Goal: Task Accomplishment & Management: Manage account settings

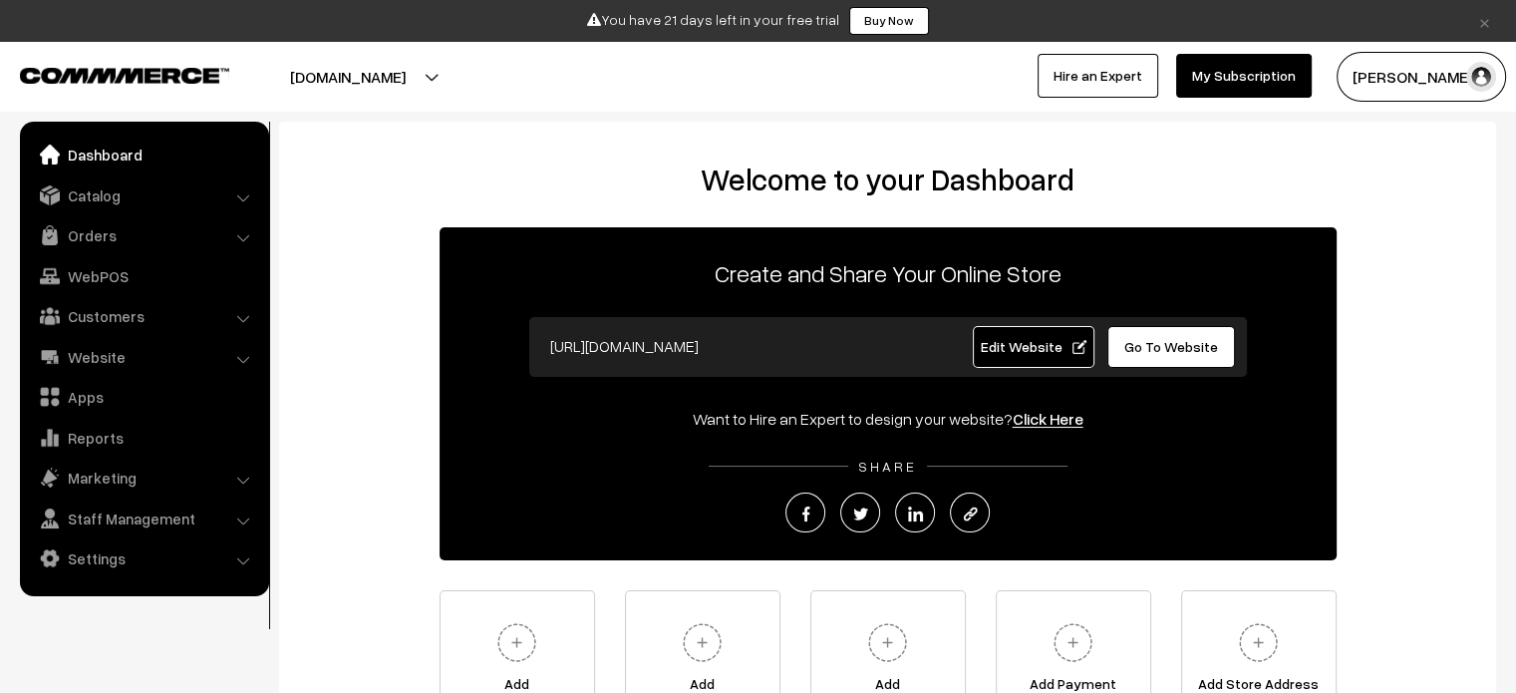
click at [242, 196] on li "Catalog Categories" at bounding box center [144, 195] width 239 height 36
click at [176, 196] on link "Catalog" at bounding box center [143, 195] width 237 height 36
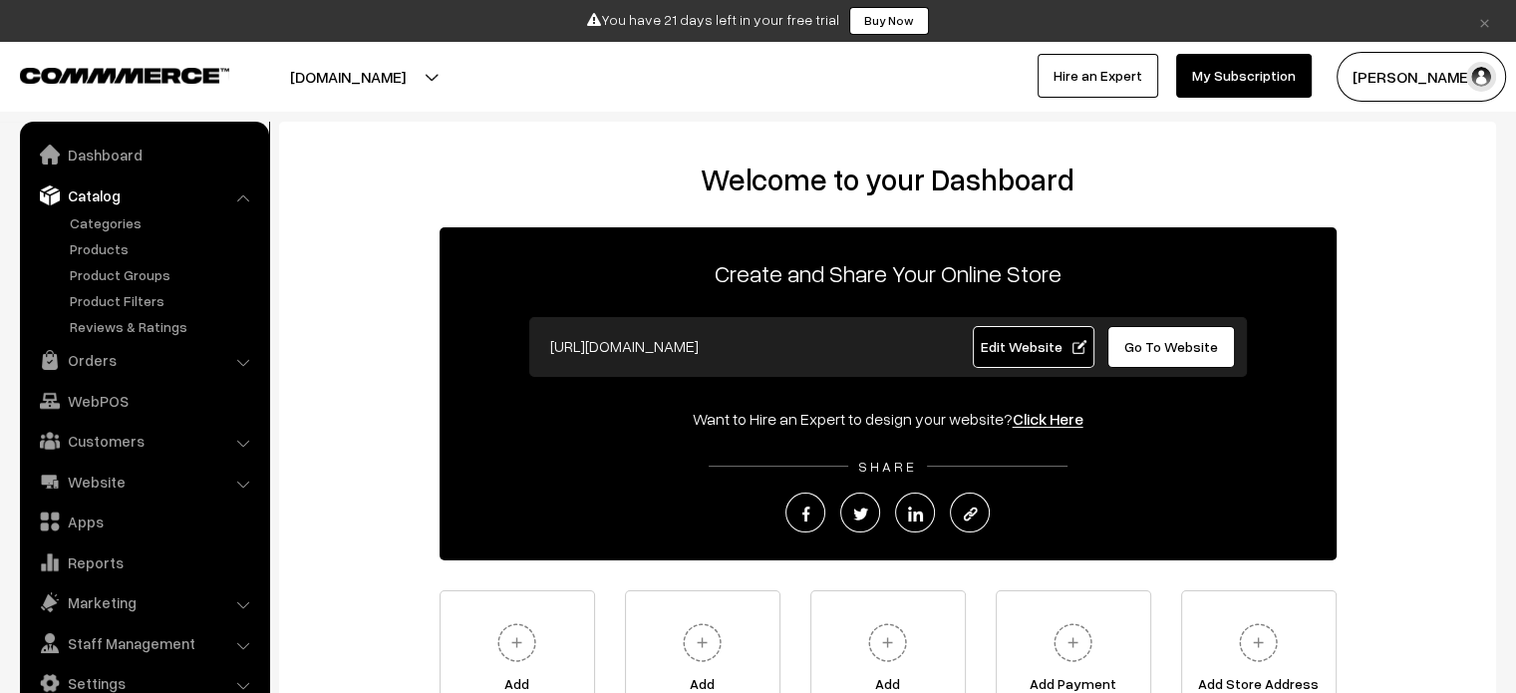
click at [239, 194] on li "Catalog Categories" at bounding box center [144, 257] width 239 height 160
click at [243, 196] on li "Catalog Categories" at bounding box center [144, 257] width 239 height 160
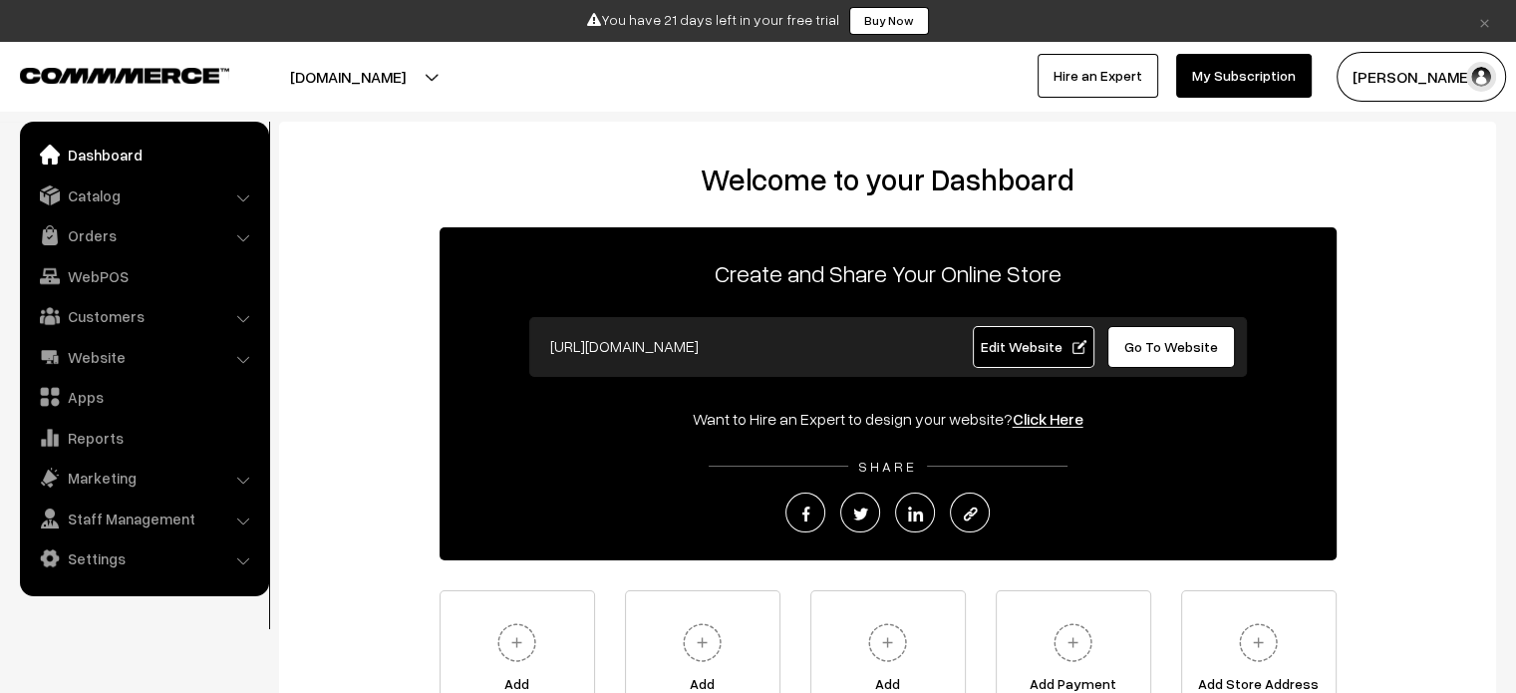
click at [917, 22] on link "Buy Now" at bounding box center [889, 21] width 80 height 28
click at [1225, 75] on link "My Subscription" at bounding box center [1244, 76] width 136 height 44
click at [243, 191] on li "Catalog Categories" at bounding box center [144, 195] width 239 height 36
click at [206, 190] on link "Catalog" at bounding box center [143, 195] width 237 height 36
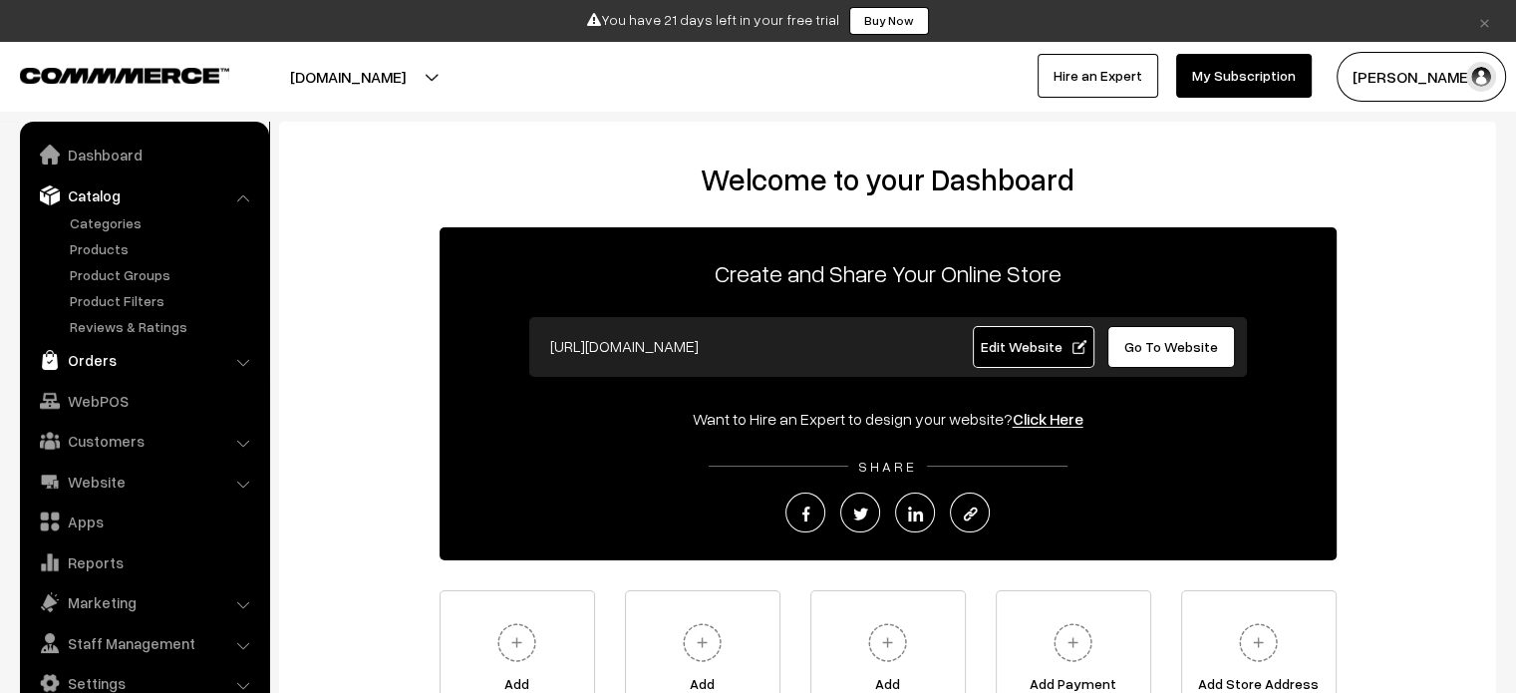
click at [196, 369] on link "Orders" at bounding box center [143, 360] width 237 height 36
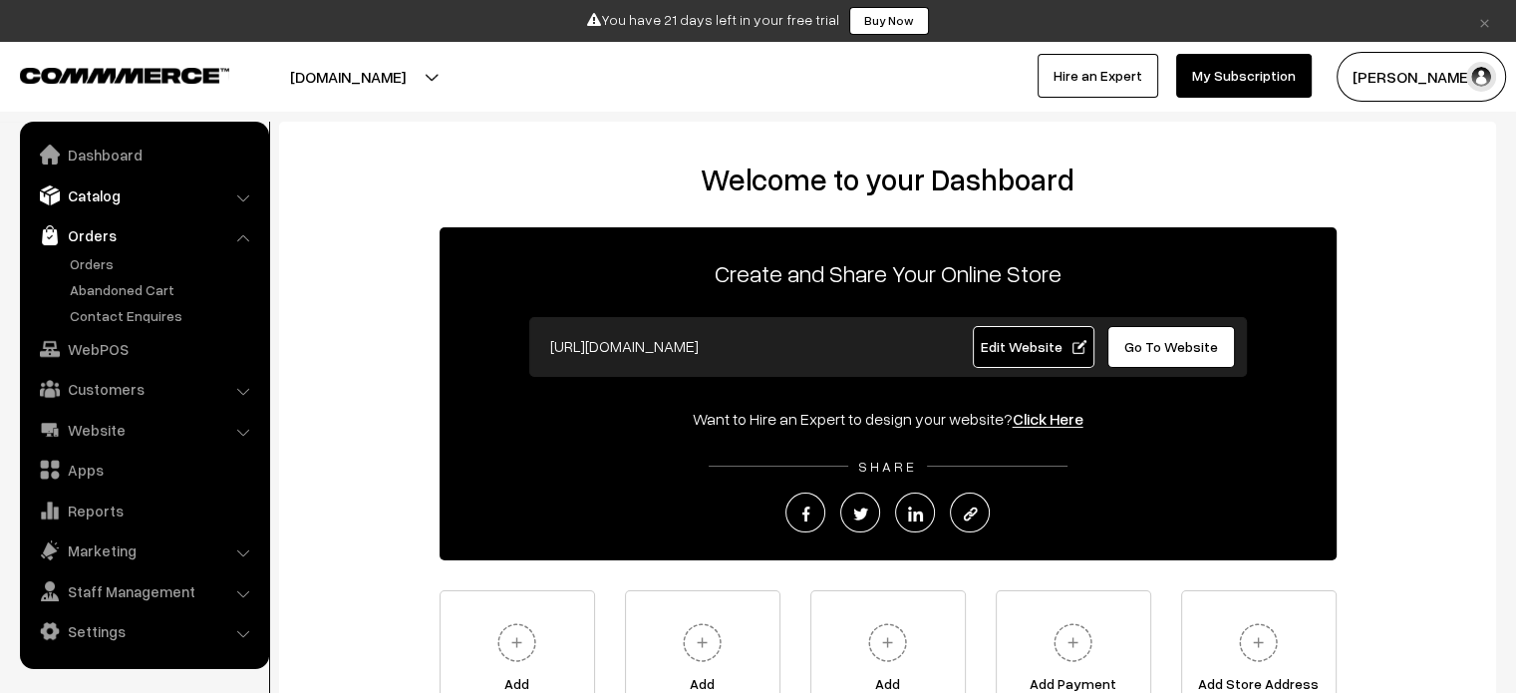
click at [182, 196] on link "Catalog" at bounding box center [143, 195] width 237 height 36
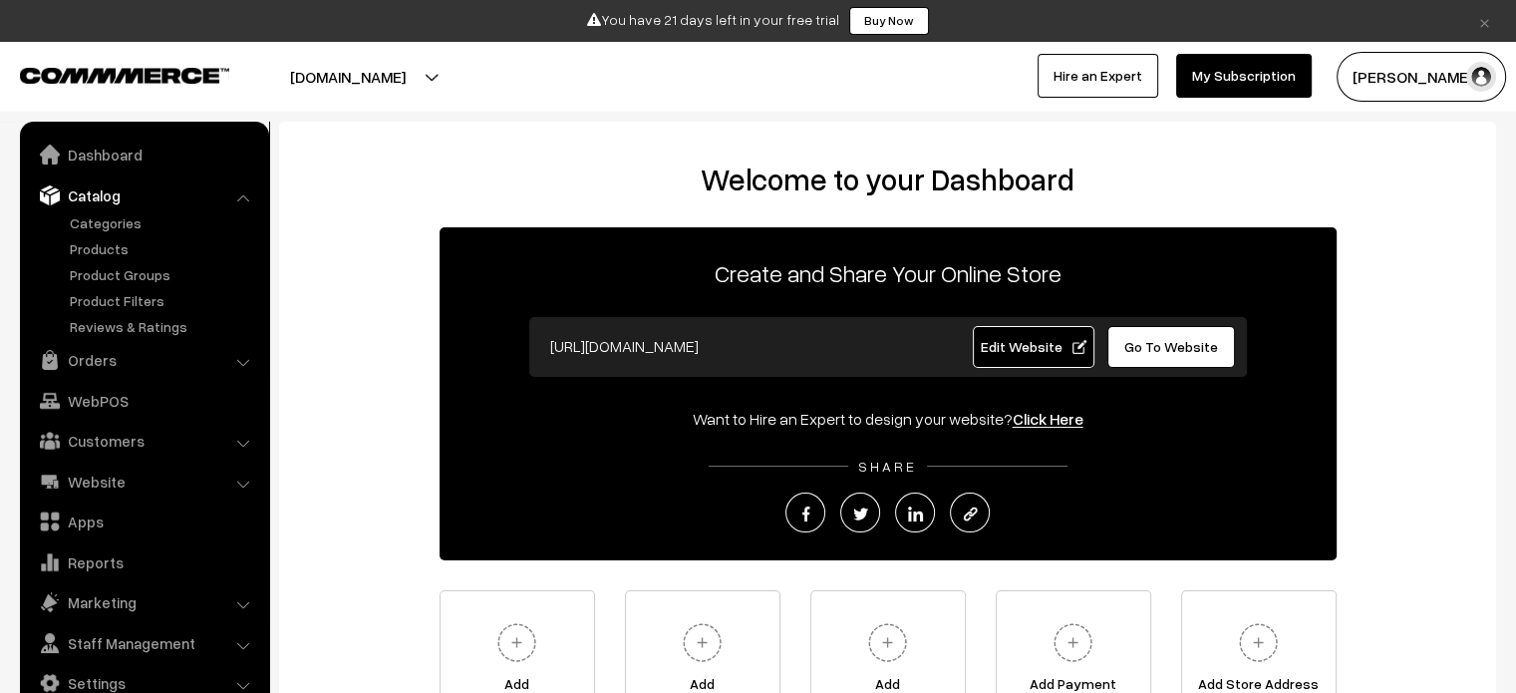
click at [1018, 346] on span "Edit Website" at bounding box center [1033, 346] width 107 height 17
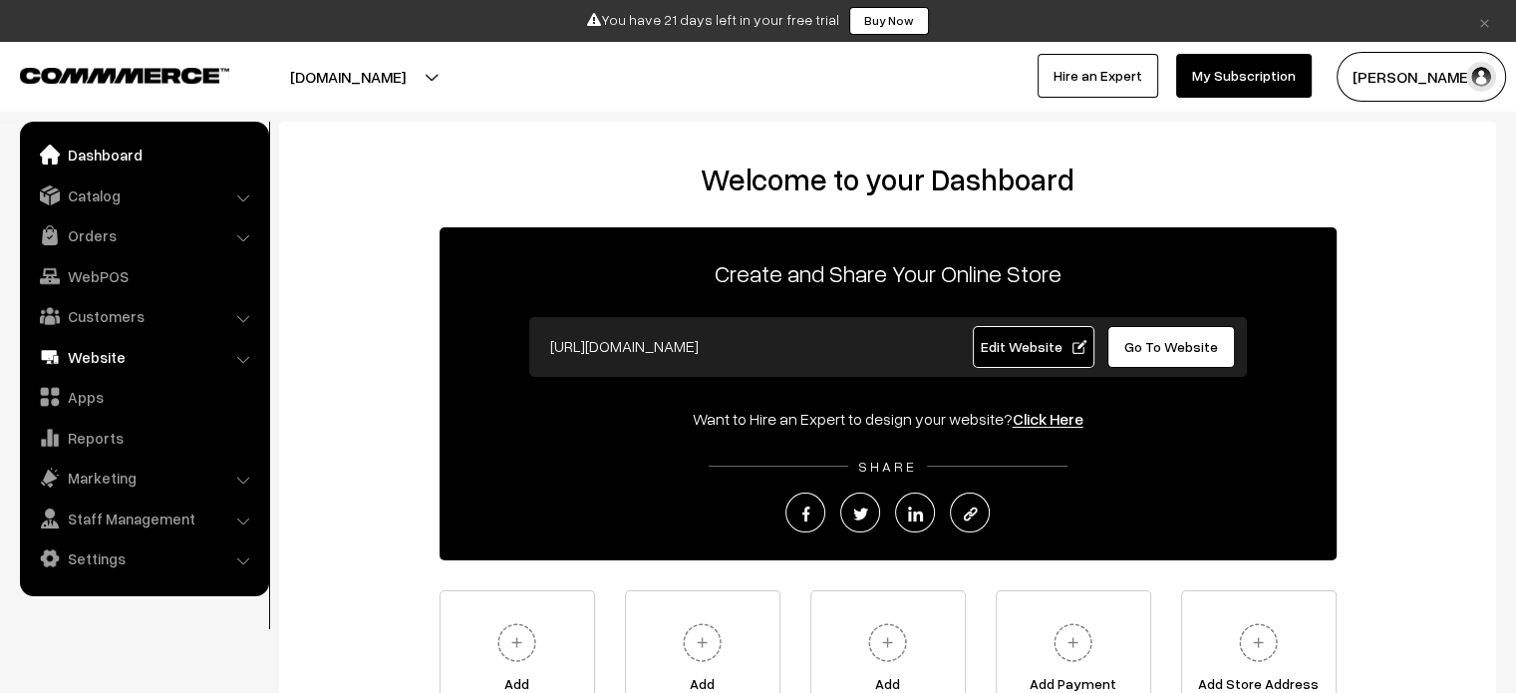
click at [105, 365] on link "Website" at bounding box center [143, 357] width 237 height 36
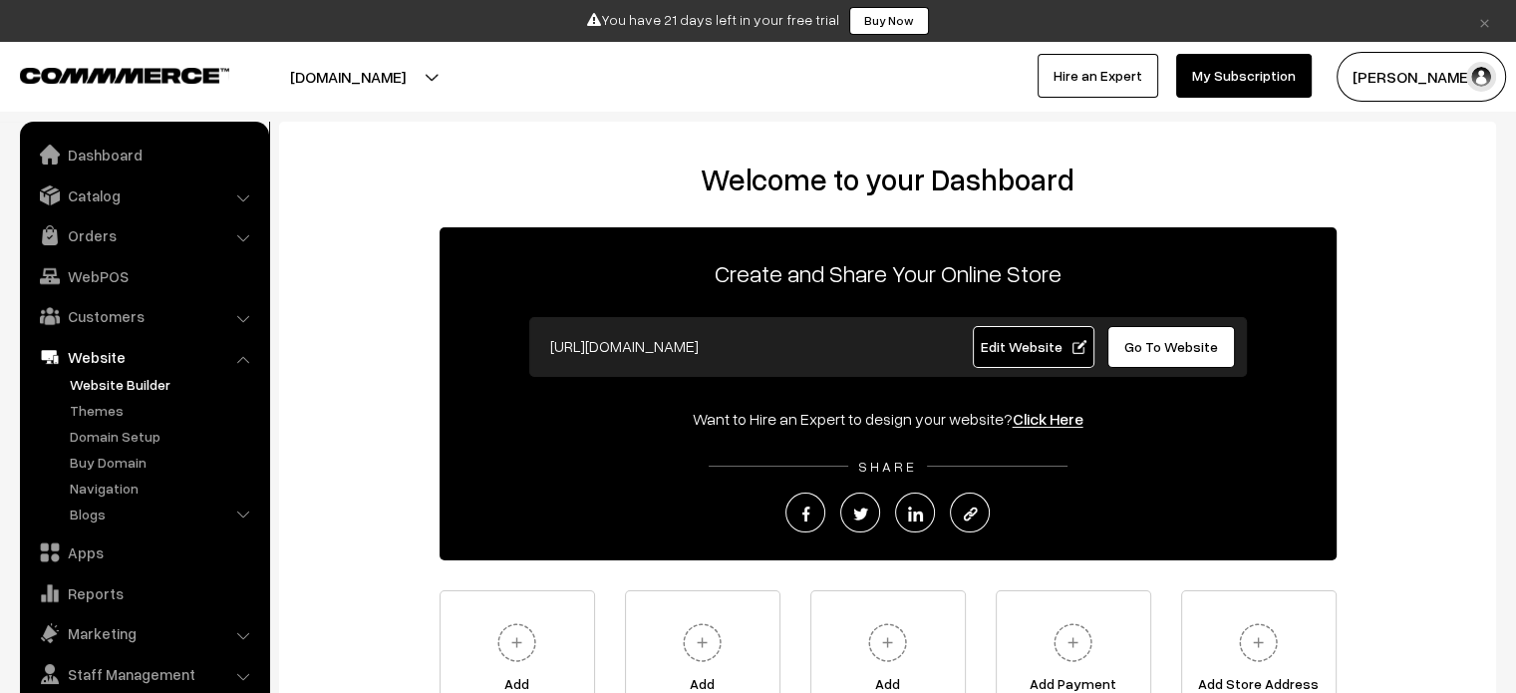
click at [110, 383] on link "Website Builder" at bounding box center [163, 384] width 197 height 21
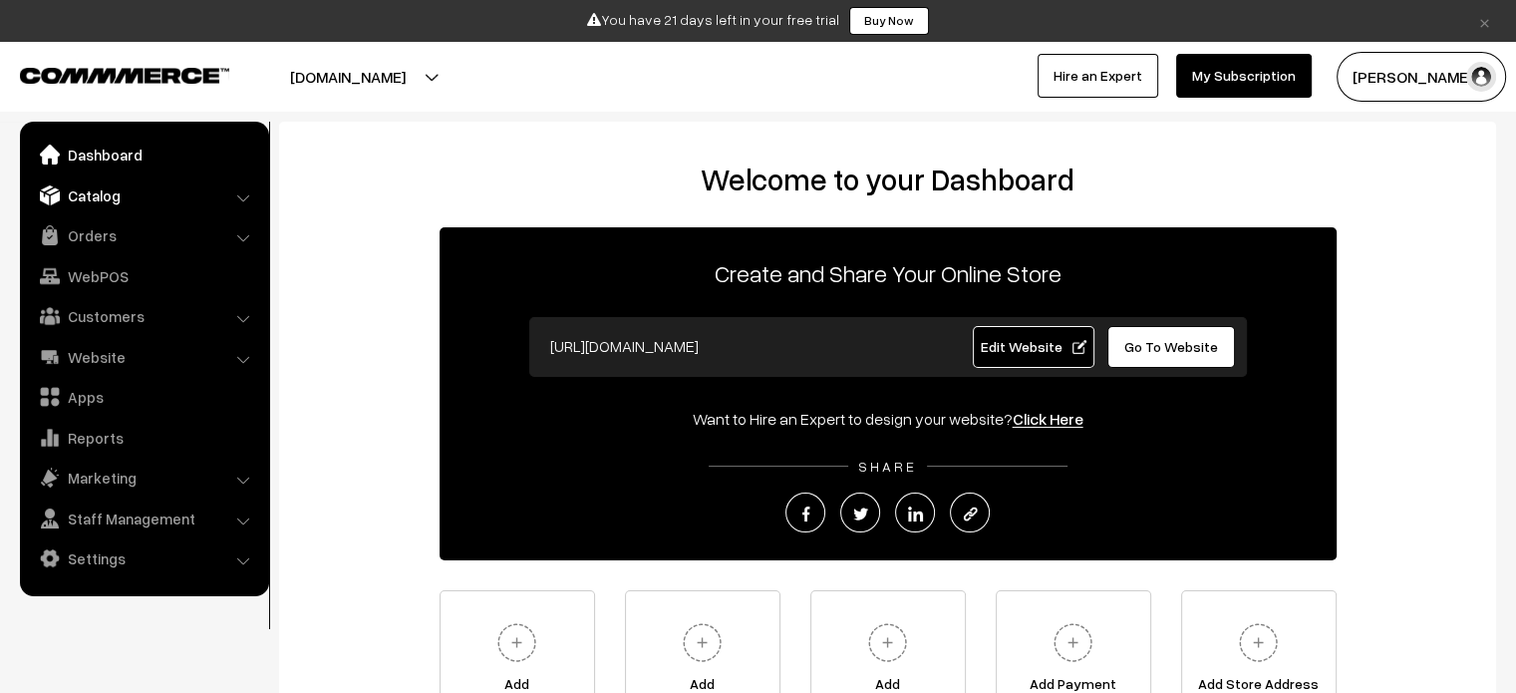
click at [242, 185] on link "Catalog" at bounding box center [143, 195] width 237 height 36
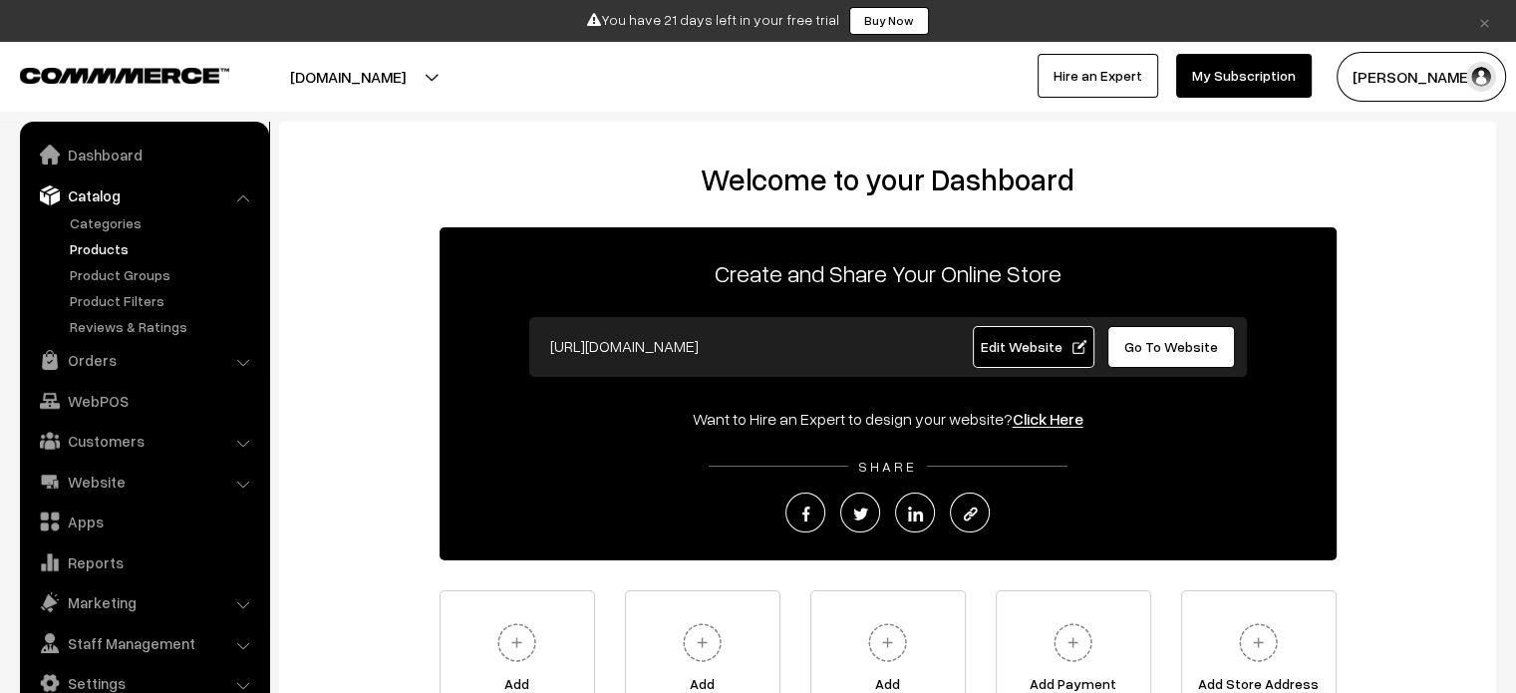
click at [100, 245] on link "Products" at bounding box center [163, 248] width 197 height 21
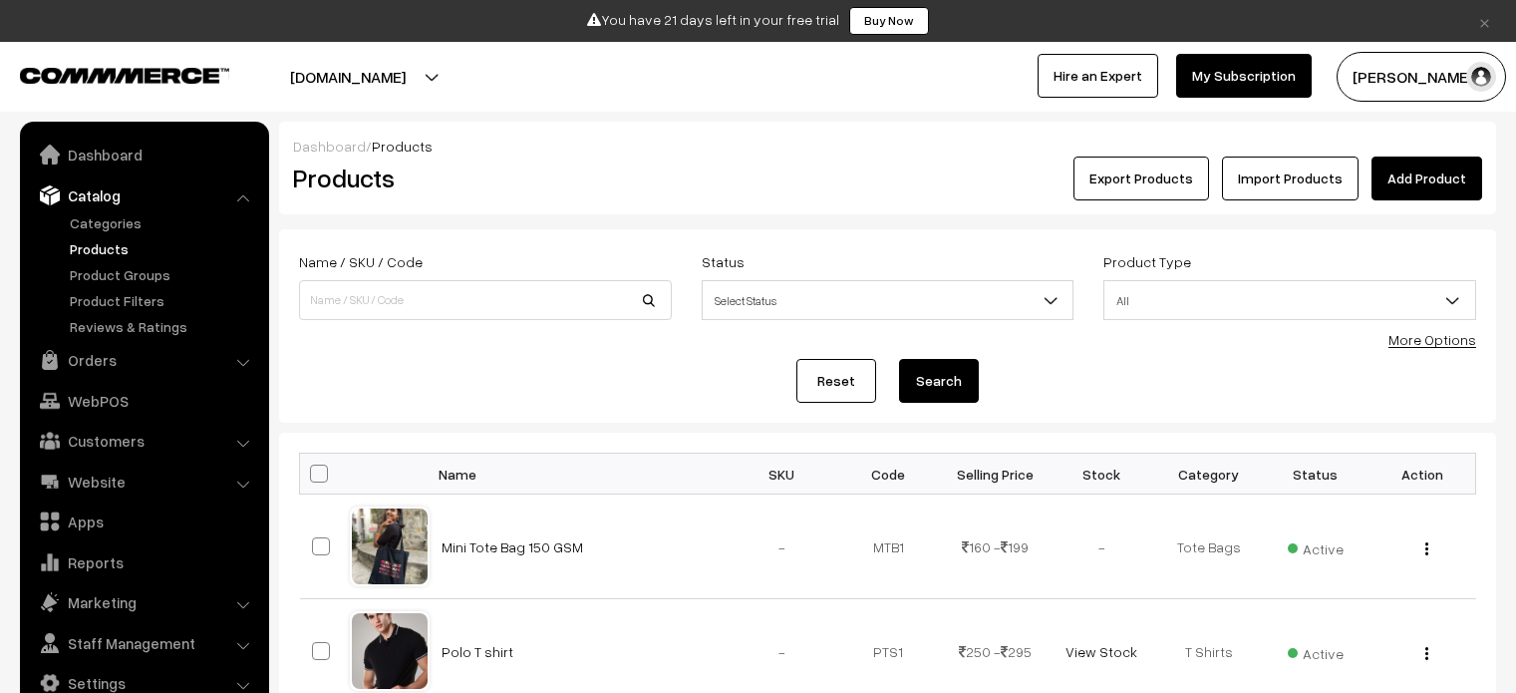
scroll to position [199, 0]
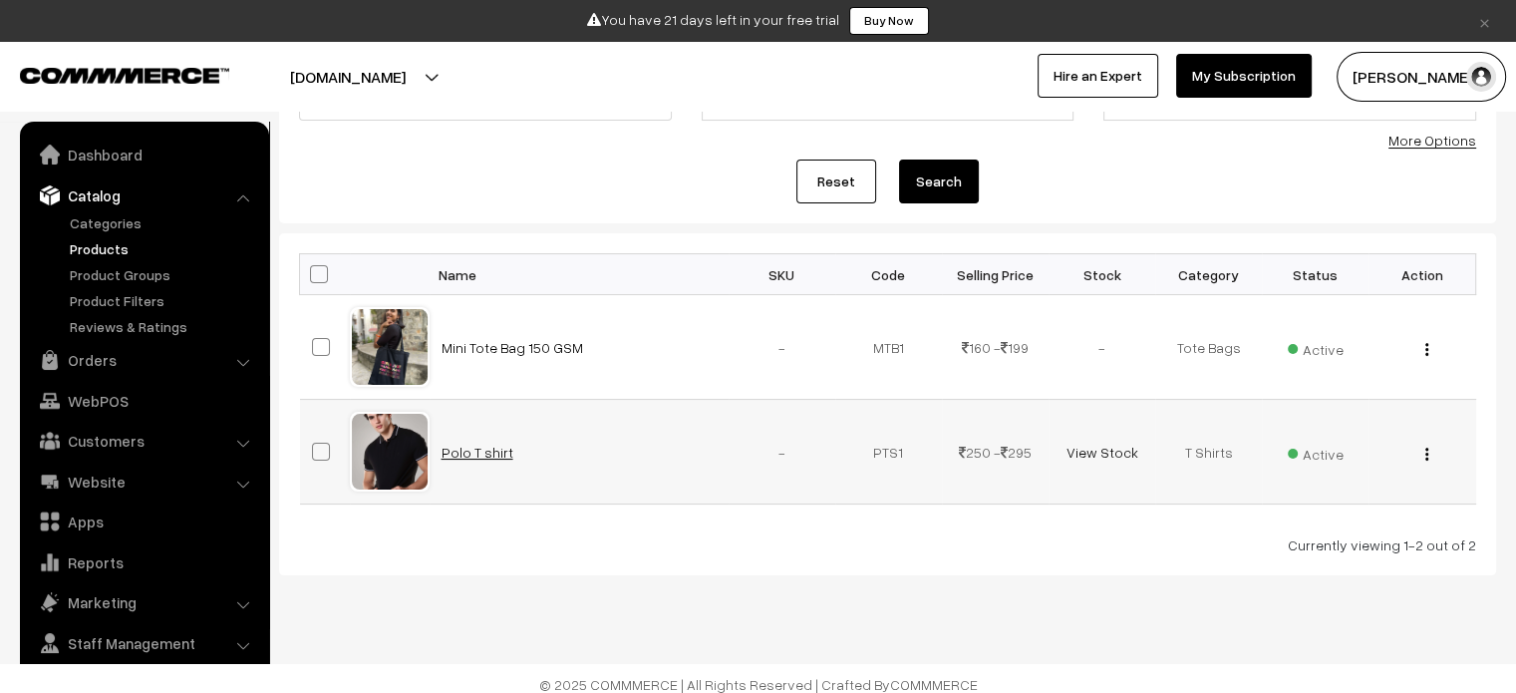
click at [462, 458] on link "Polo T shirt" at bounding box center [478, 452] width 72 height 17
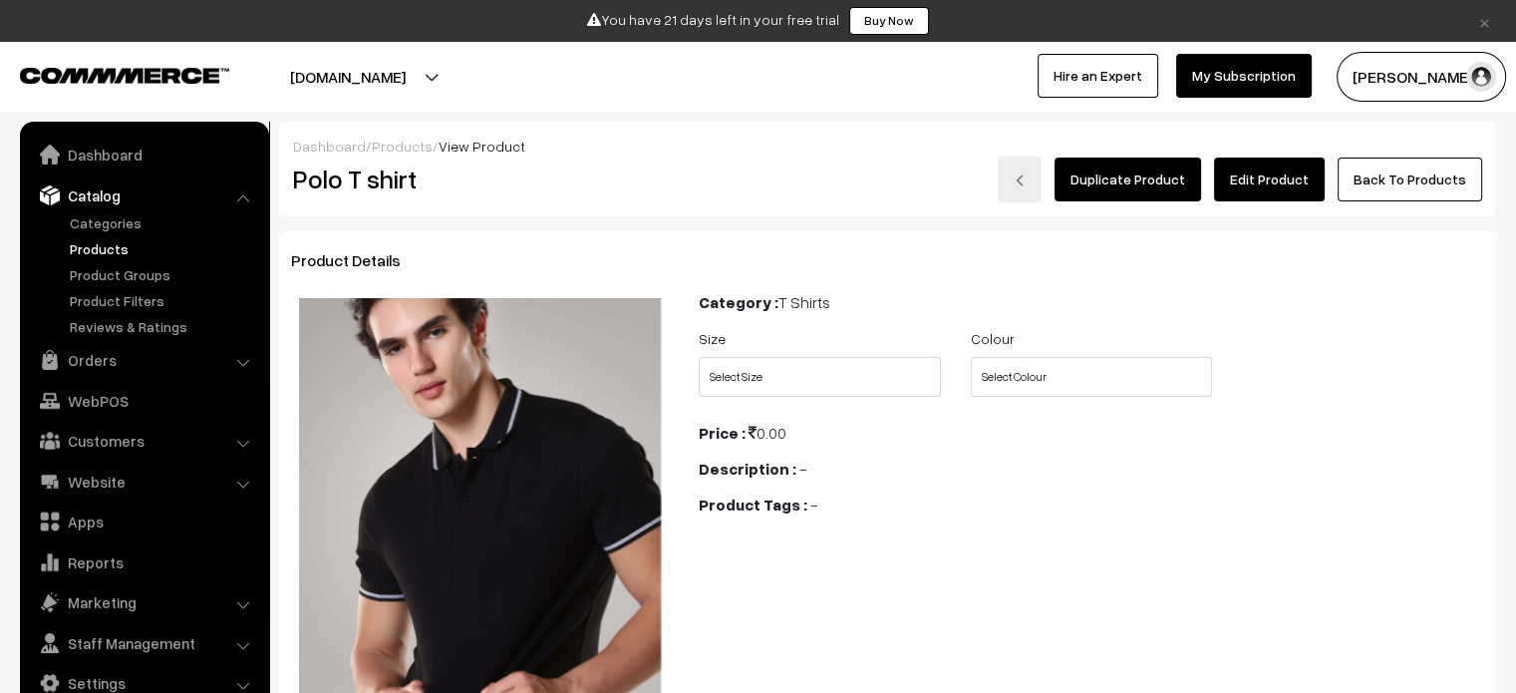
click at [1276, 185] on link "Edit Product" at bounding box center [1269, 179] width 111 height 44
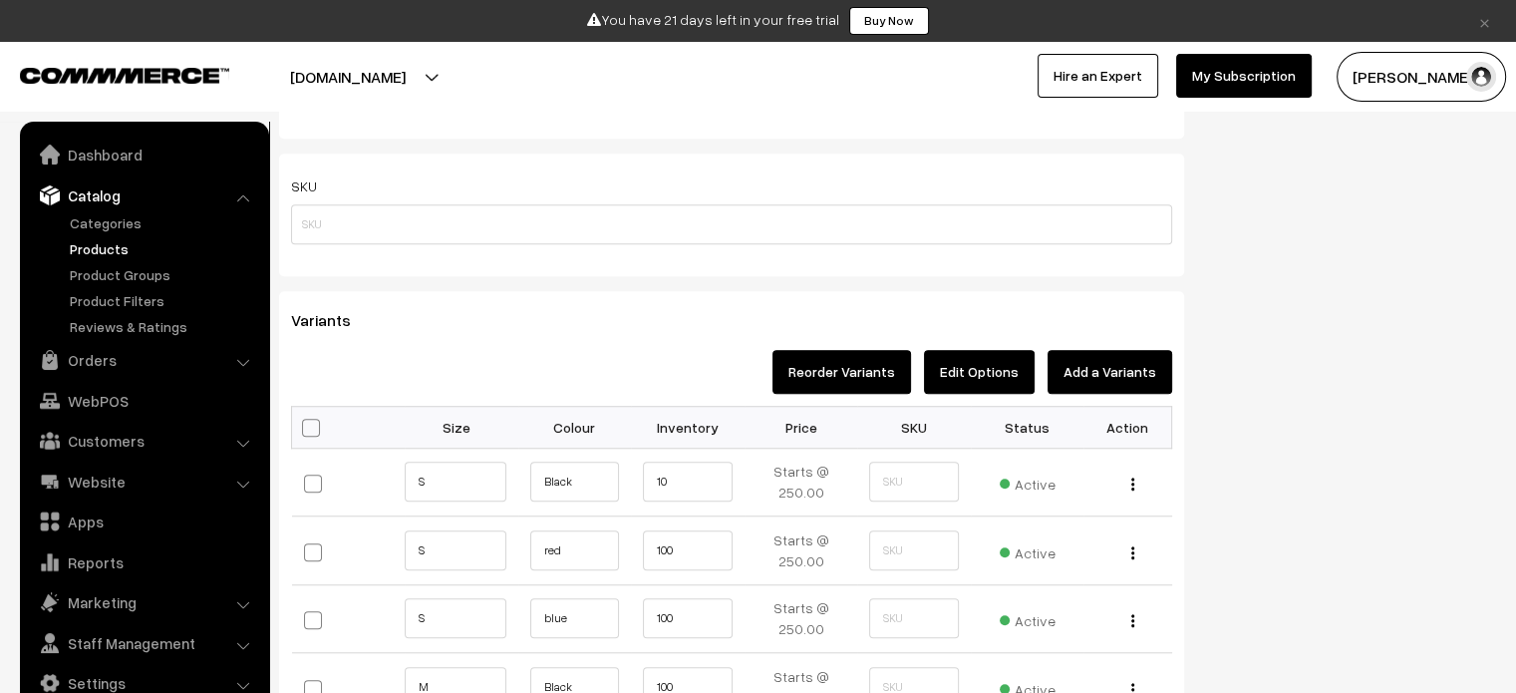
scroll to position [1595, 0]
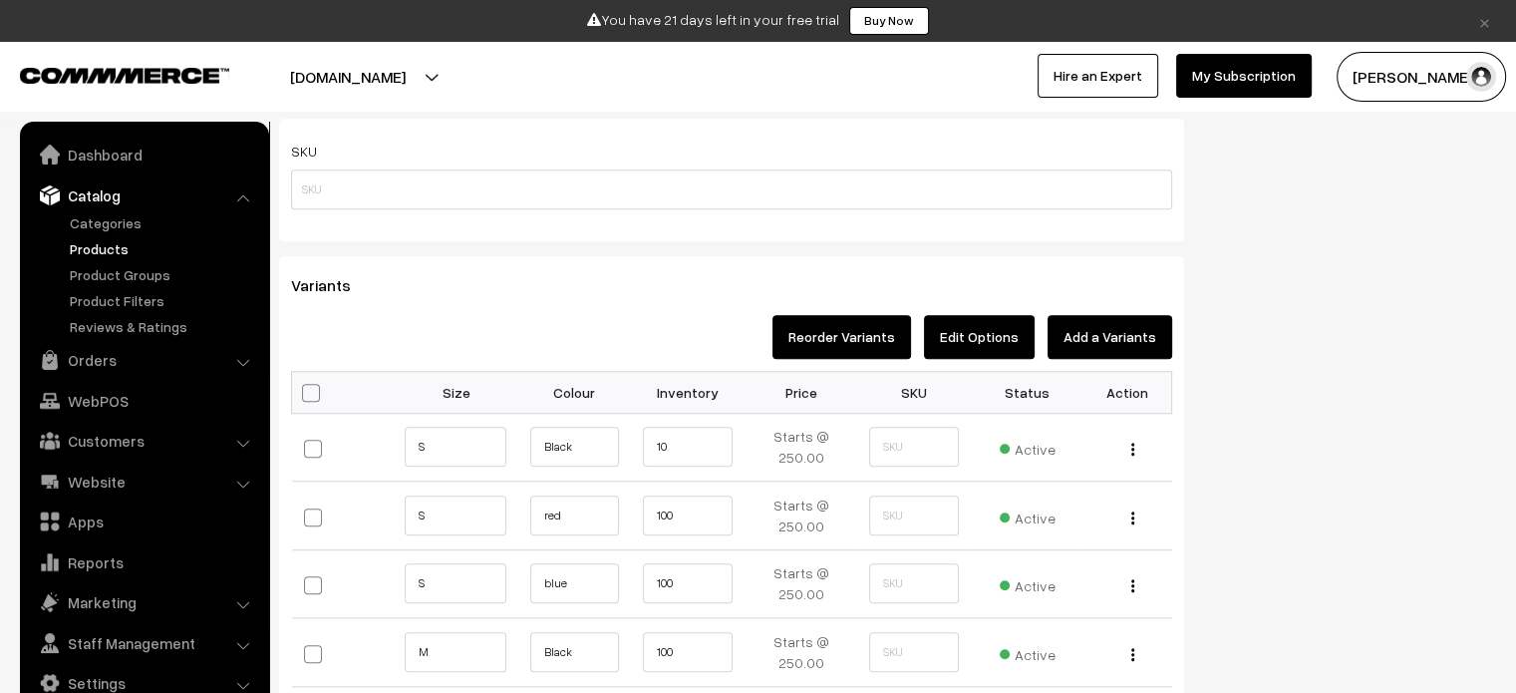
click at [969, 350] on button "Edit Options" at bounding box center [979, 337] width 111 height 44
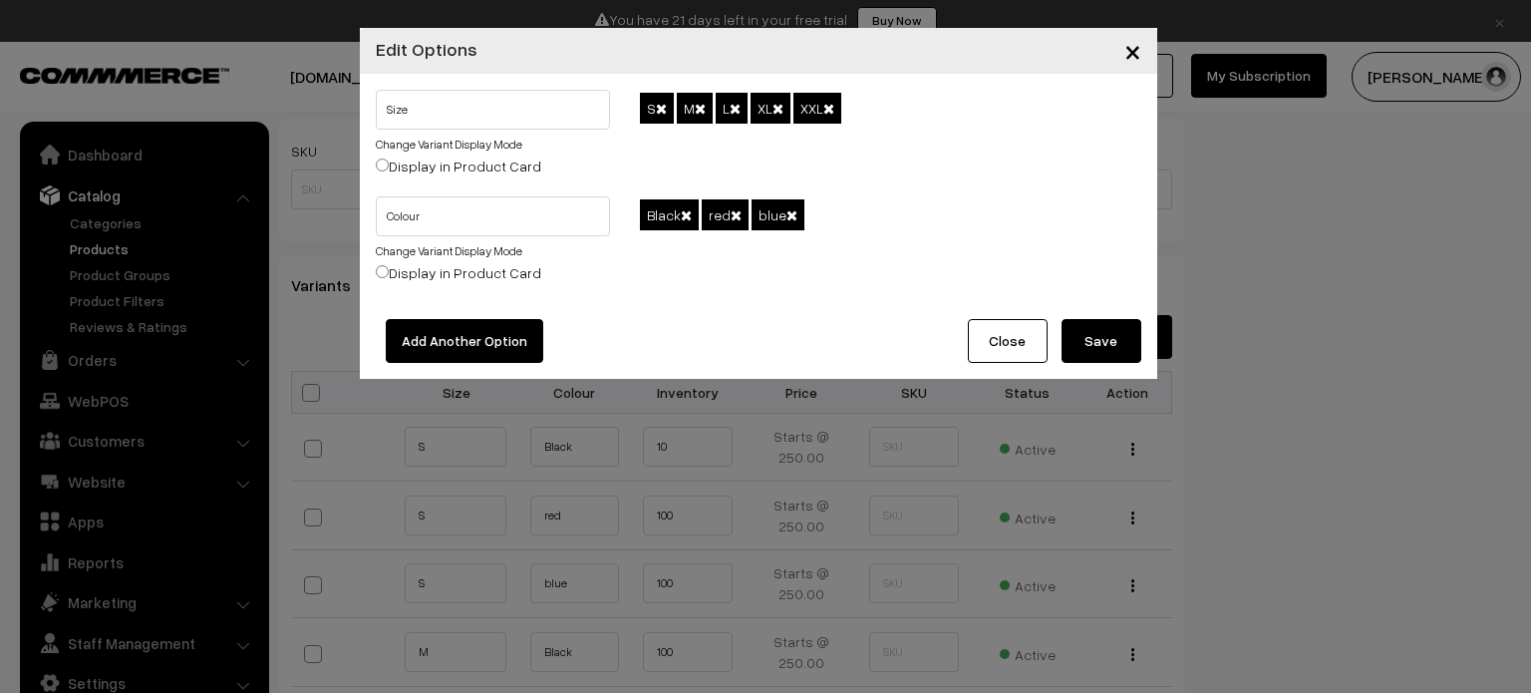
click at [663, 112] on span at bounding box center [661, 109] width 11 height 14
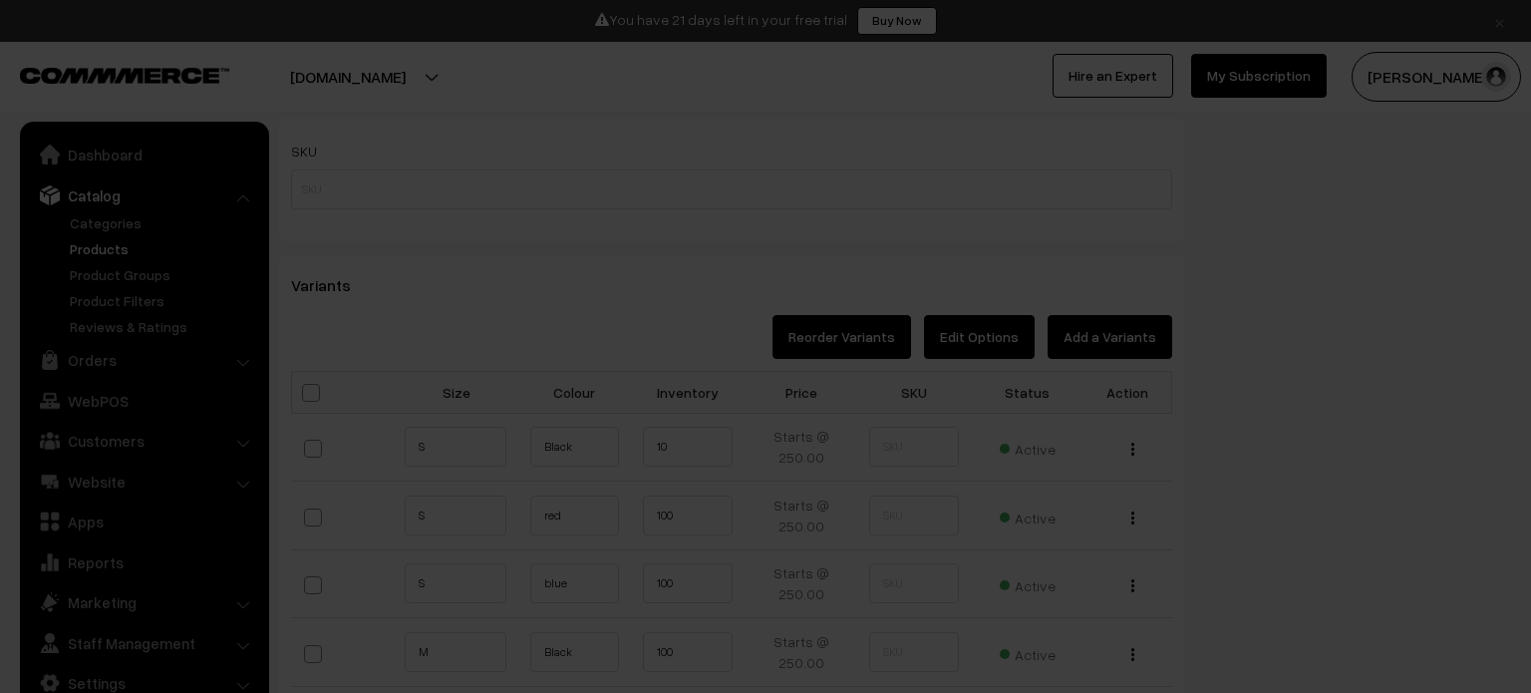
click at [663, 112] on div "Dashboard / Products / Edit Product Edit Product Duplicate Product Cancel Save …" at bounding box center [887, 497] width 1217 height 3941
click at [0, 0] on div "Are you sure you want to delete all associated variants to this variant??" at bounding box center [0, 0] width 0 height 0
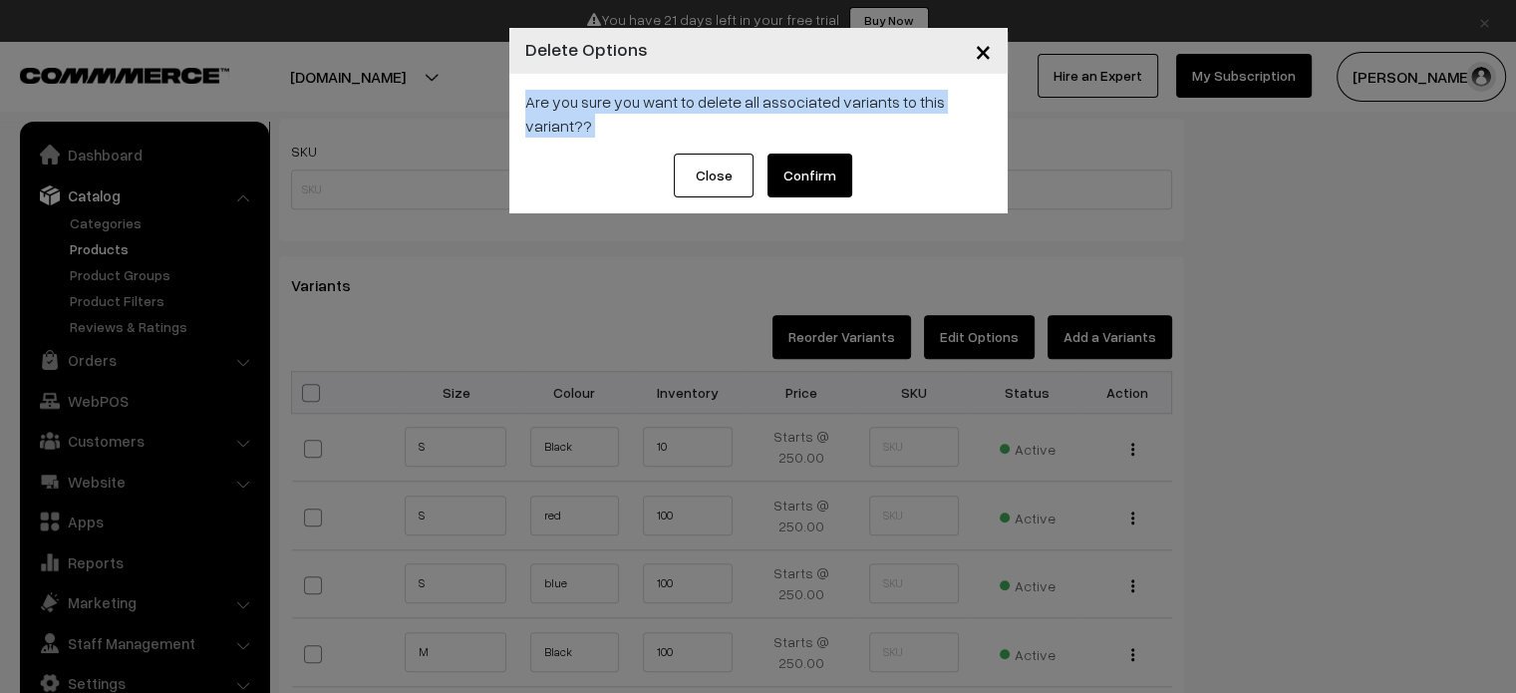
click at [694, 186] on button "Close" at bounding box center [714, 176] width 80 height 44
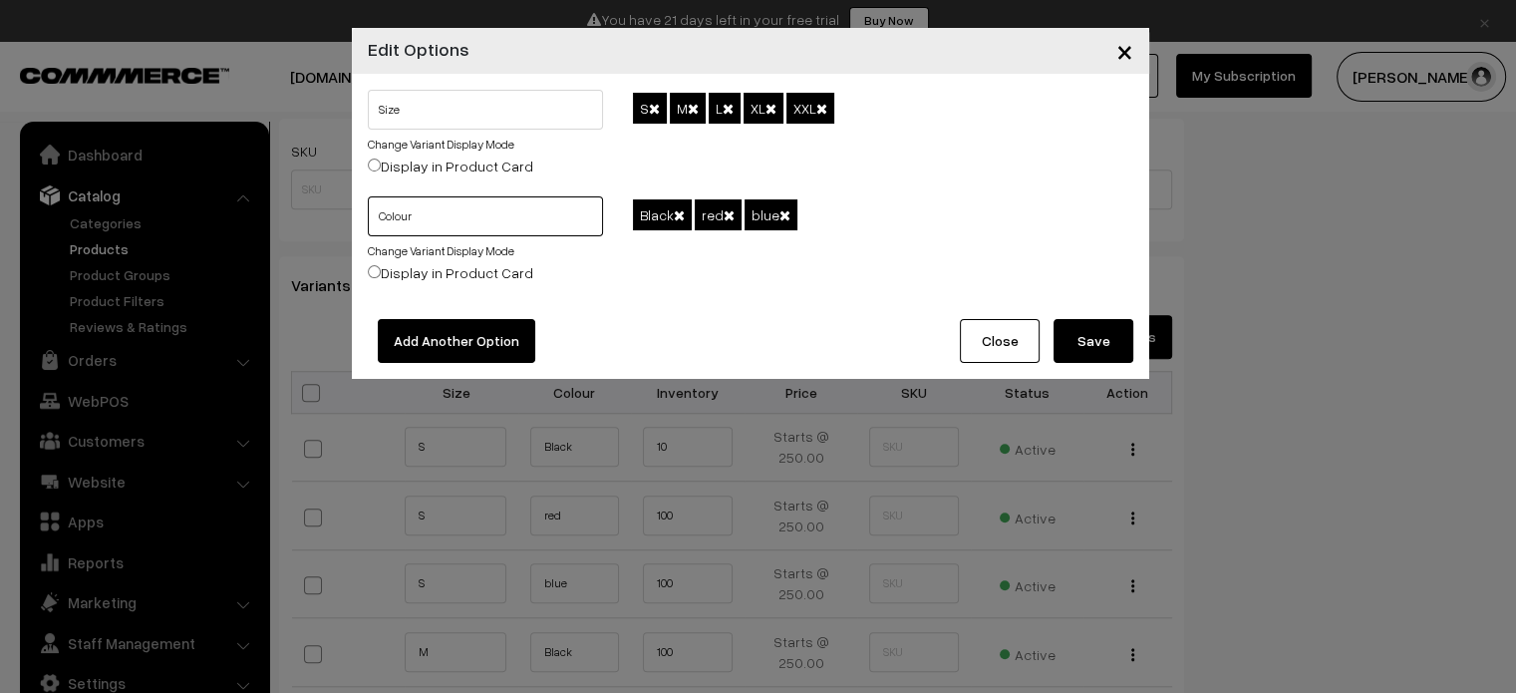
click at [443, 207] on input "Colour" at bounding box center [485, 216] width 235 height 40
click at [455, 344] on button "Add Another Option" at bounding box center [456, 341] width 157 height 44
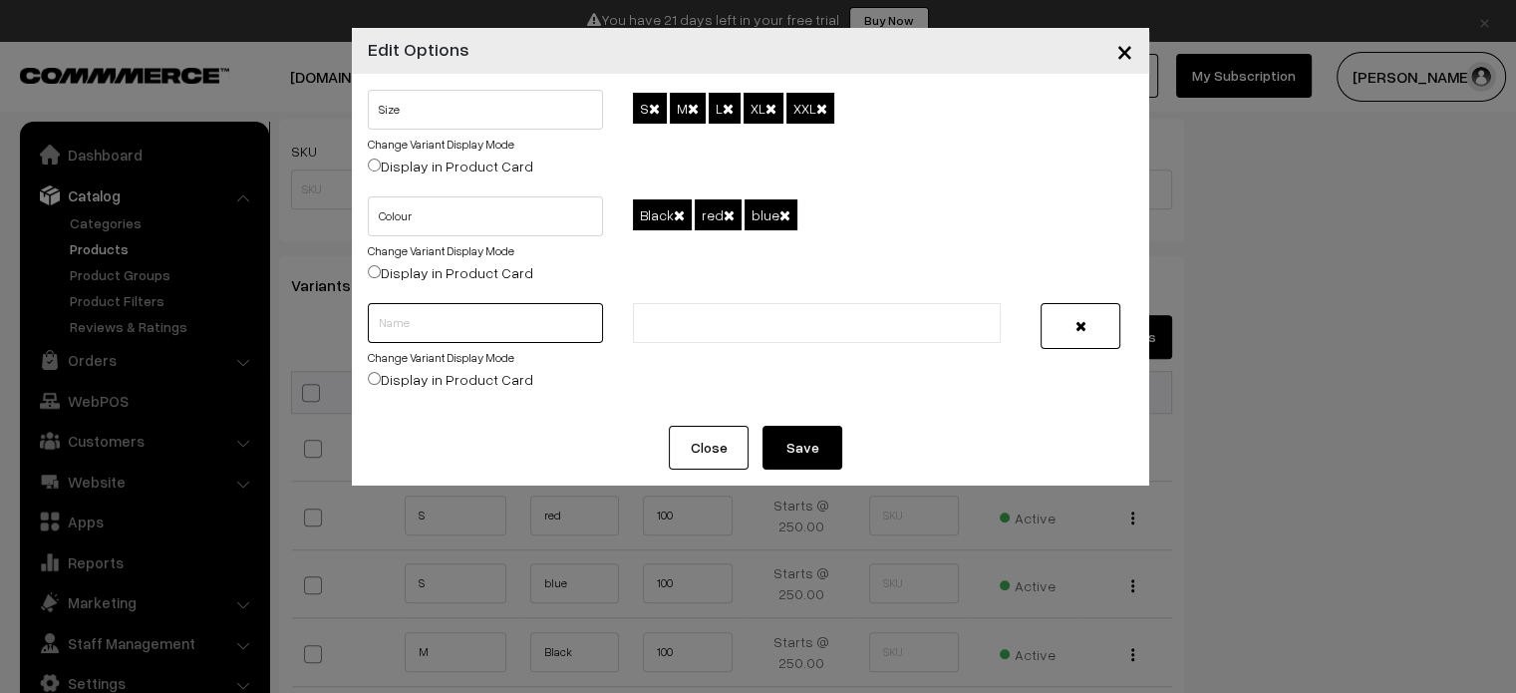
click at [455, 340] on input "text" at bounding box center [485, 323] width 235 height 40
click at [694, 330] on input "text" at bounding box center [726, 323] width 174 height 21
click at [1124, 51] on span "×" at bounding box center [1124, 50] width 17 height 37
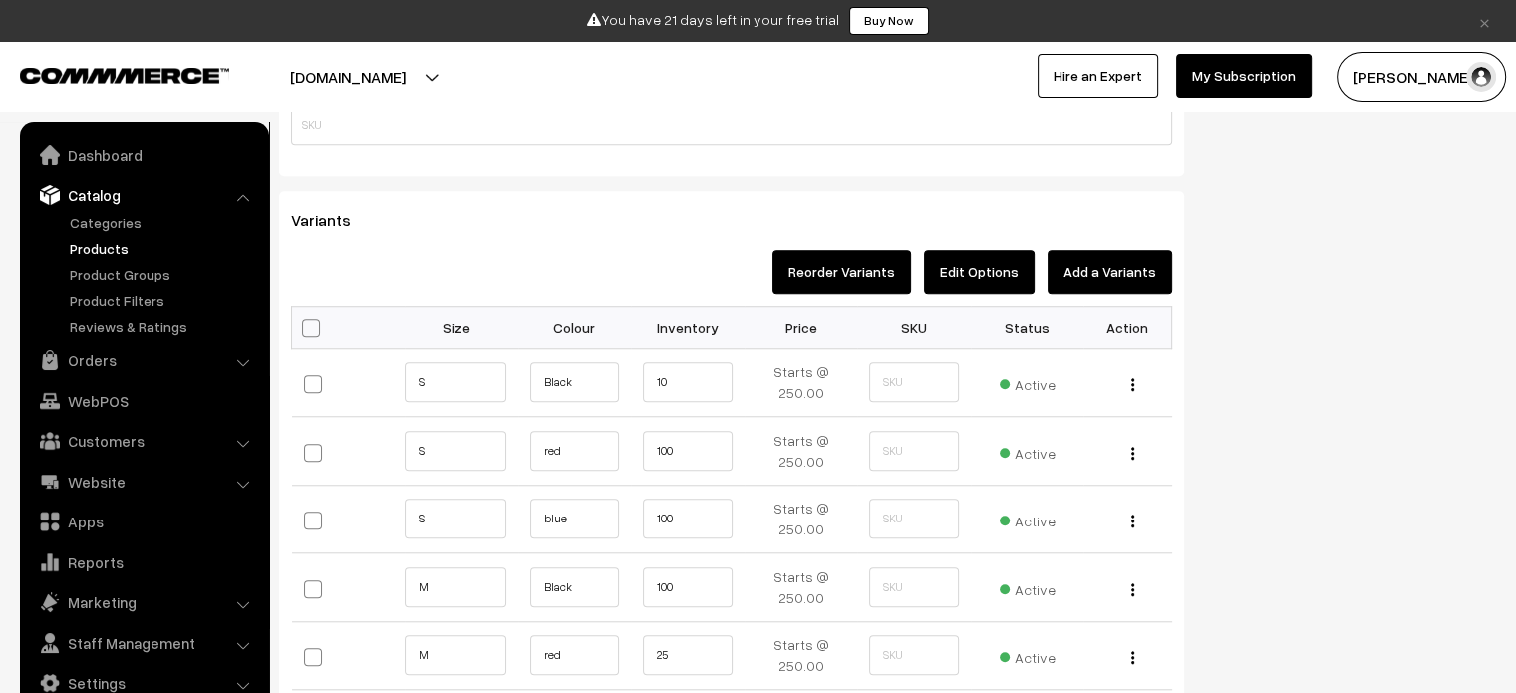
scroll to position [1695, 0]
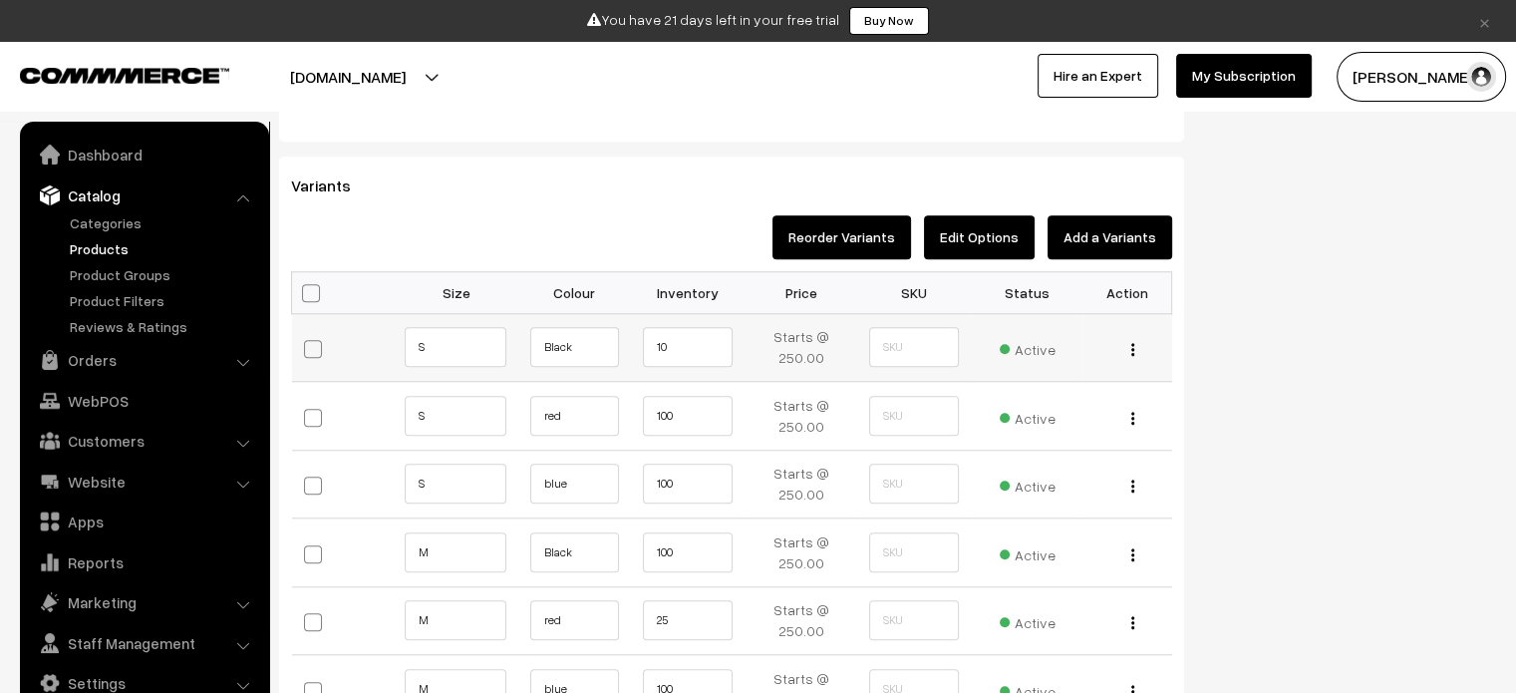
click at [821, 350] on td "Starts @ 250.00" at bounding box center [802, 347] width 114 height 69
click at [897, 350] on input "text" at bounding box center [914, 347] width 90 height 40
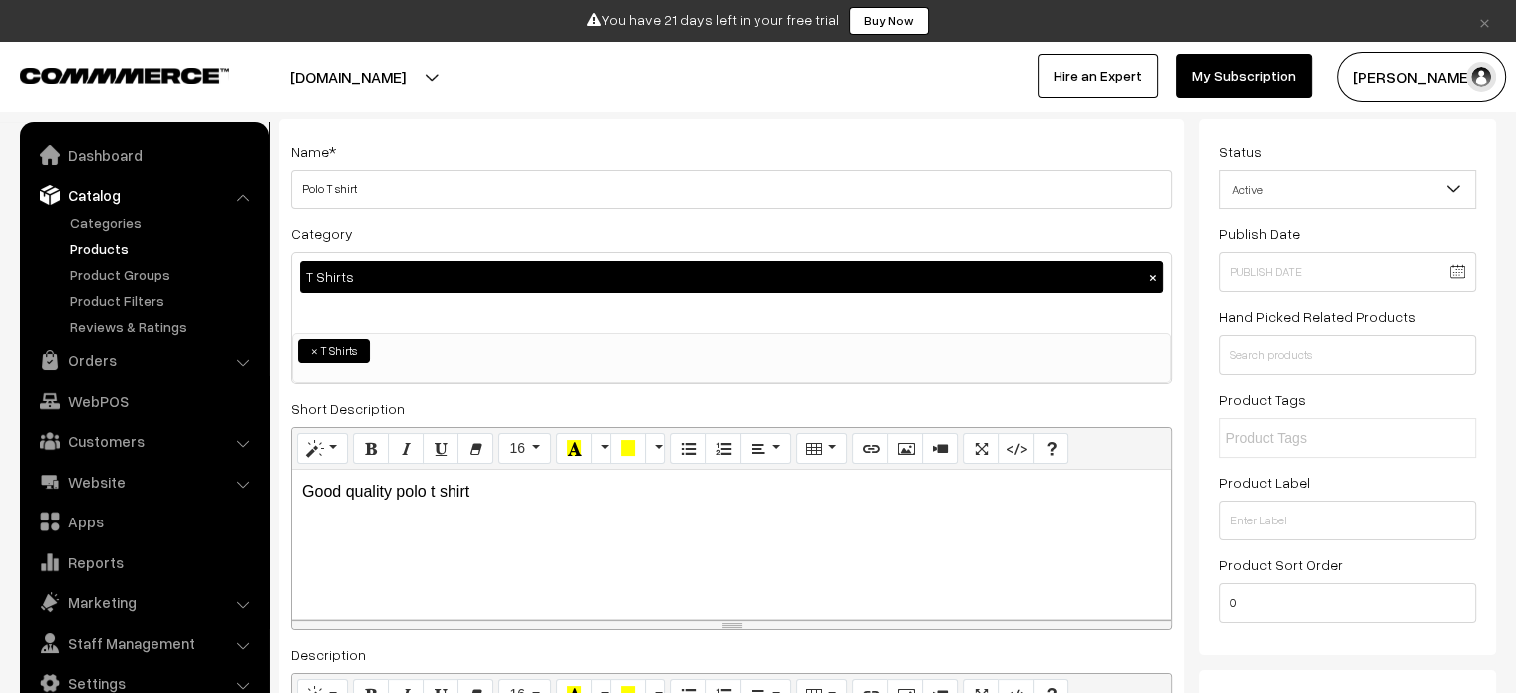
scroll to position [0, 0]
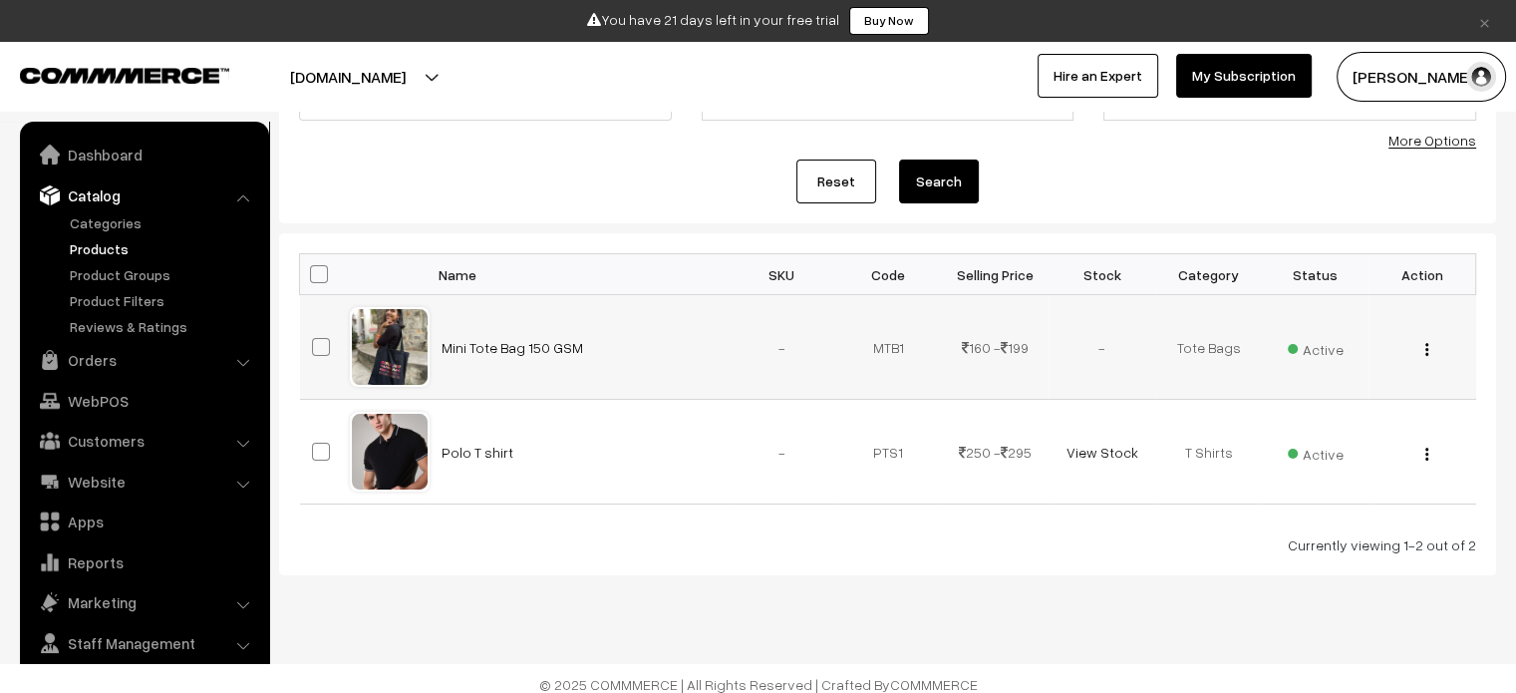
scroll to position [199, 0]
click at [506, 339] on link "Mini Tote Bag 150 GSM" at bounding box center [513, 347] width 142 height 17
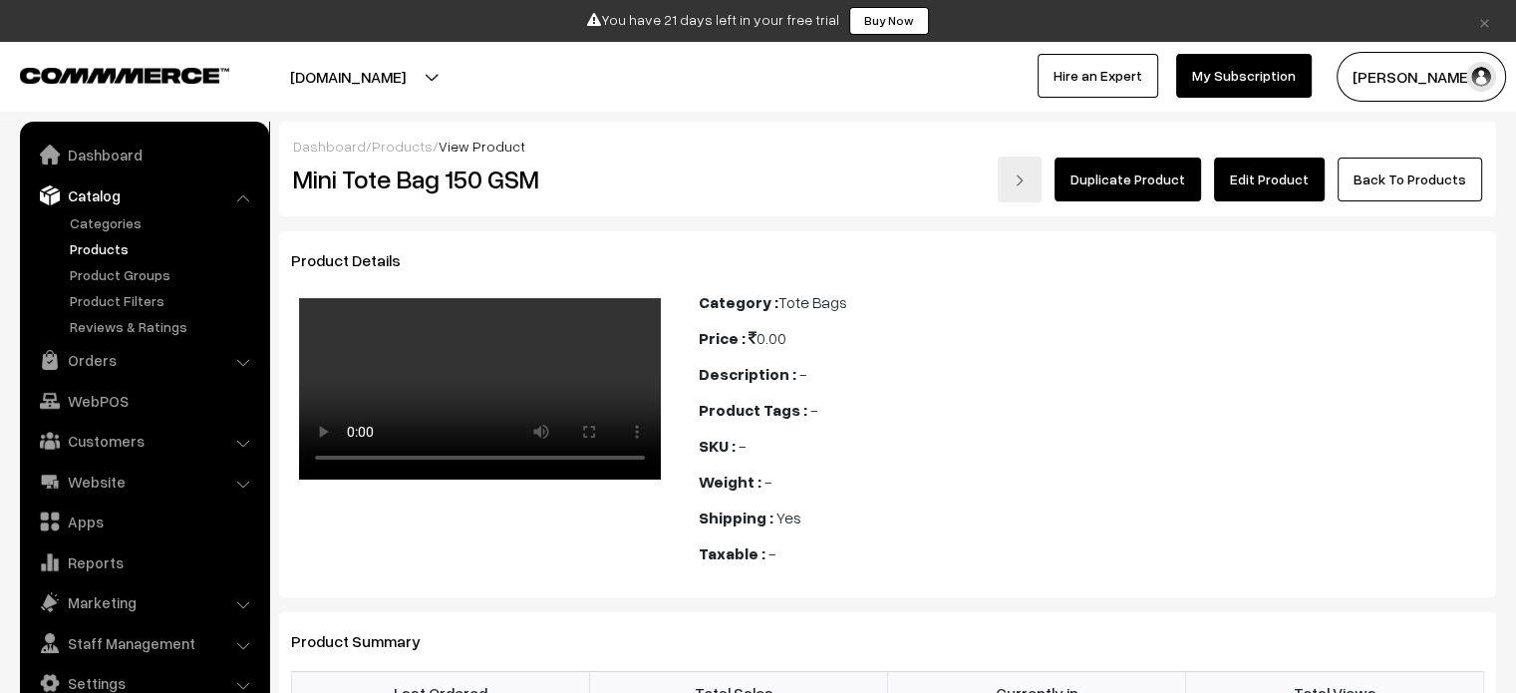
click at [1272, 168] on link "Edit Product" at bounding box center [1269, 179] width 111 height 44
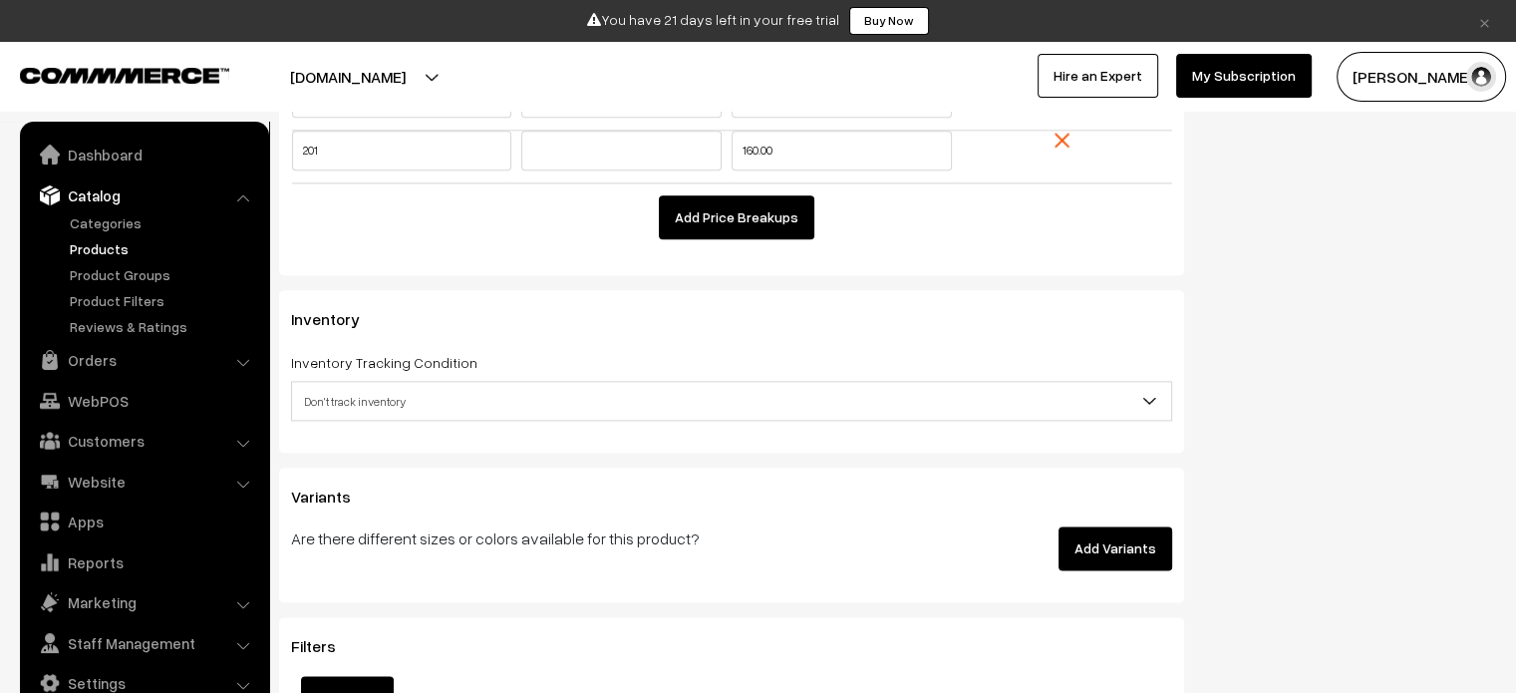
scroll to position [2392, 0]
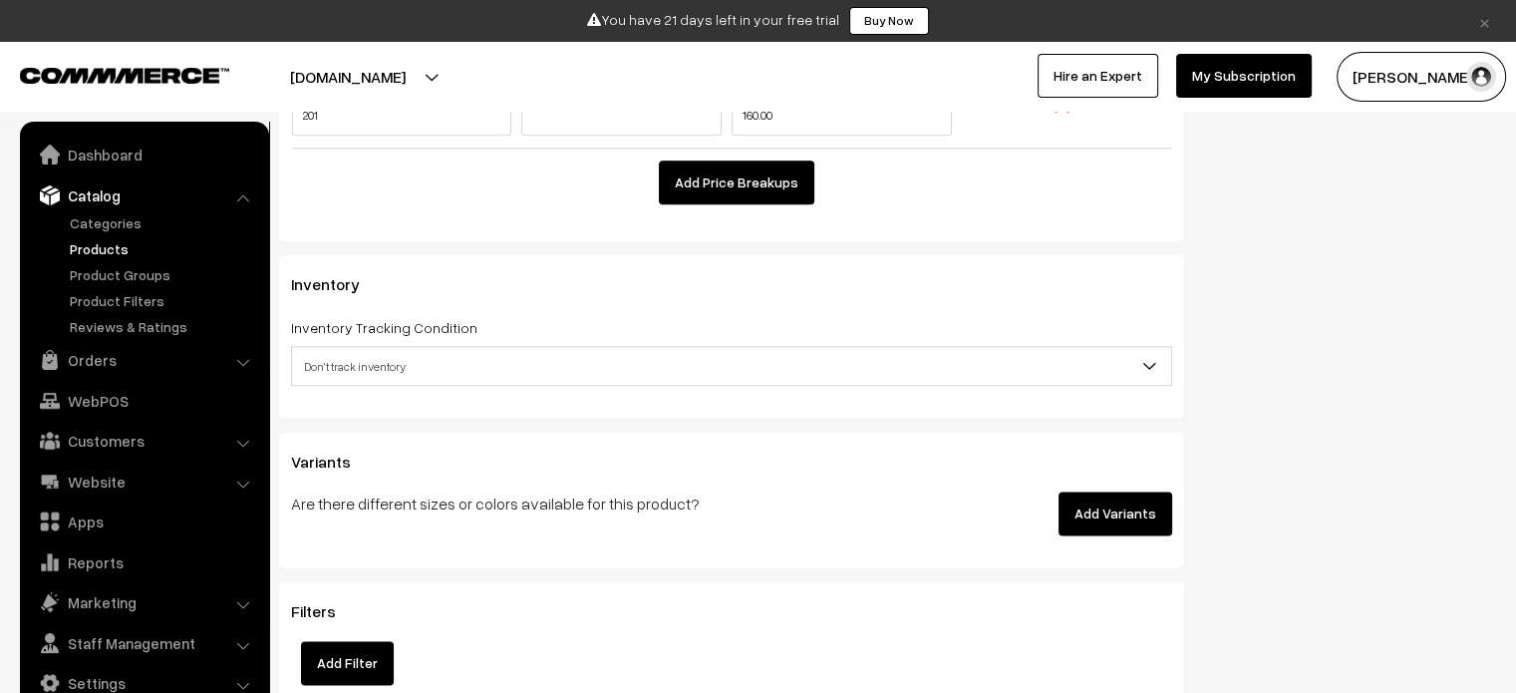
click at [1098, 508] on button "Add Variants" at bounding box center [1116, 513] width 114 height 44
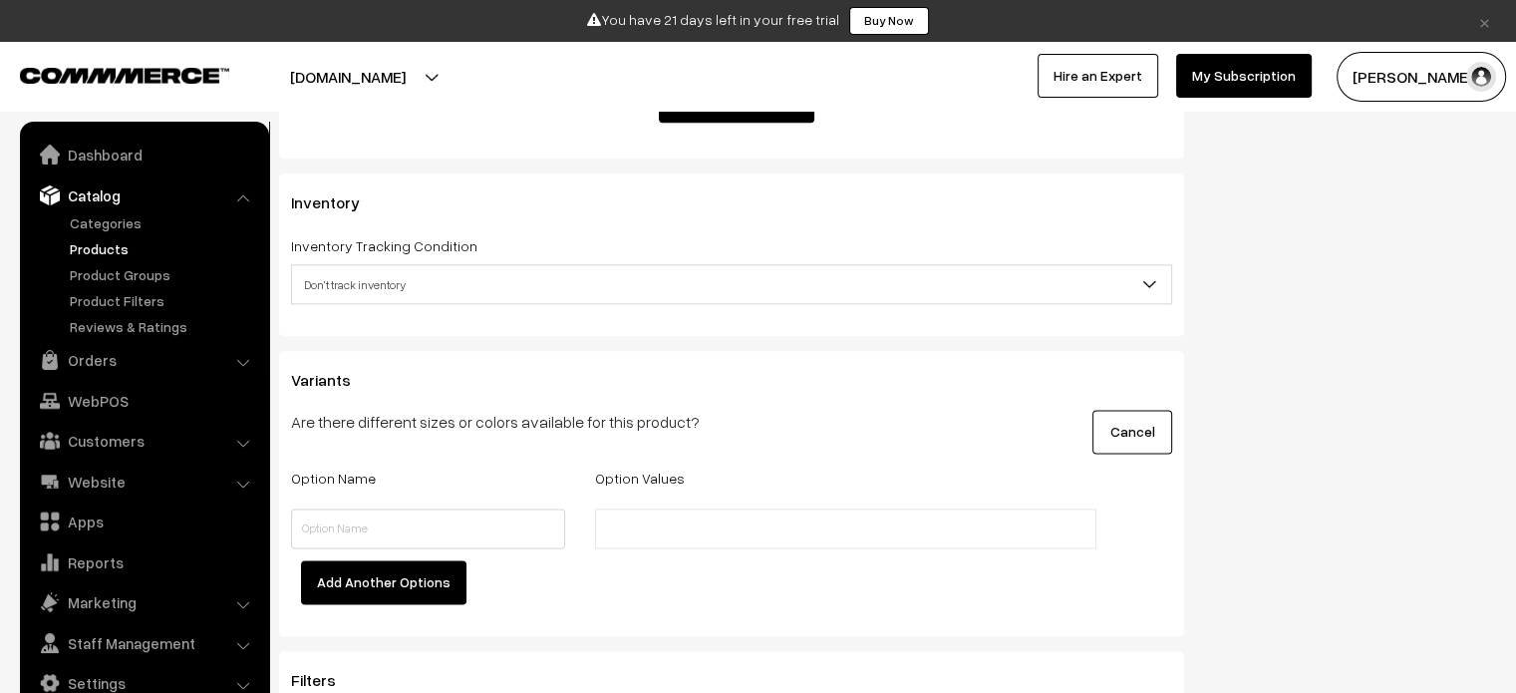
scroll to position [2592, 0]
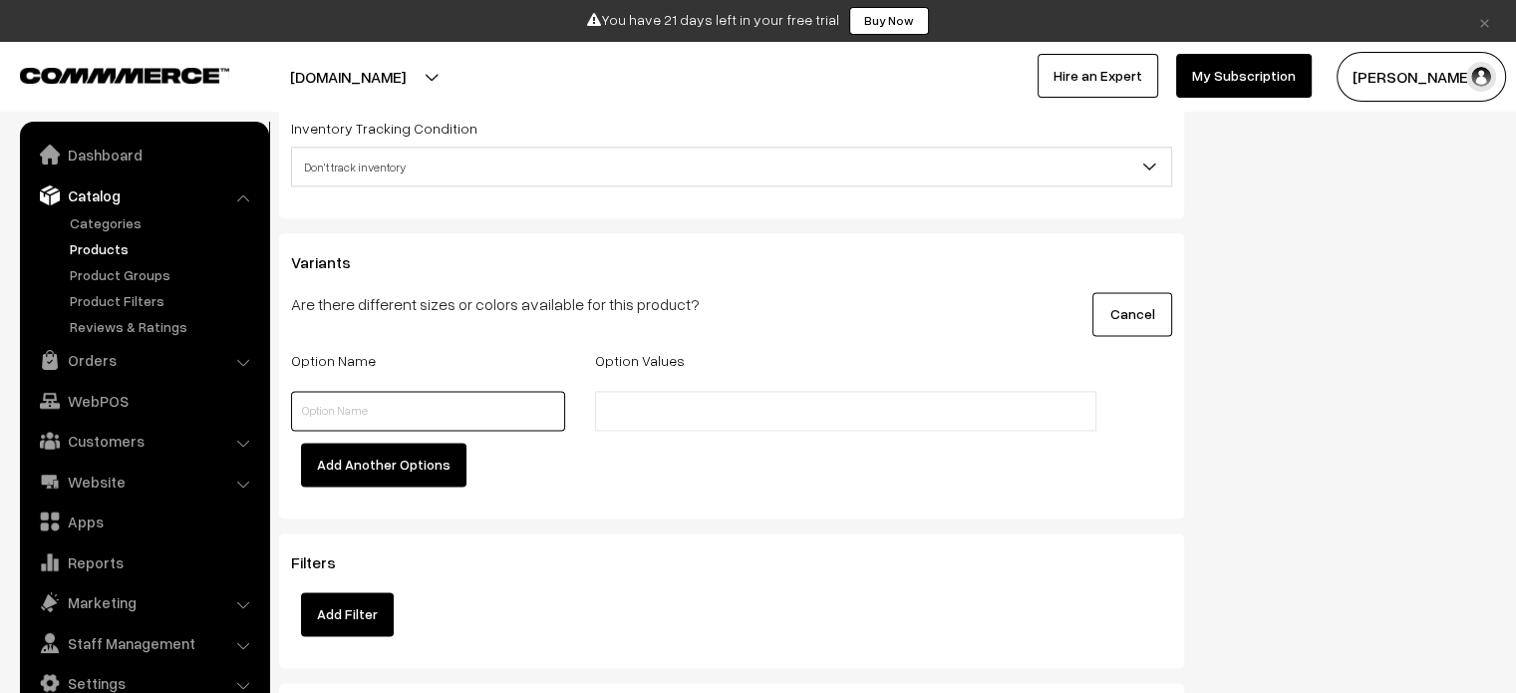
click at [415, 424] on input "text" at bounding box center [428, 411] width 274 height 40
type input "Colour"
click at [729, 402] on input "text" at bounding box center [688, 411] width 174 height 21
type input "Black"
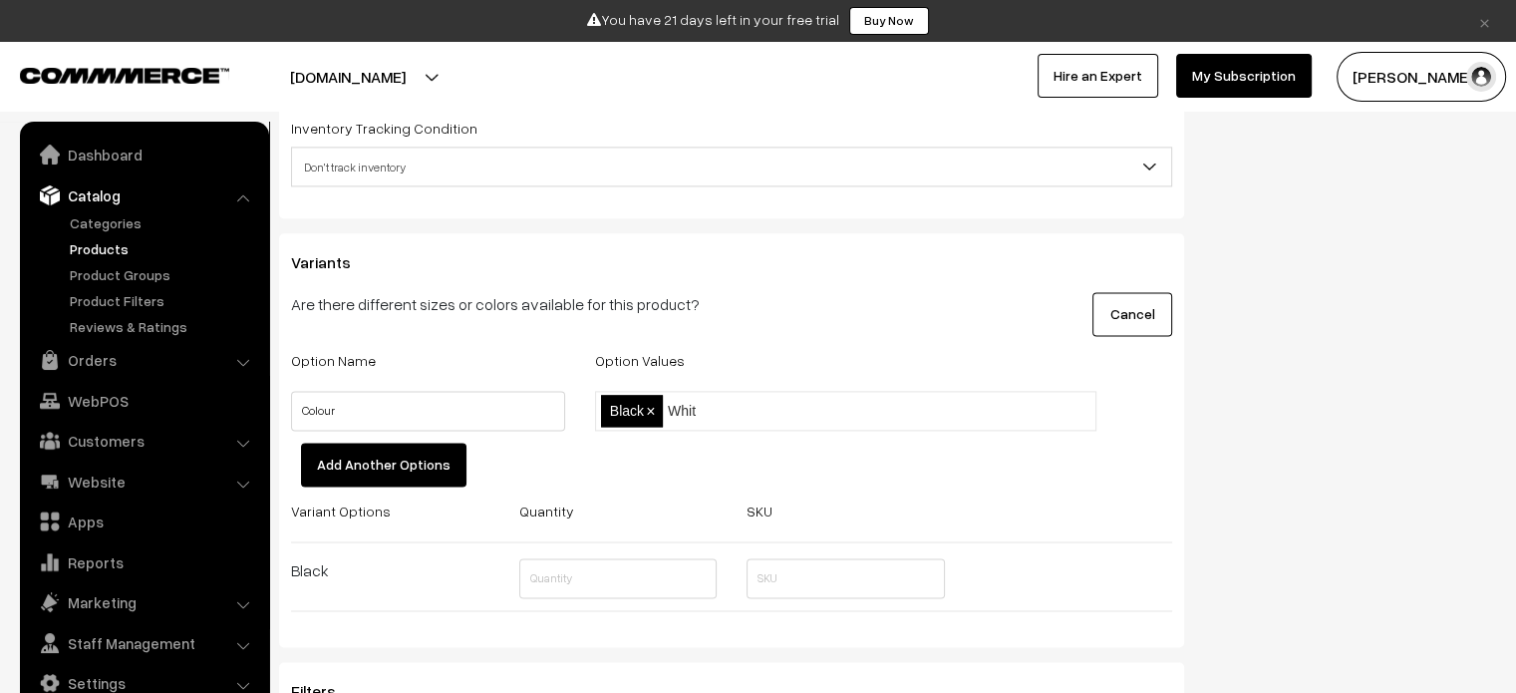
type input "White"
type input "Blue"
click at [418, 466] on button "Add Another Options" at bounding box center [383, 465] width 165 height 44
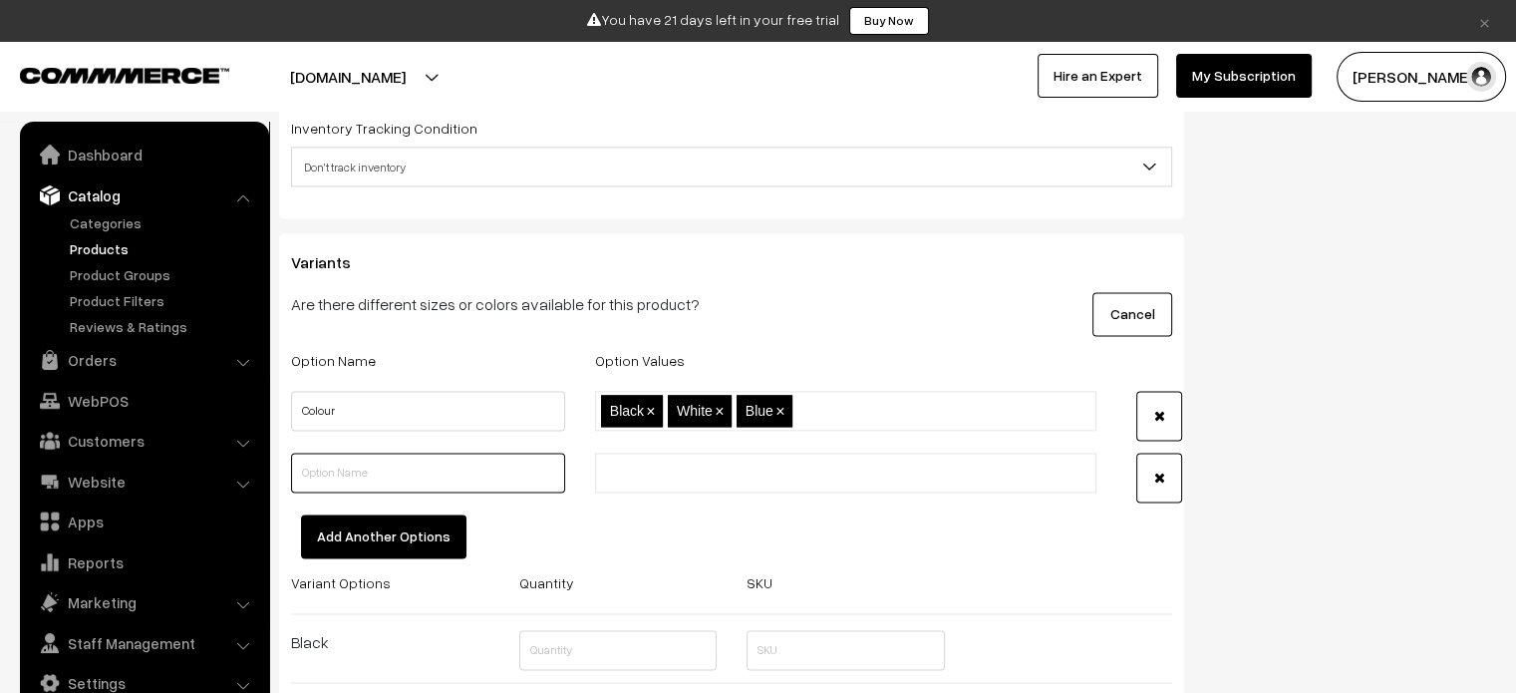
click at [412, 467] on input "text" at bounding box center [428, 473] width 274 height 40
type input "Size"
click at [637, 472] on input "text" at bounding box center [688, 473] width 174 height 21
type input "12*16*3"
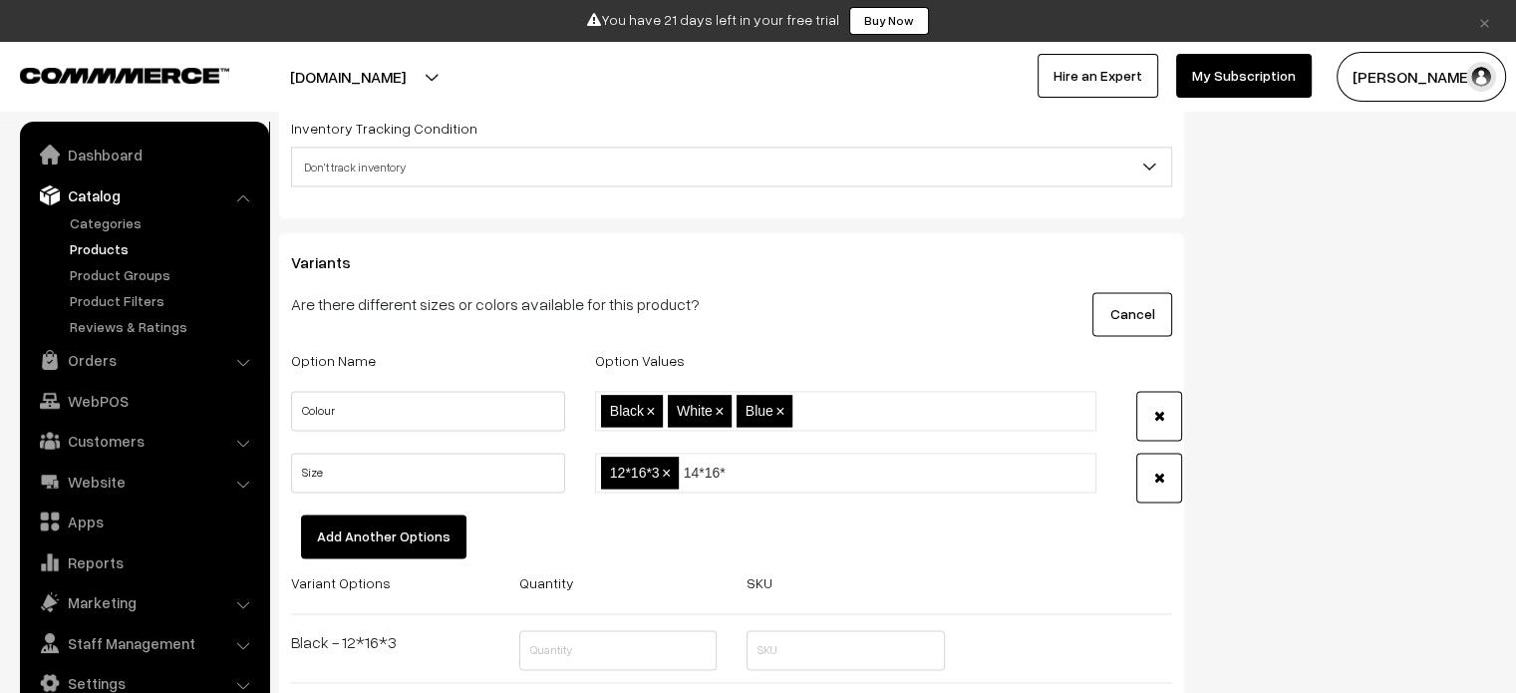
type input "14*16*3"
type input "18*16*3"
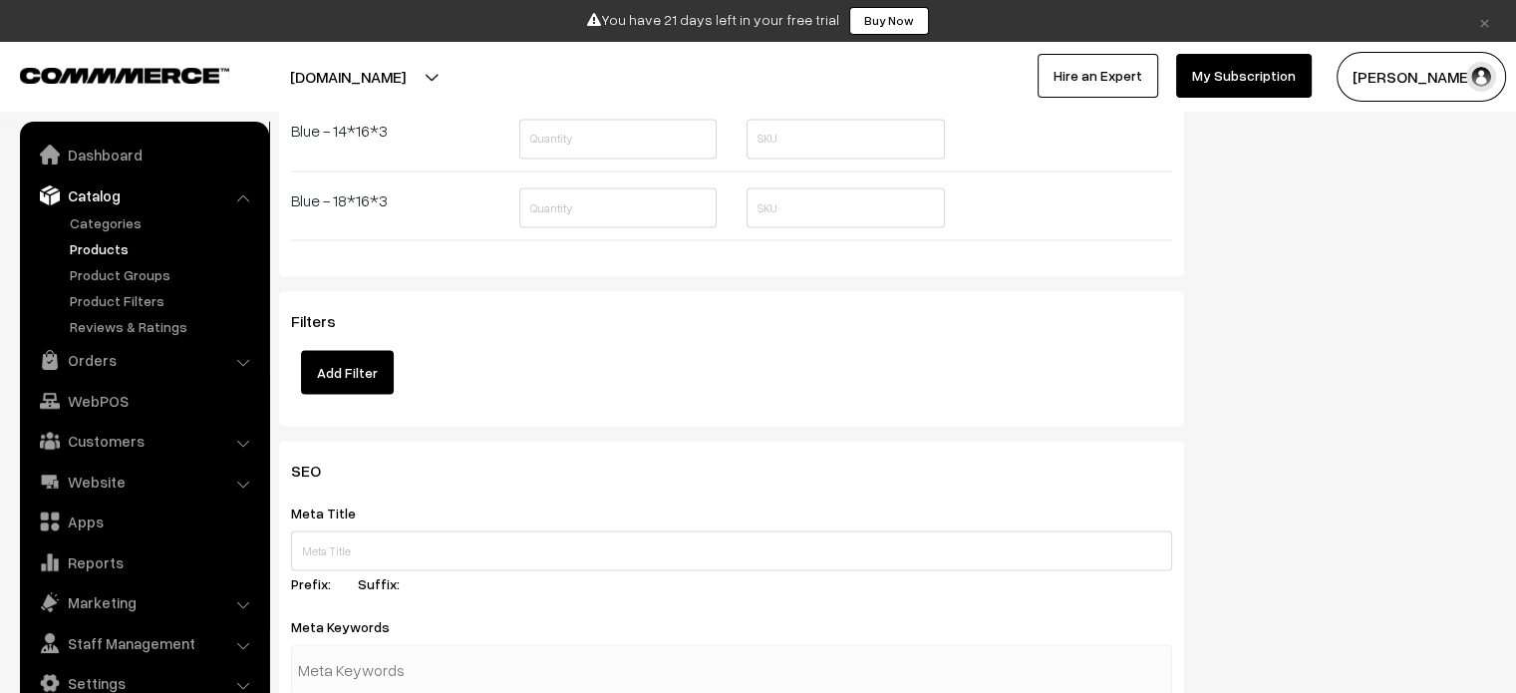
scroll to position [3588, 0]
click at [355, 372] on button "Add Filter" at bounding box center [347, 368] width 93 height 44
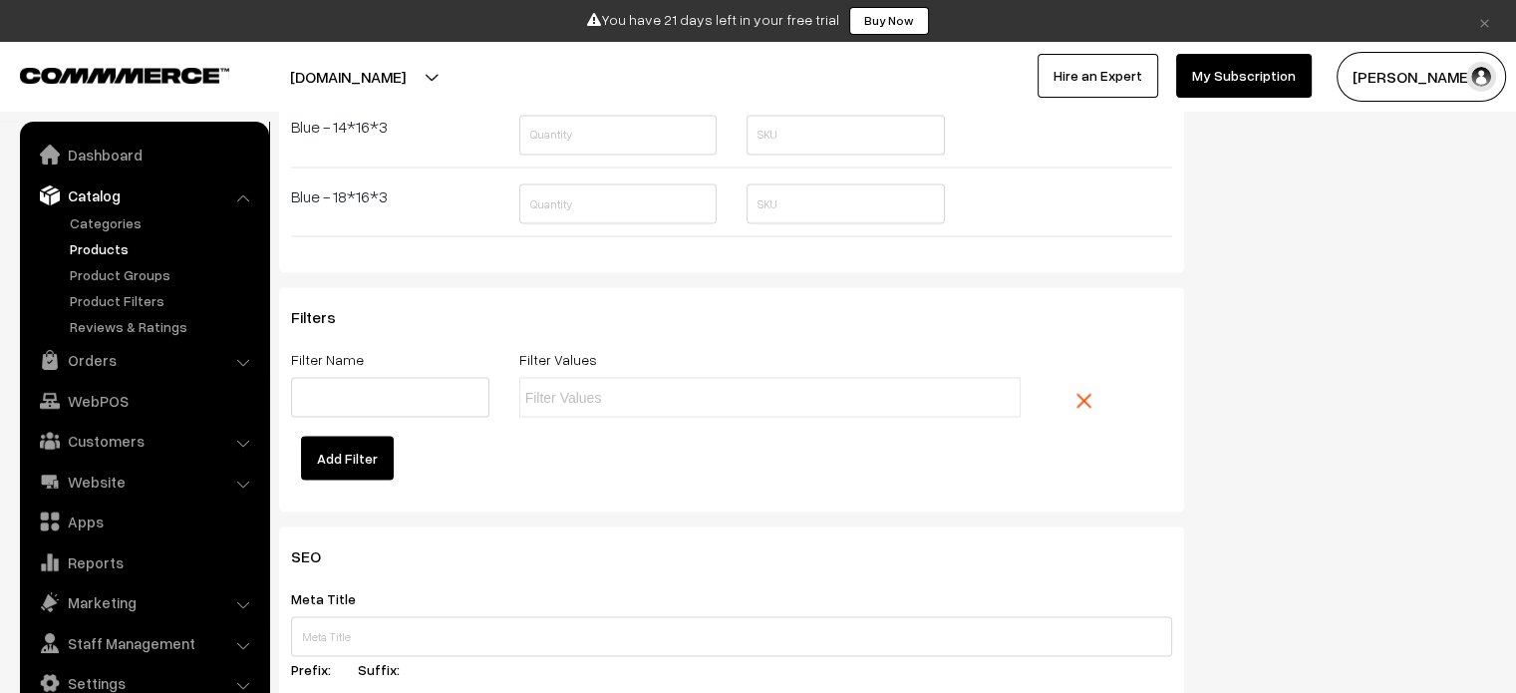
click at [1092, 402] on link at bounding box center [1101, 400] width 80 height 47
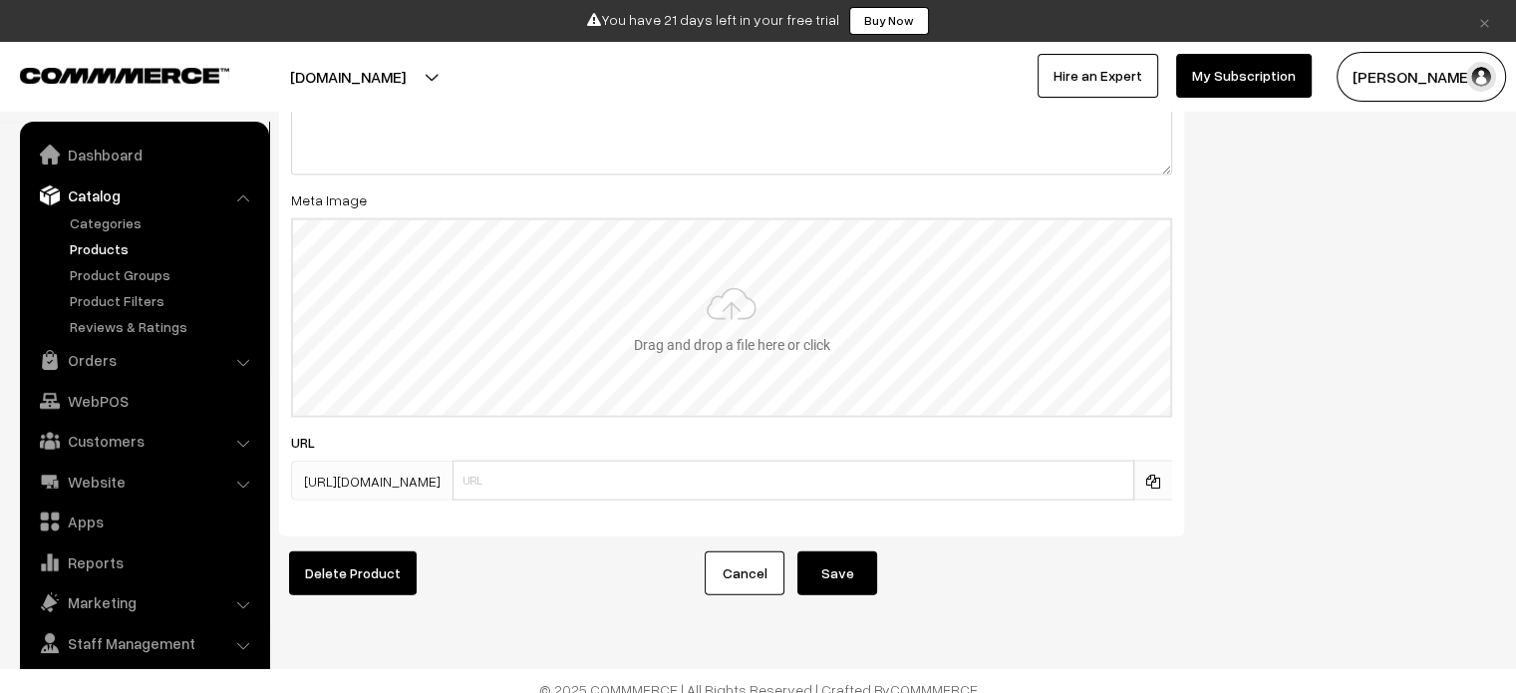
scroll to position [4276, 0]
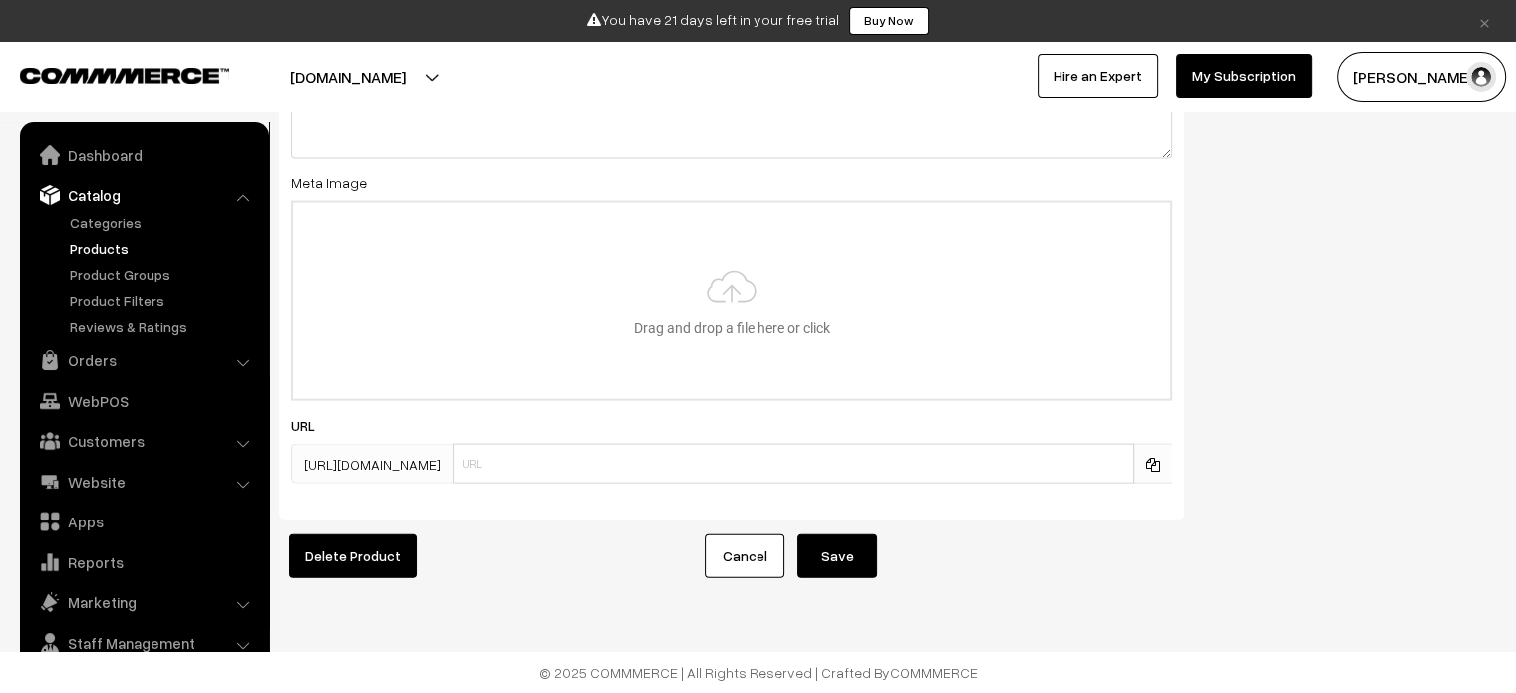
click at [844, 550] on button "Save" at bounding box center [837, 556] width 80 height 44
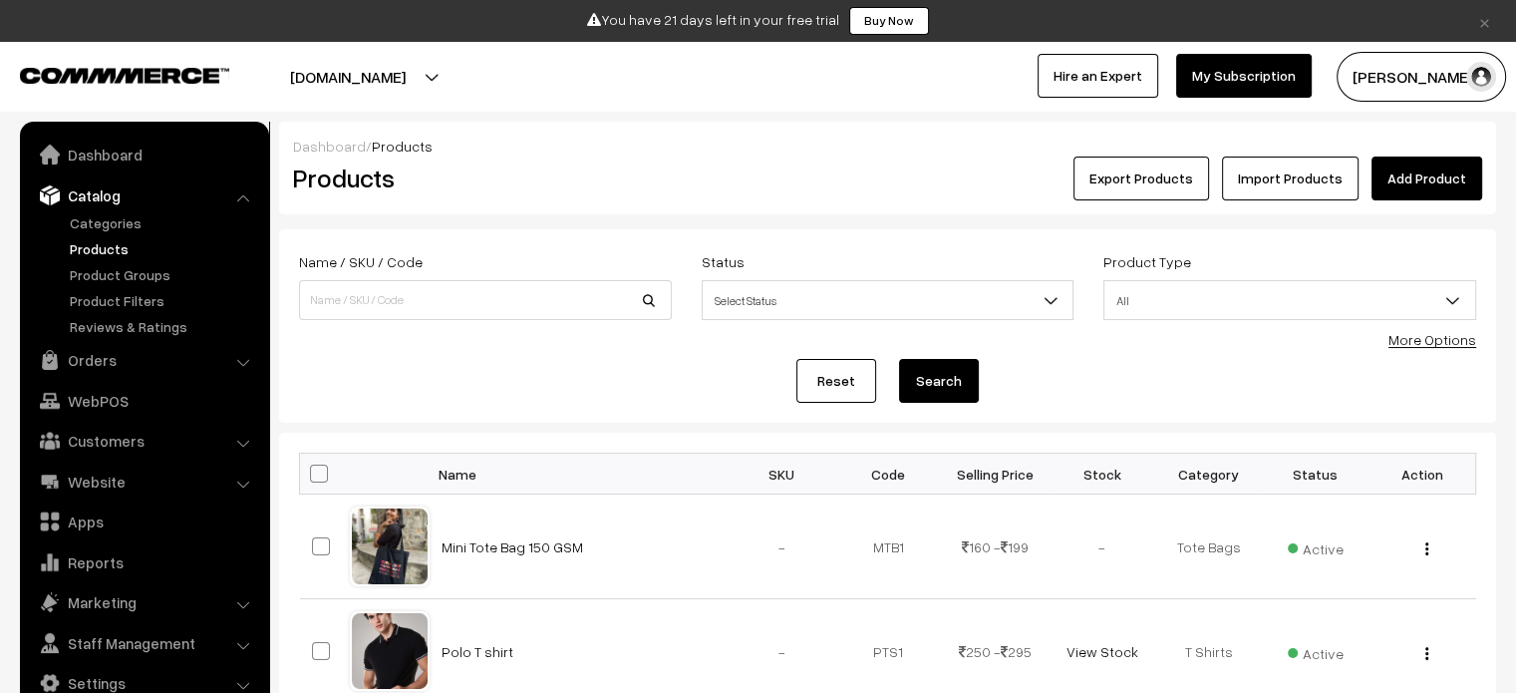
click at [372, 80] on button "[DOMAIN_NAME]" at bounding box center [347, 77] width 255 height 50
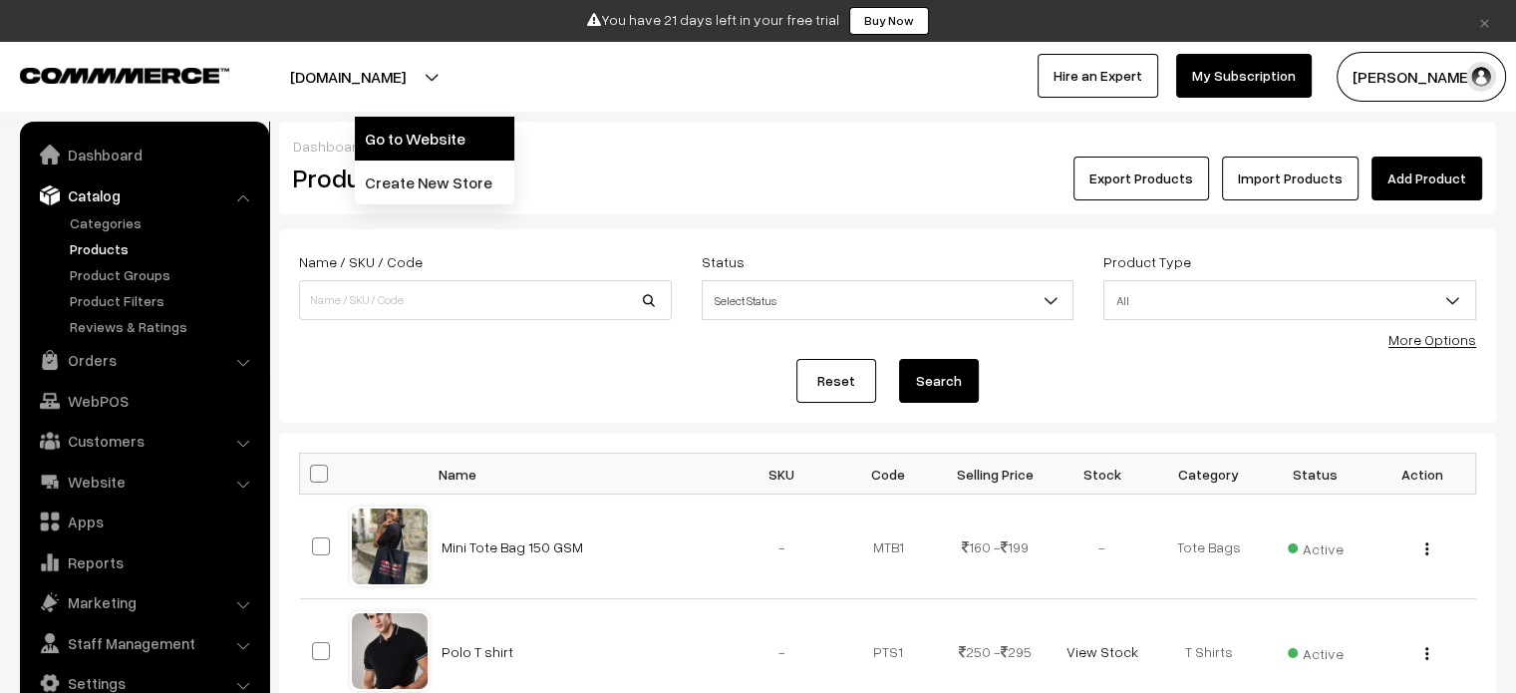
click at [391, 139] on link "Go to Website" at bounding box center [434, 139] width 159 height 44
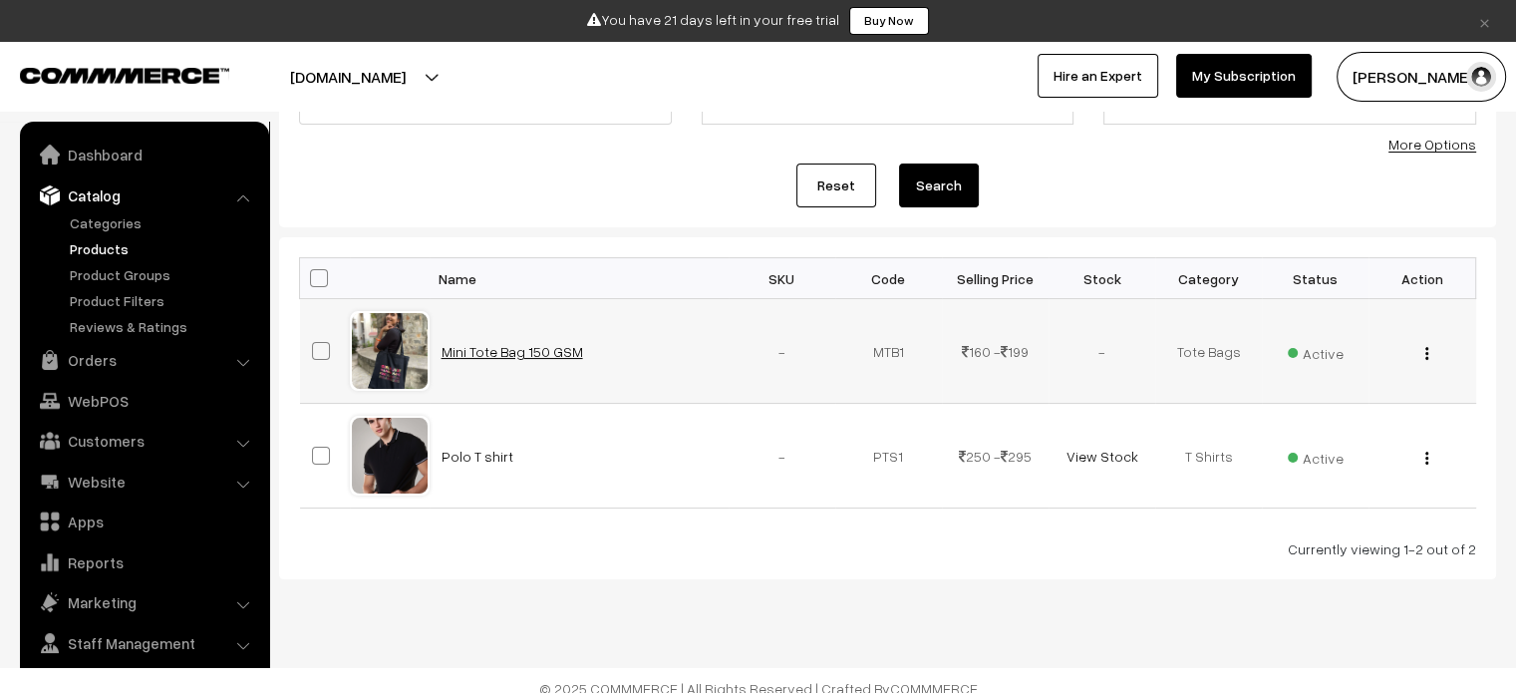
scroll to position [199, 0]
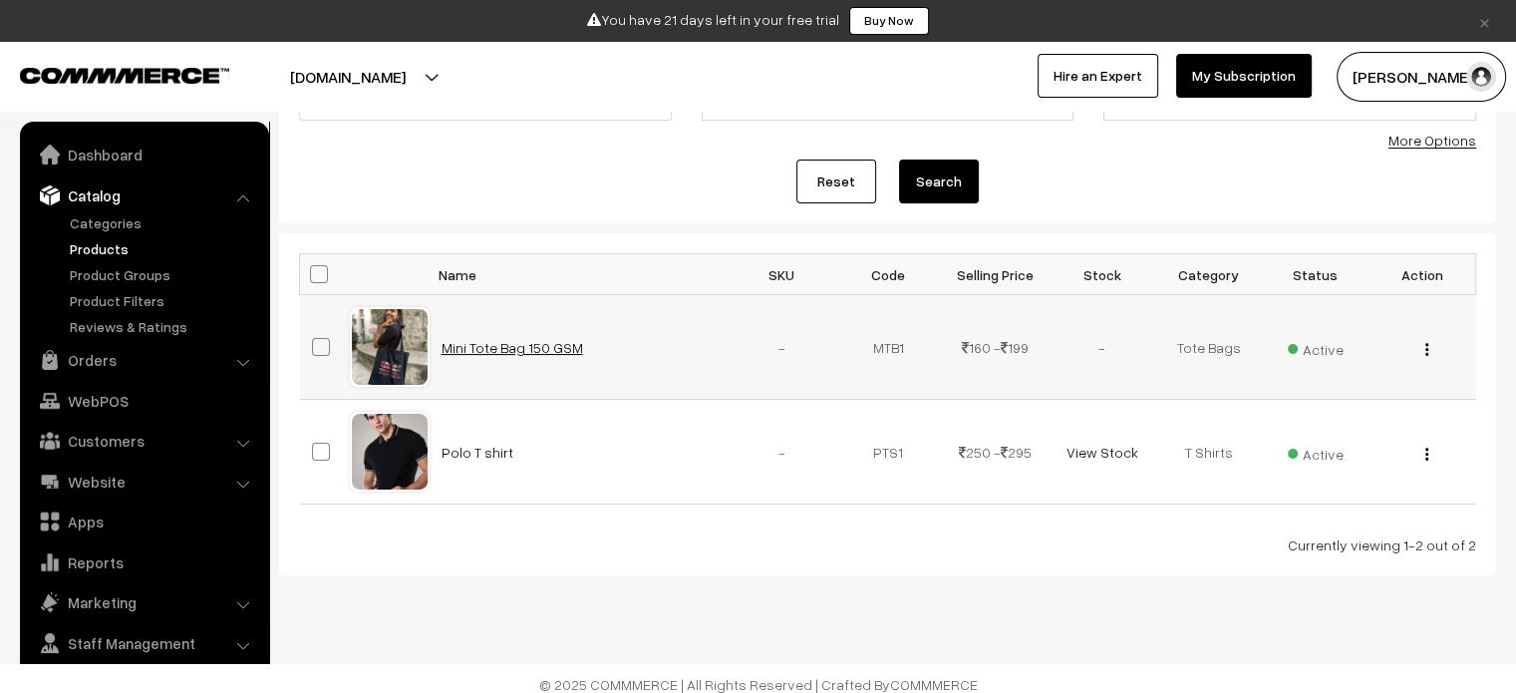
click at [527, 339] on link "Mini Tote Bag 150 GSM" at bounding box center [513, 347] width 142 height 17
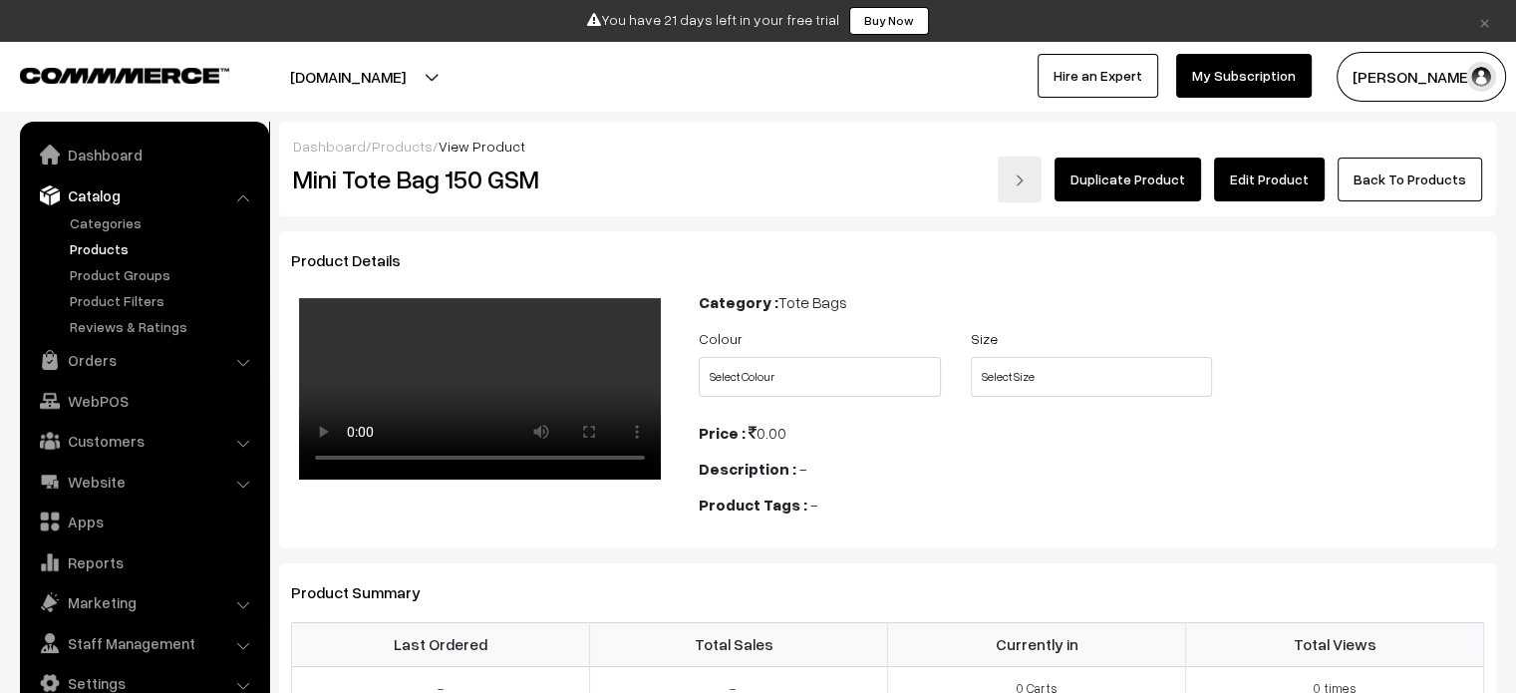
click at [1284, 179] on link "Edit Product" at bounding box center [1269, 179] width 111 height 44
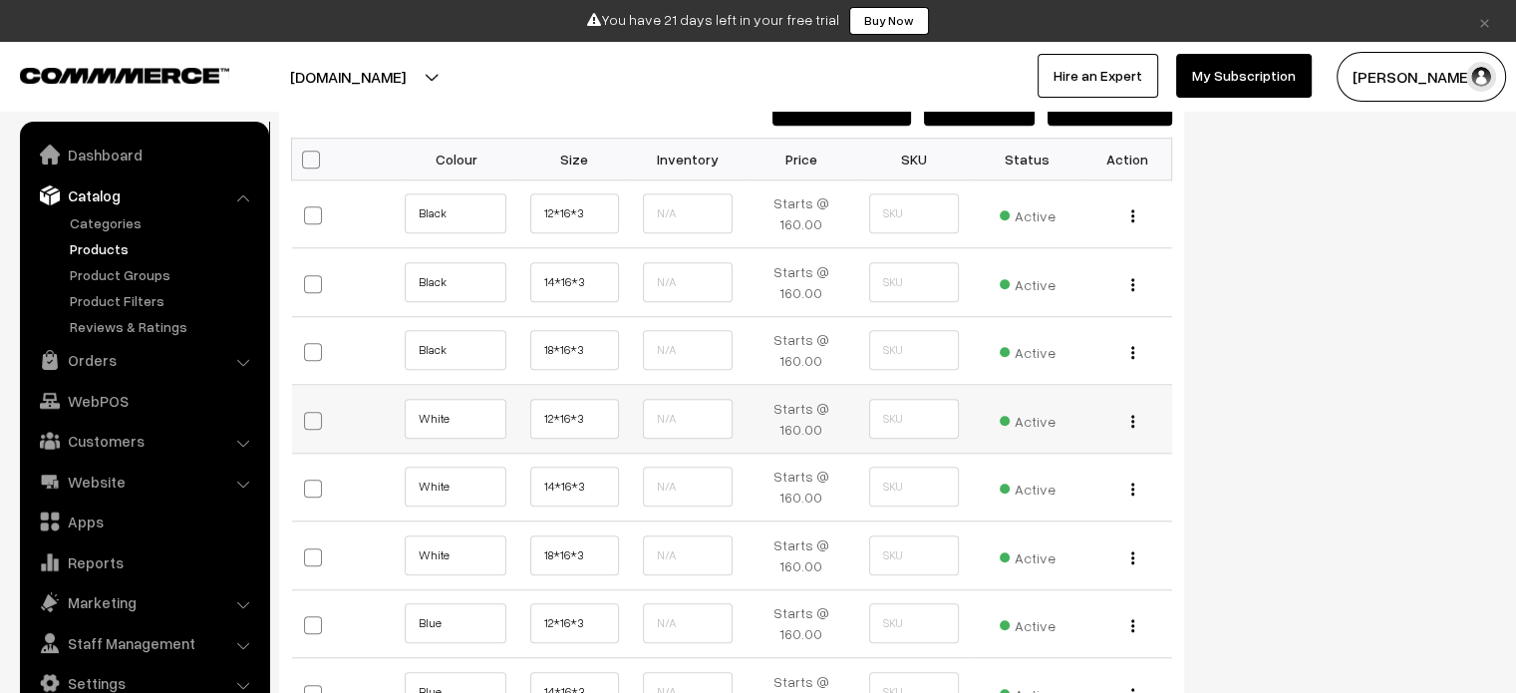
scroll to position [1794, 0]
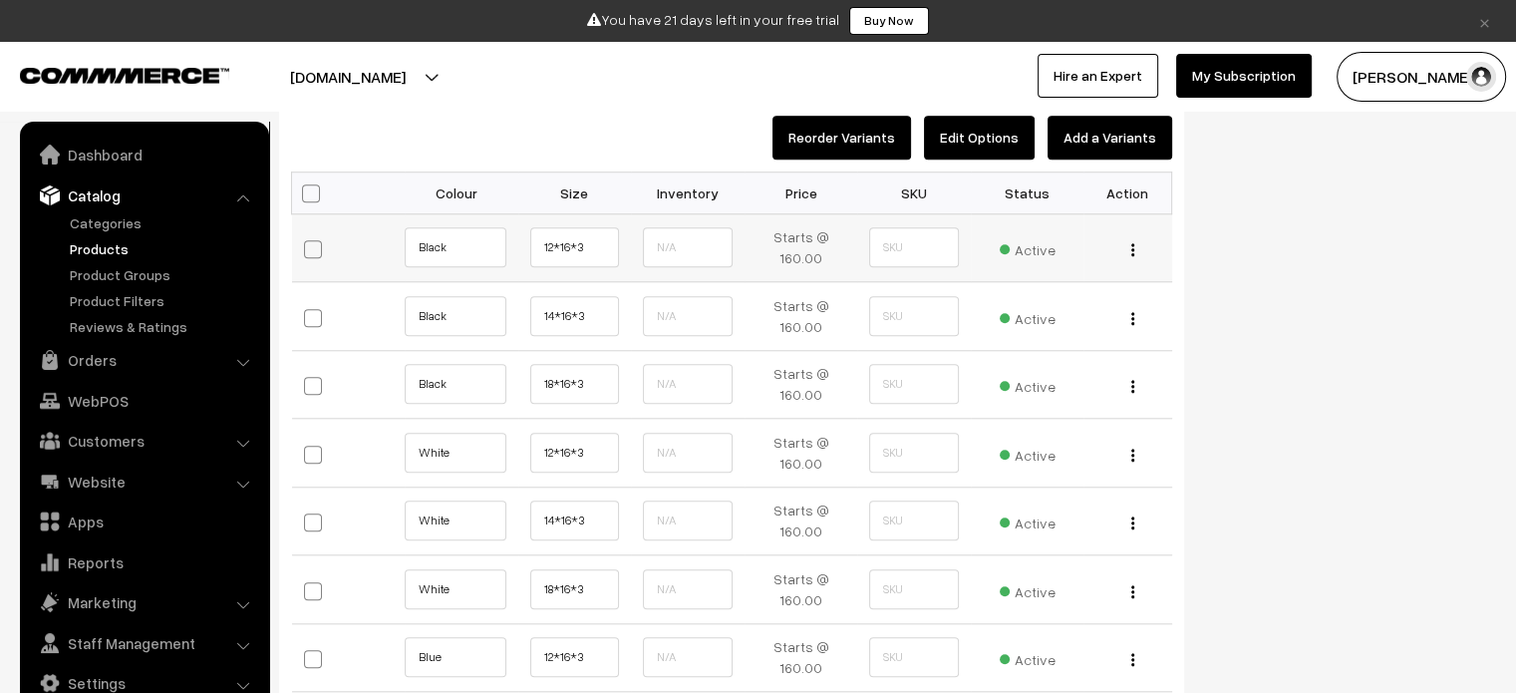
click at [833, 249] on td "Starts @ 160.00" at bounding box center [802, 247] width 114 height 69
click at [793, 246] on td "Starts @ 160.00" at bounding box center [802, 247] width 114 height 69
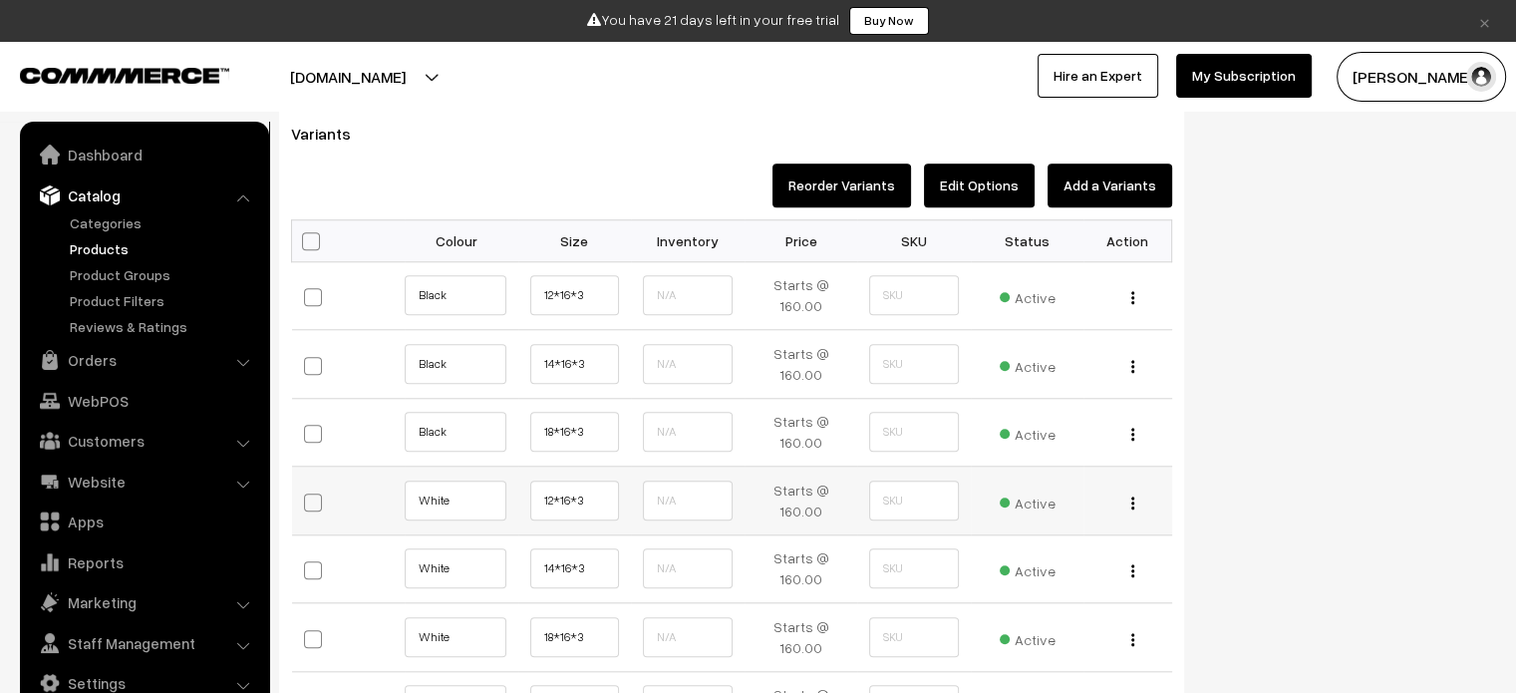
scroll to position [1492, 0]
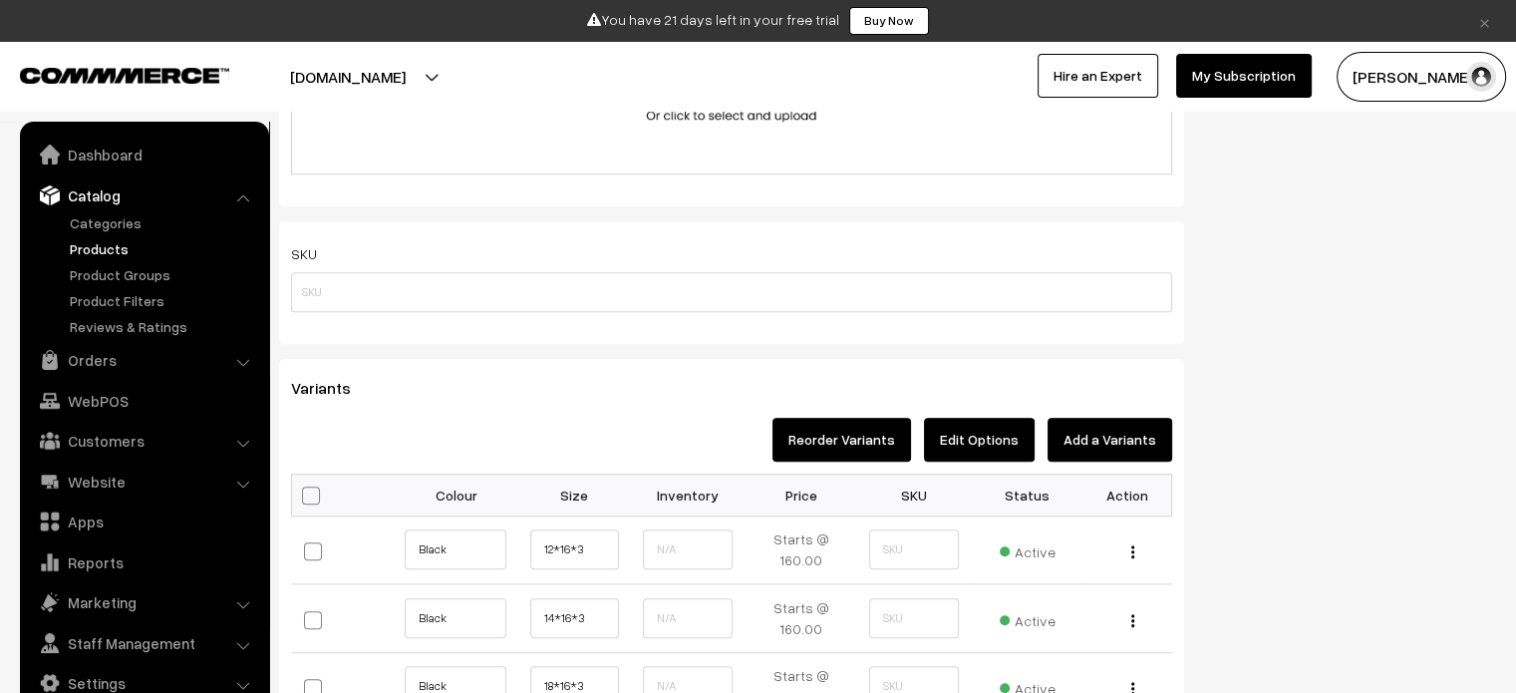
click at [897, 446] on button "Reorder Variants" at bounding box center [842, 440] width 139 height 44
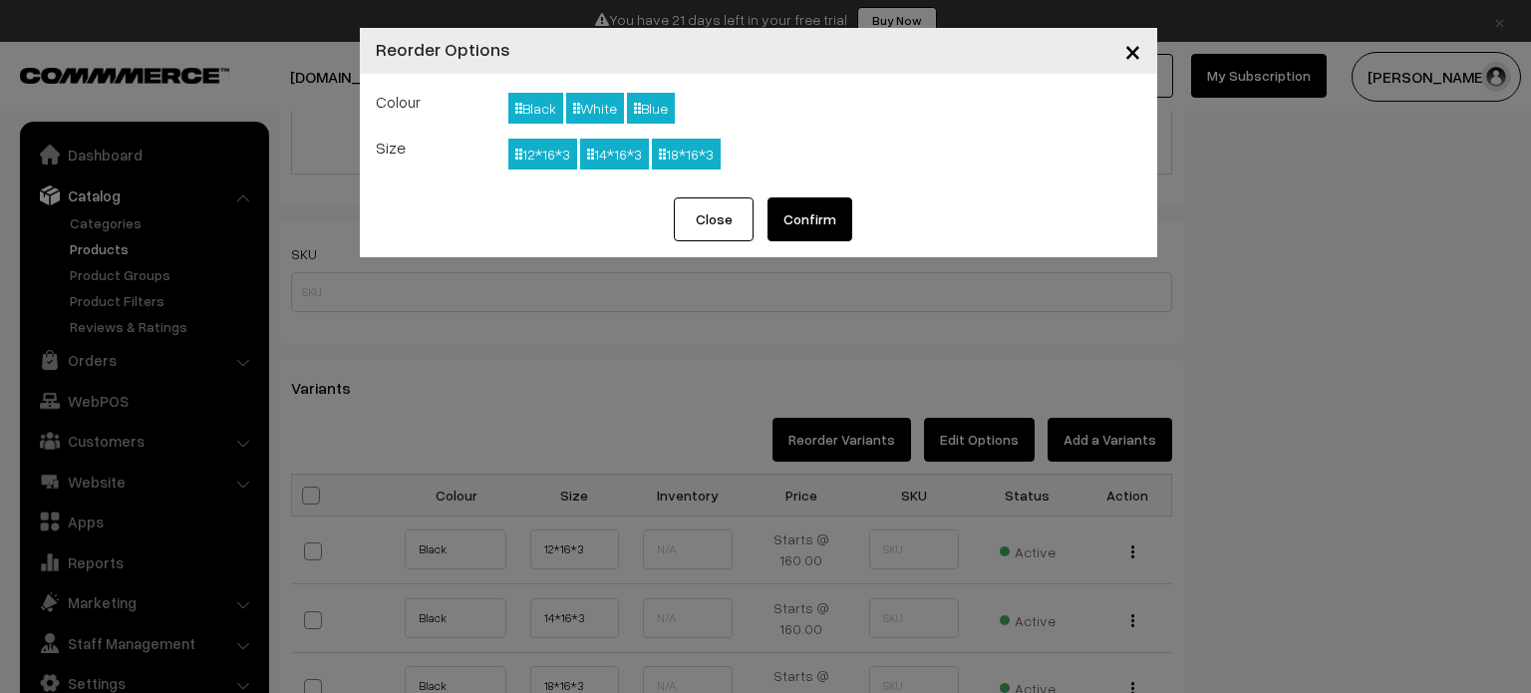
click at [1129, 52] on span "×" at bounding box center [1132, 50] width 17 height 37
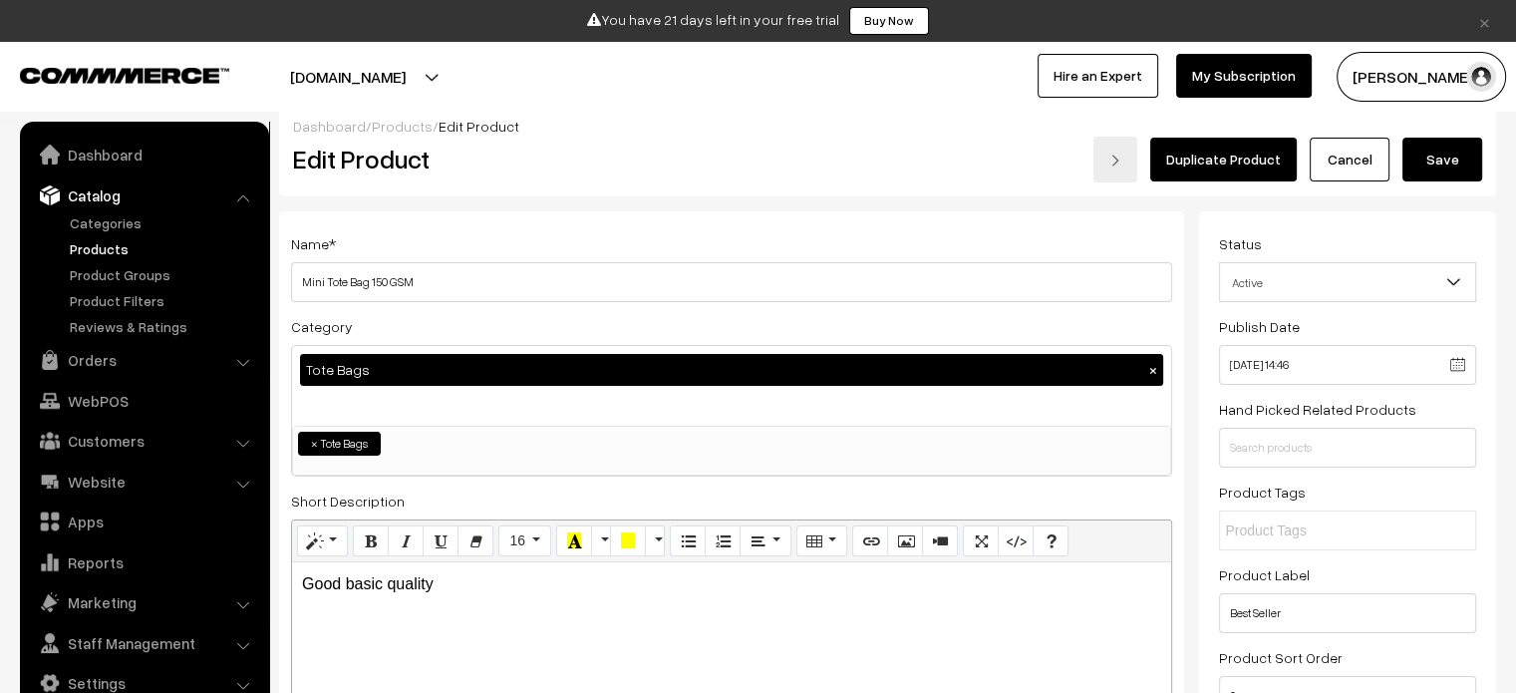
scroll to position [0, 0]
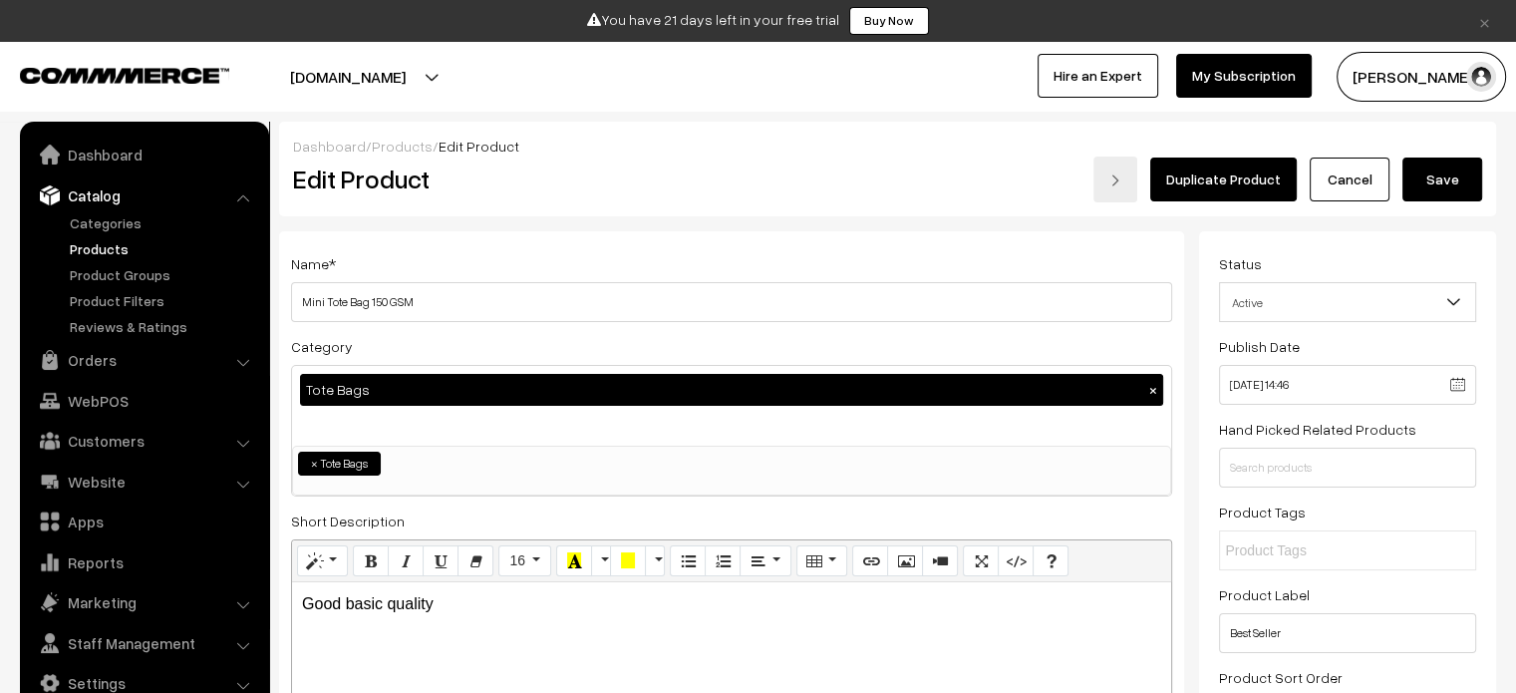
click at [1284, 305] on span "Active" at bounding box center [1347, 302] width 255 height 35
click at [1184, 259] on div "Name * Mini Tote Bag 150 GSM Category Tote Bags × Tote Bags T Shirts × Tote Bag…" at bounding box center [731, 676] width 905 height 890
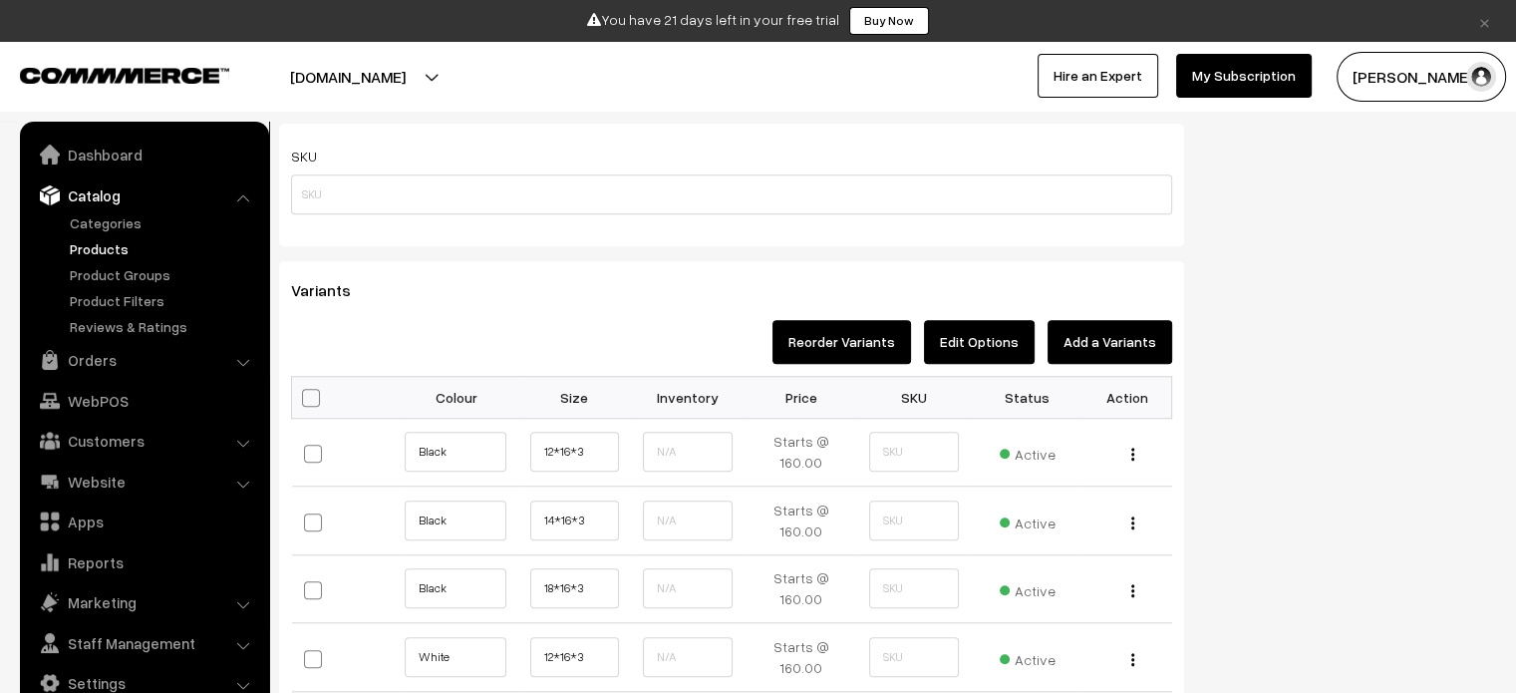
scroll to position [1595, 0]
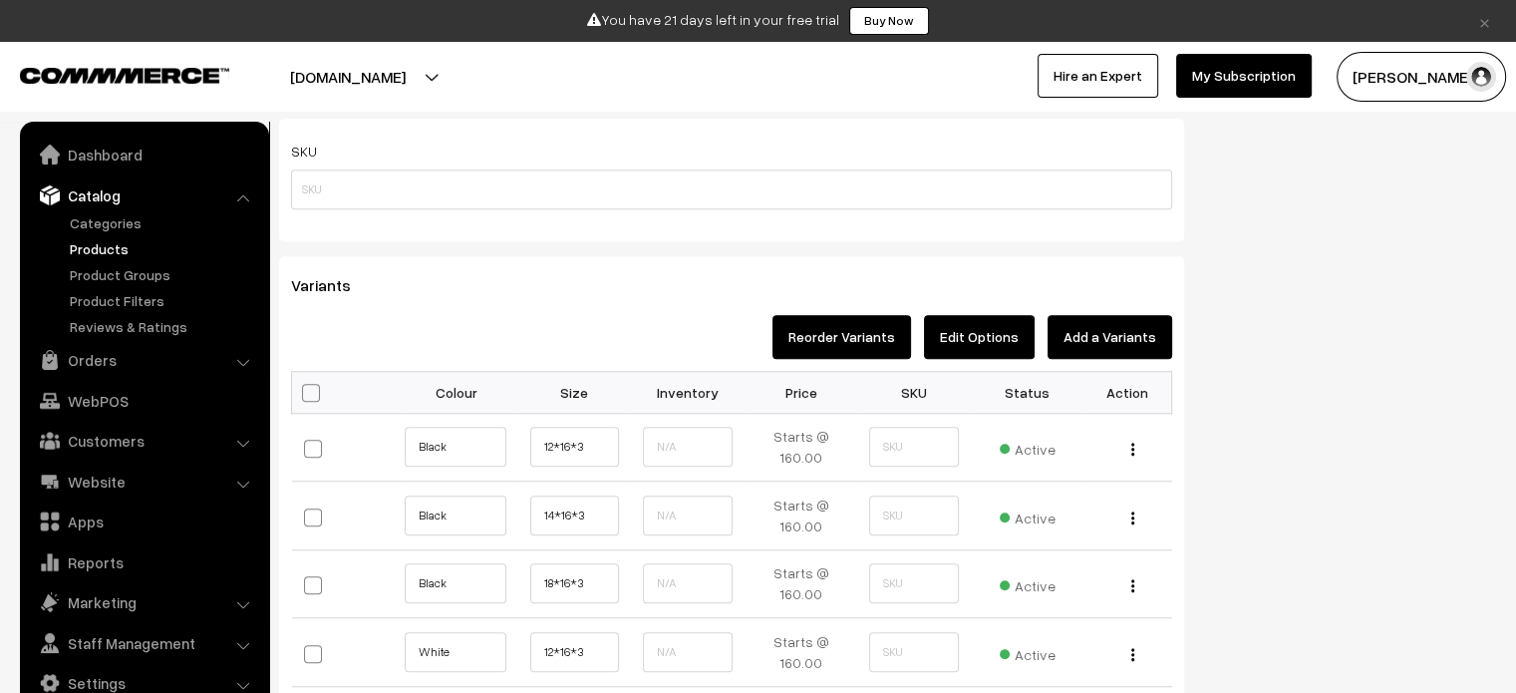
click at [1118, 328] on button "Add a Variants" at bounding box center [1110, 337] width 125 height 44
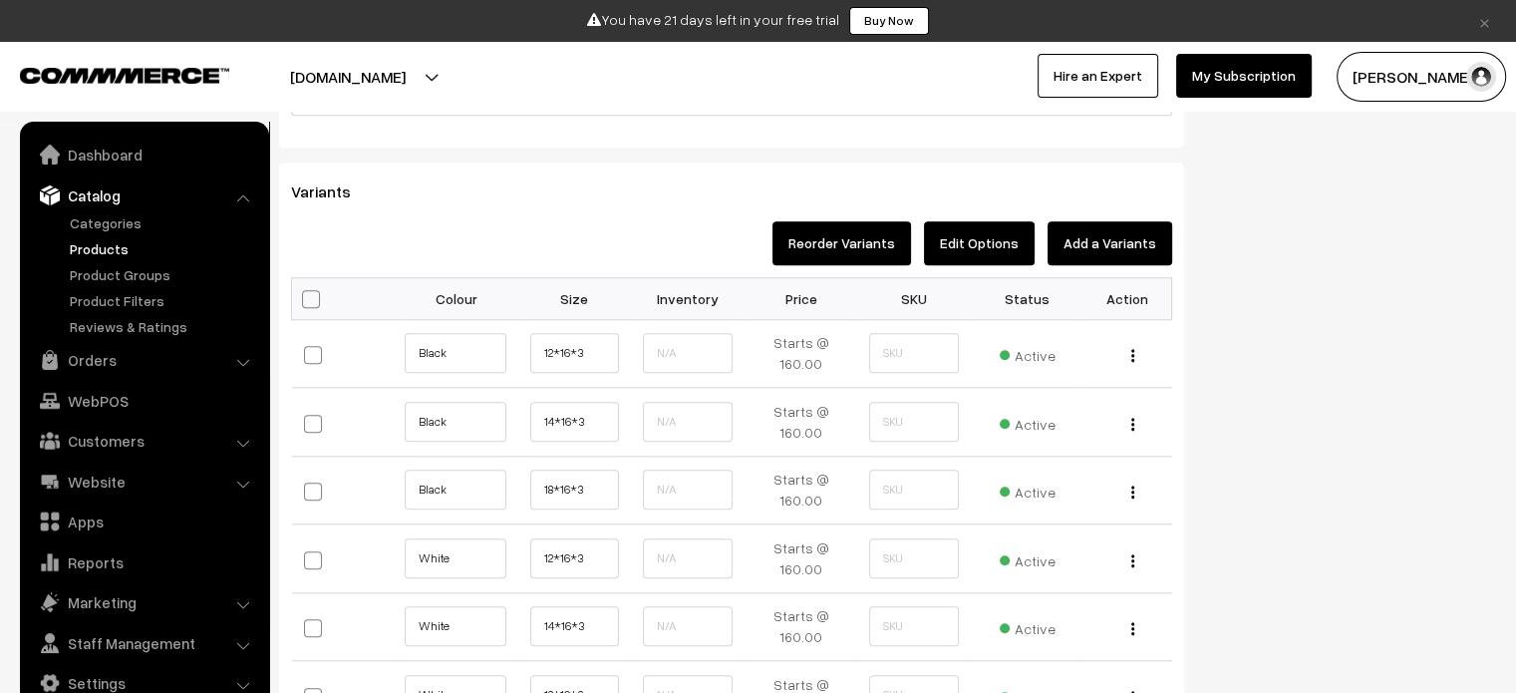
scroll to position [1692, 0]
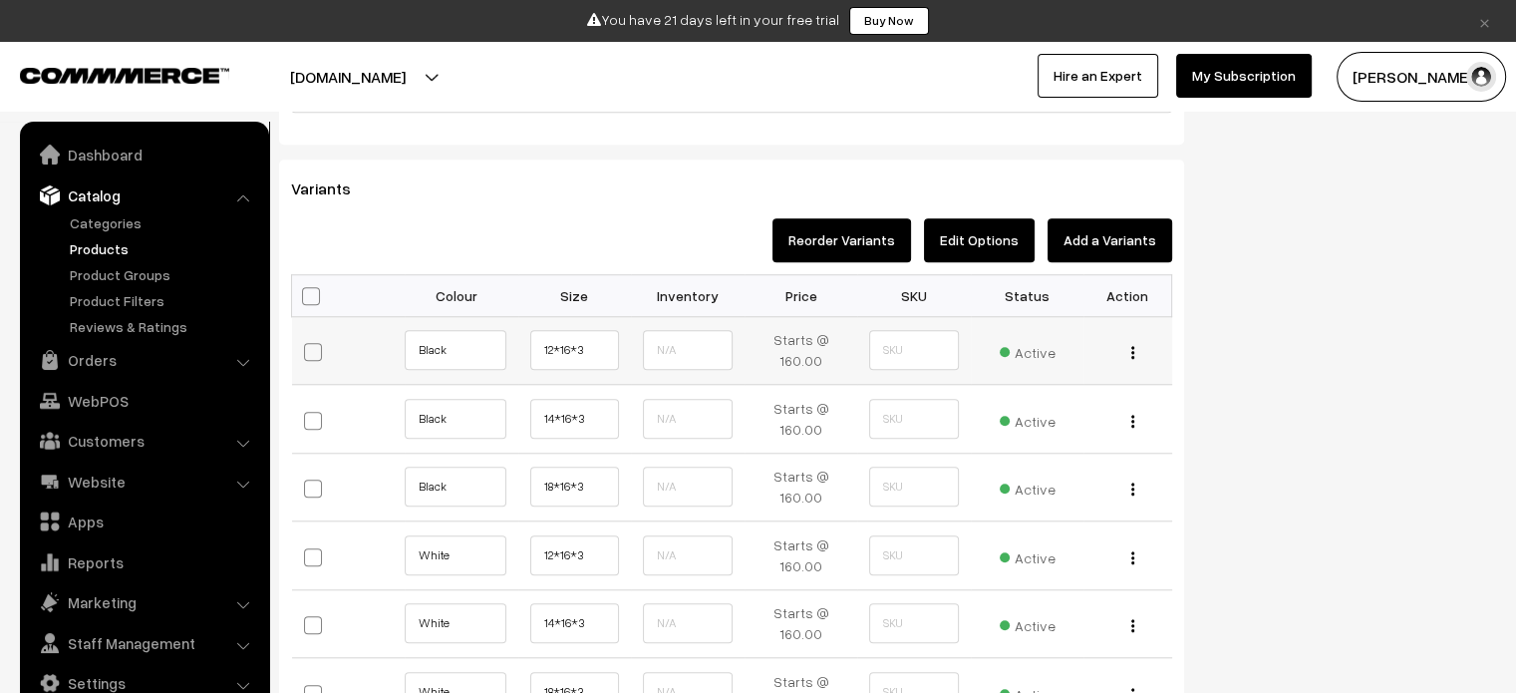
click at [1131, 347] on img "button" at bounding box center [1132, 352] width 3 height 13
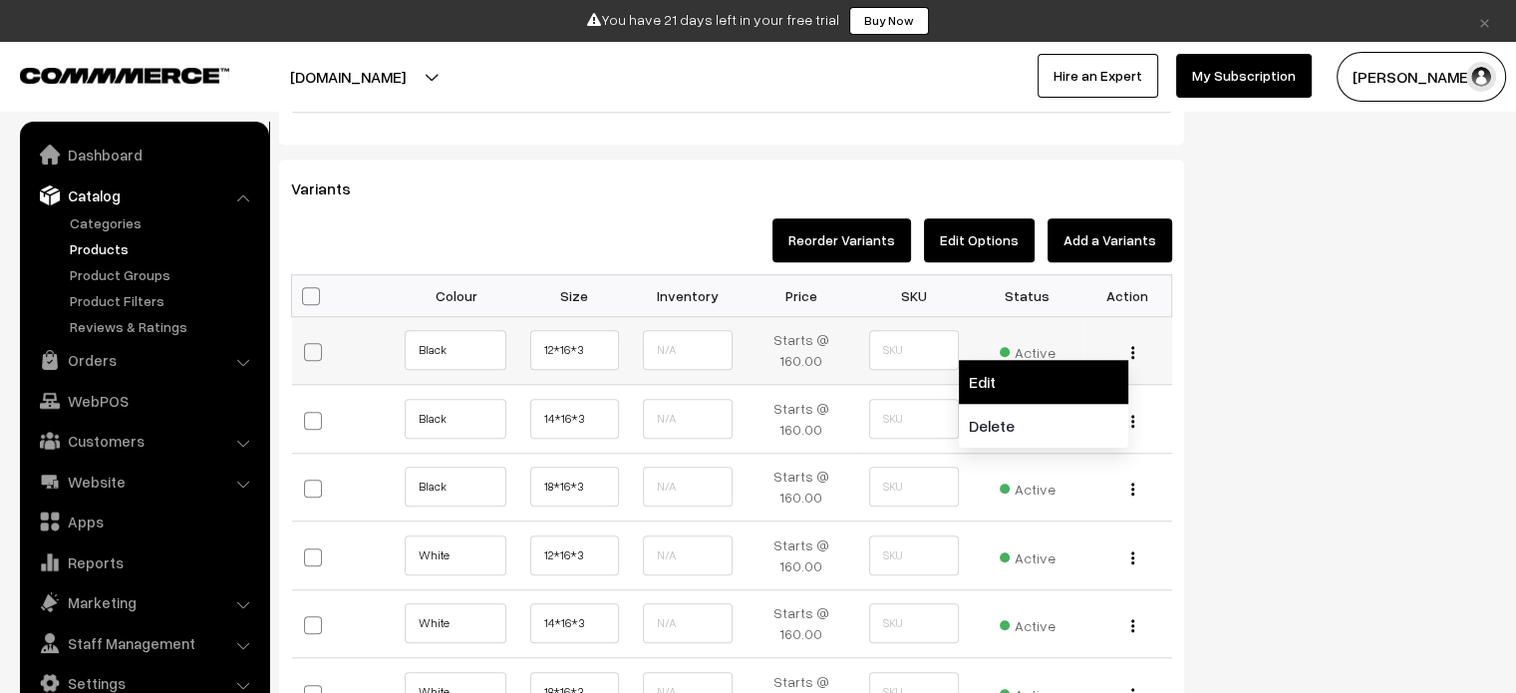
click at [1024, 398] on link "Edit" at bounding box center [1043, 382] width 169 height 44
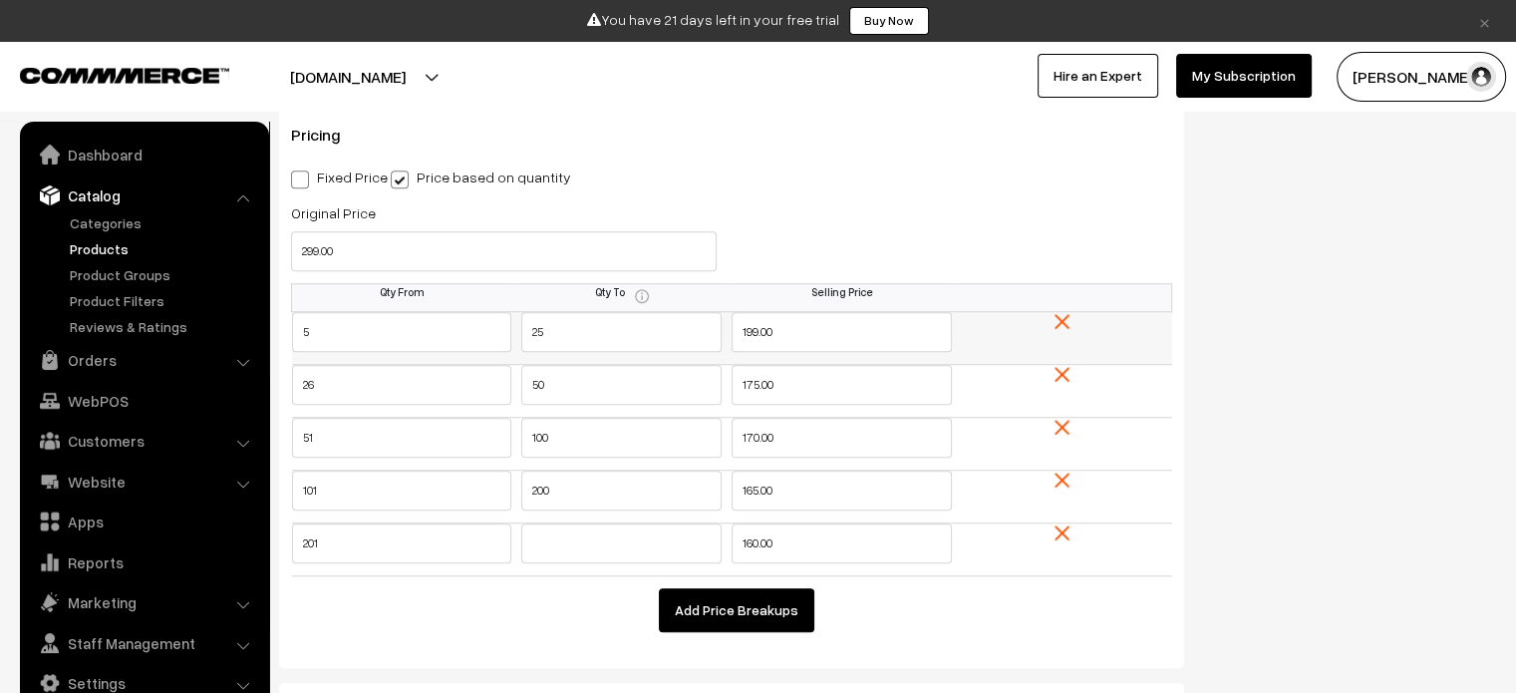
scroll to position [1396, 0]
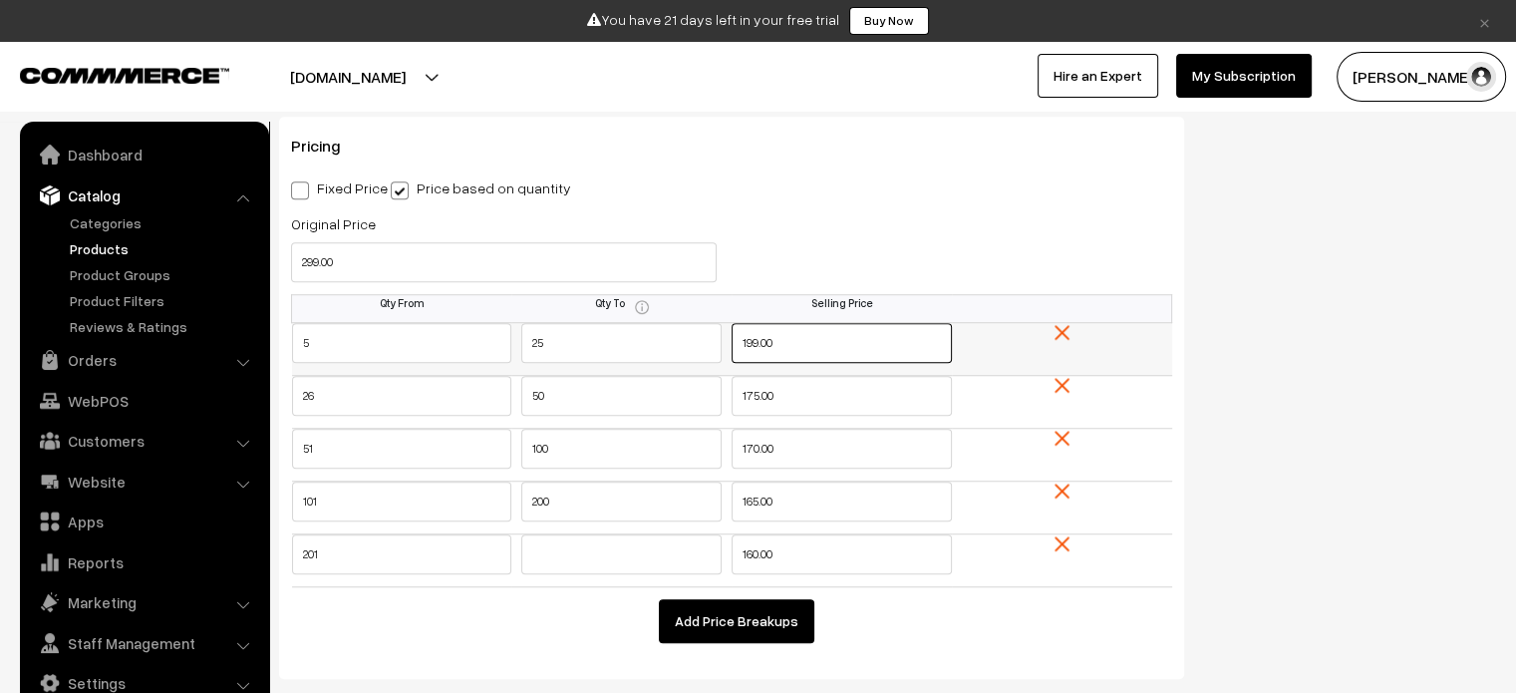
drag, startPoint x: 795, startPoint y: 346, endPoint x: 670, endPoint y: 345, distance: 125.6
click at [669, 346] on tr "5 25 199.00" at bounding box center [732, 348] width 880 height 53
type input "250"
drag, startPoint x: 808, startPoint y: 403, endPoint x: 562, endPoint y: 389, distance: 246.6
click at [562, 389] on tr "26 50 175.00" at bounding box center [732, 401] width 880 height 53
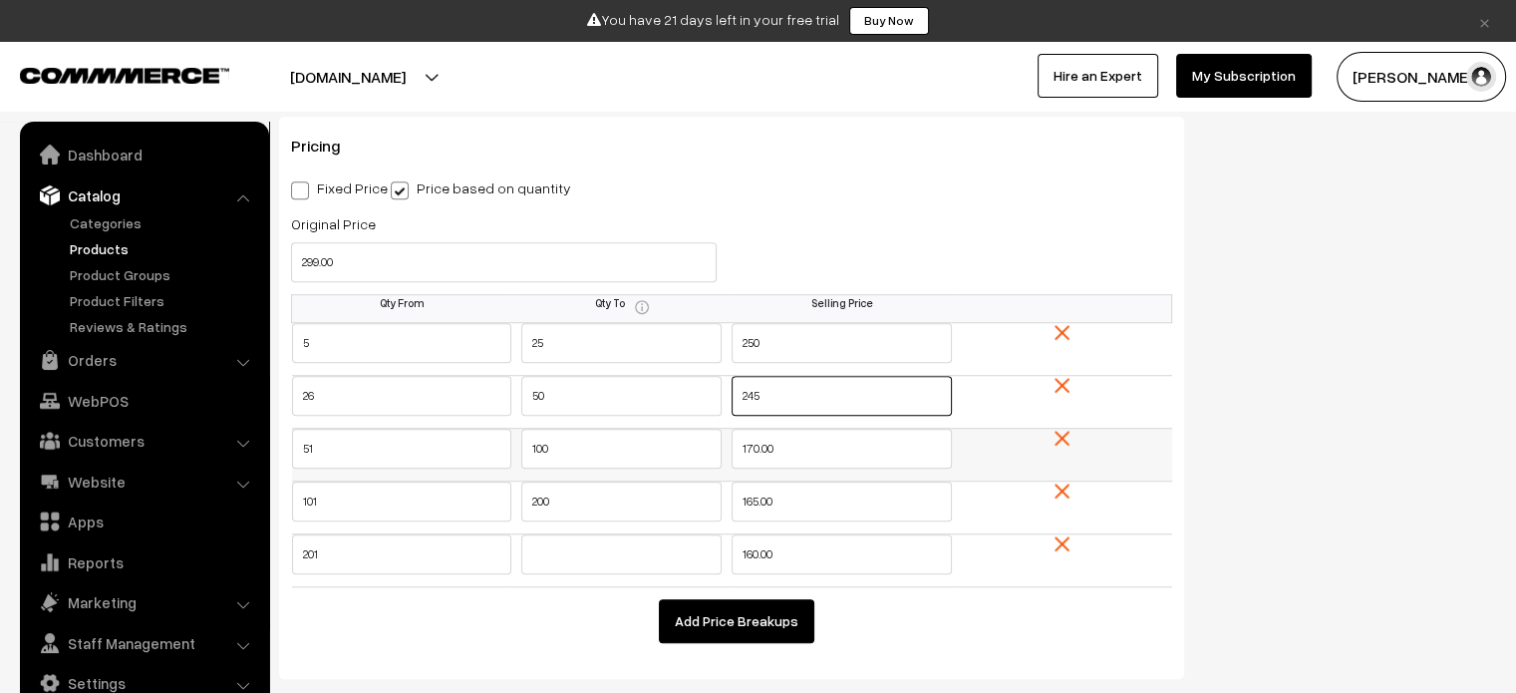
type input "245"
drag, startPoint x: 758, startPoint y: 455, endPoint x: 483, endPoint y: 455, distance: 274.1
click at [483, 455] on tr "51 100 170.00" at bounding box center [732, 454] width 880 height 53
type input "230"
drag, startPoint x: 813, startPoint y: 507, endPoint x: 584, endPoint y: 505, distance: 229.3
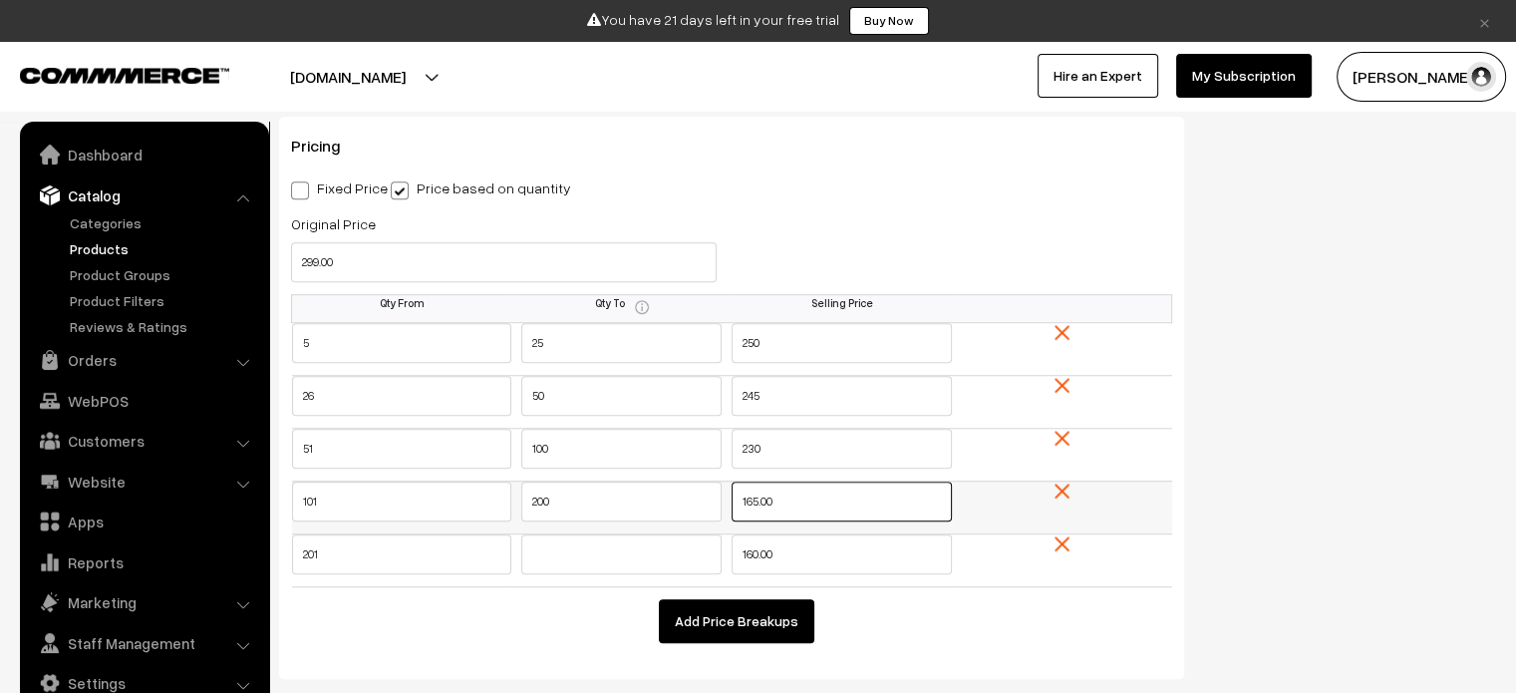
click at [584, 505] on tr "101 200 165.00" at bounding box center [732, 506] width 880 height 53
type input "215"
drag, startPoint x: 805, startPoint y: 549, endPoint x: 644, endPoint y: 565, distance: 162.3
click at [644, 565] on tr "201 160.00" at bounding box center [732, 559] width 880 height 53
type input "200"
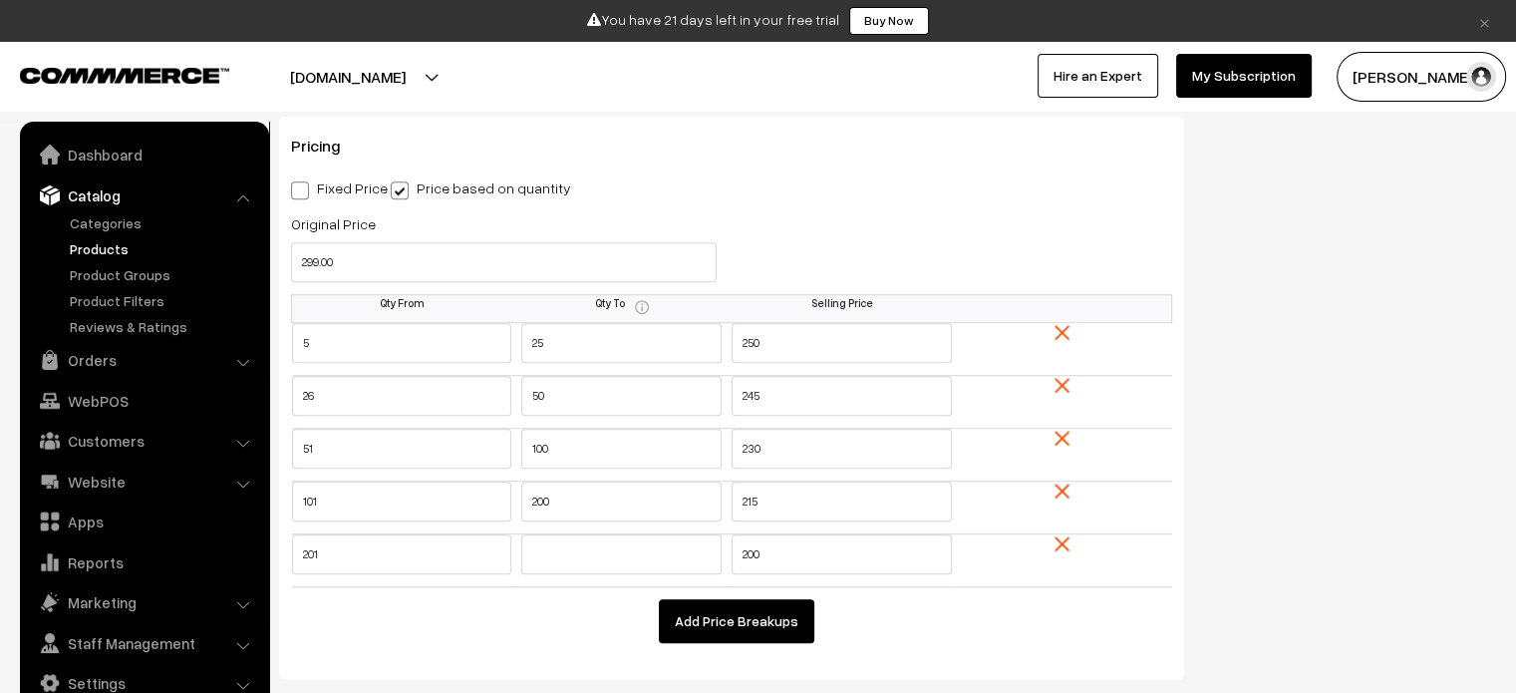
click at [1370, 380] on div "Status of the Variant Active Inactive Active Product Tags" at bounding box center [1355, 27] width 312 height 2382
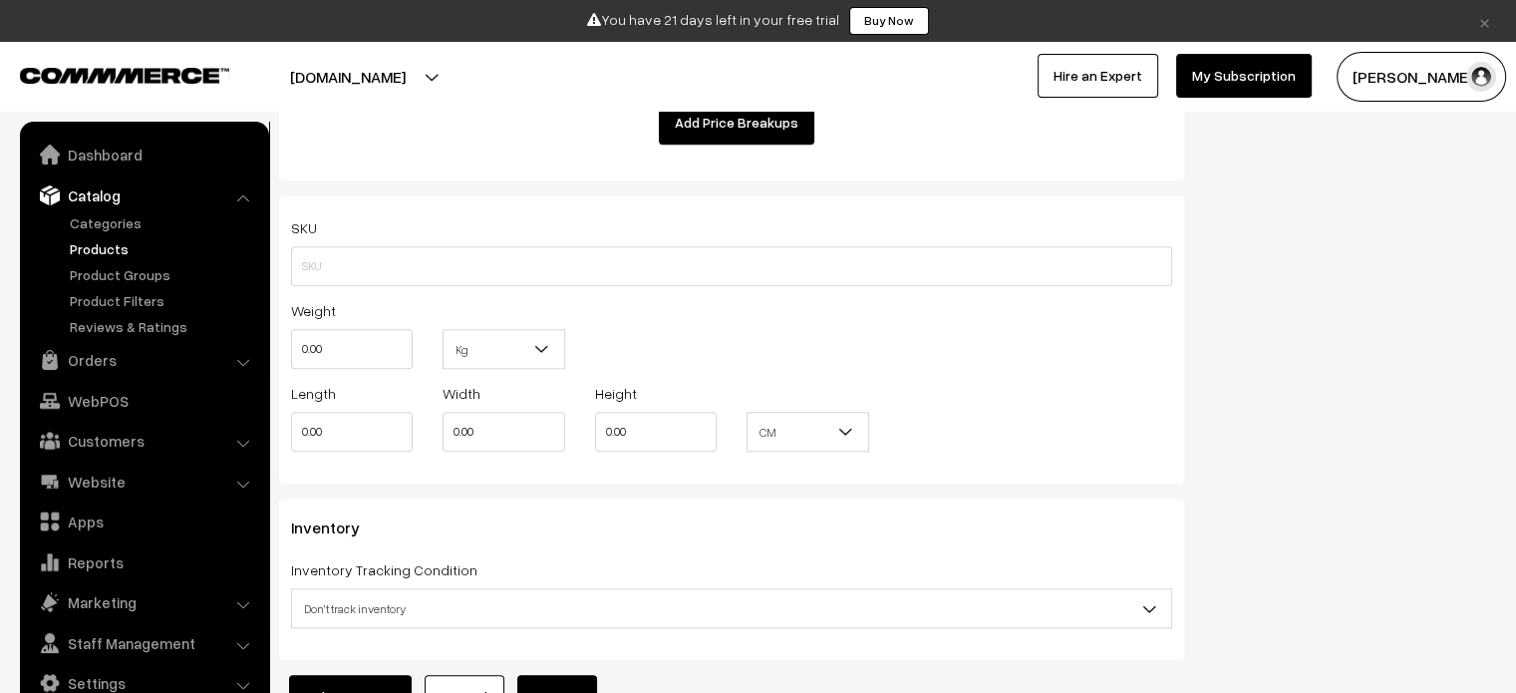
scroll to position [2049, 0]
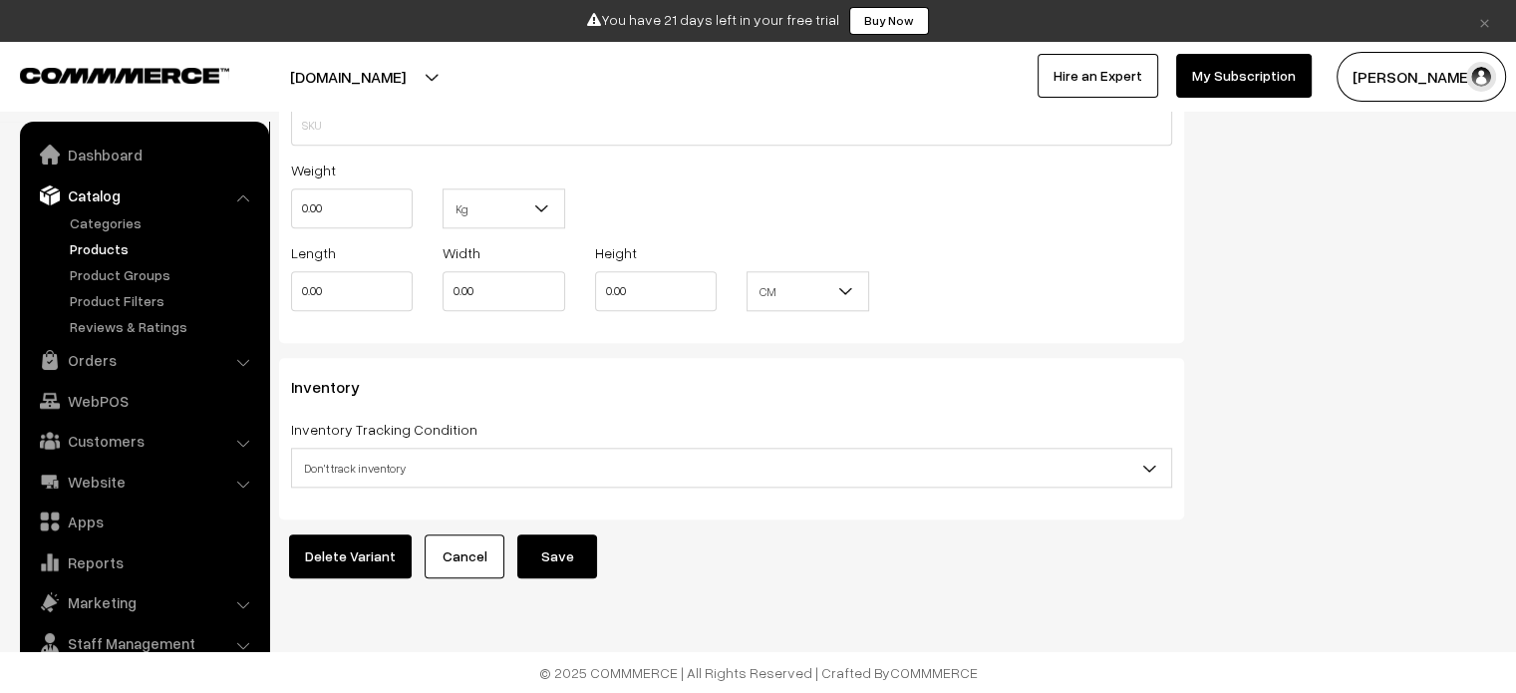
click at [566, 549] on button "Save" at bounding box center [557, 556] width 80 height 44
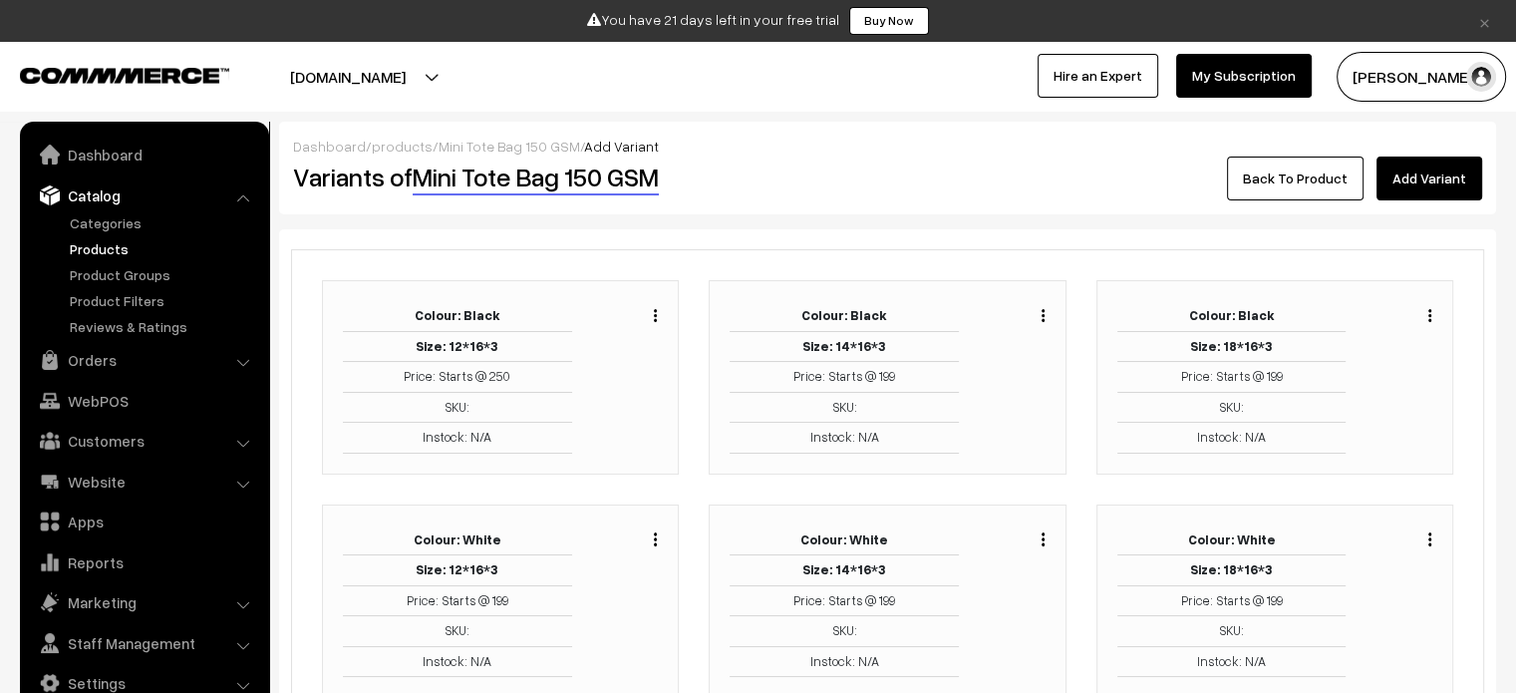
click at [502, 143] on link "Mini Tote Bag 150 GSM" at bounding box center [510, 146] width 142 height 17
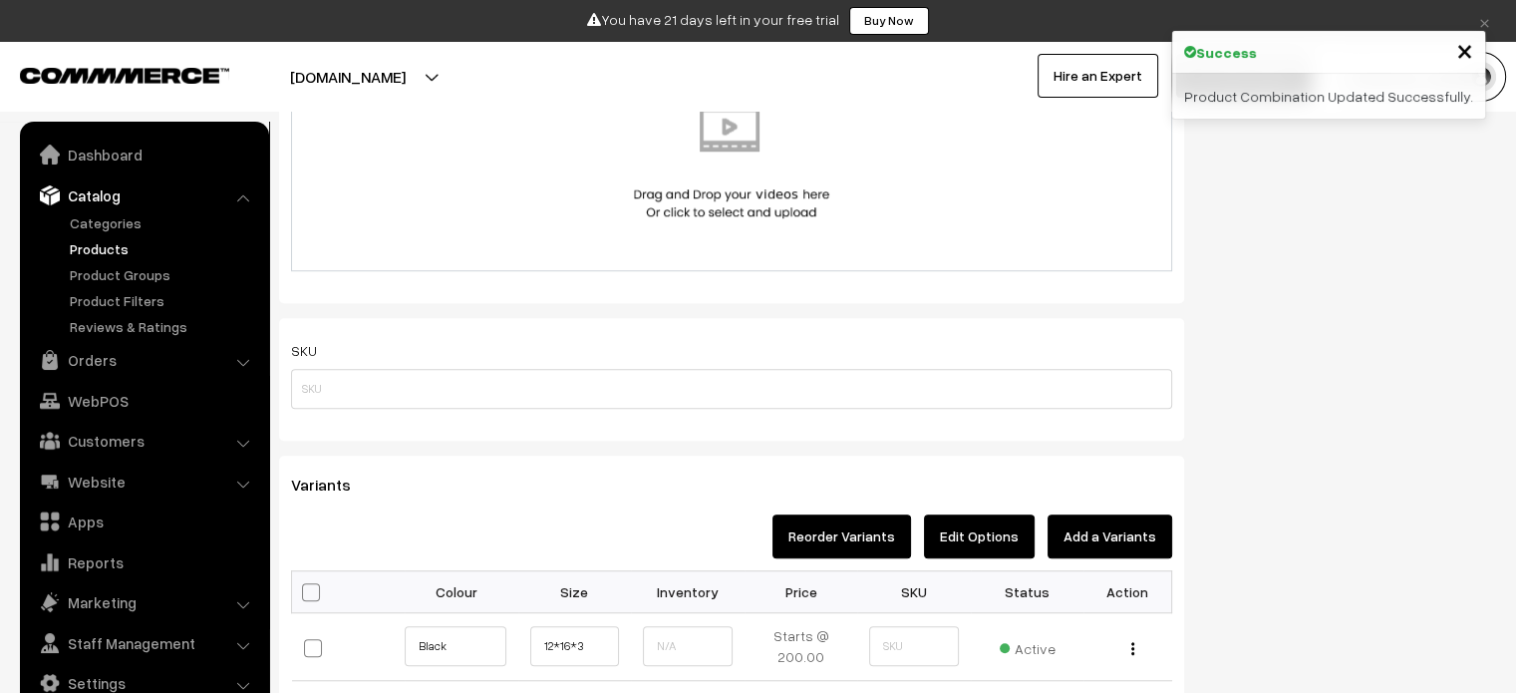
scroll to position [1695, 0]
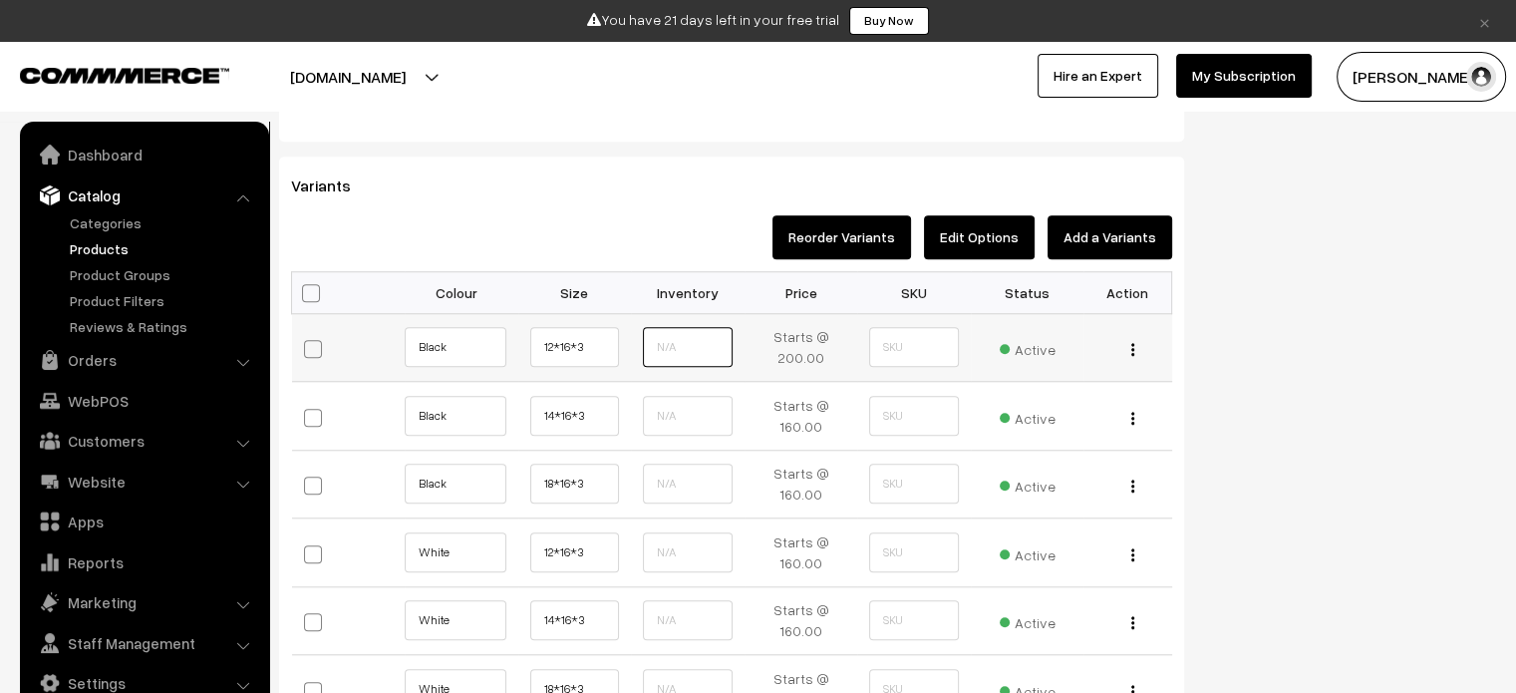
click at [690, 356] on input "text" at bounding box center [688, 347] width 90 height 40
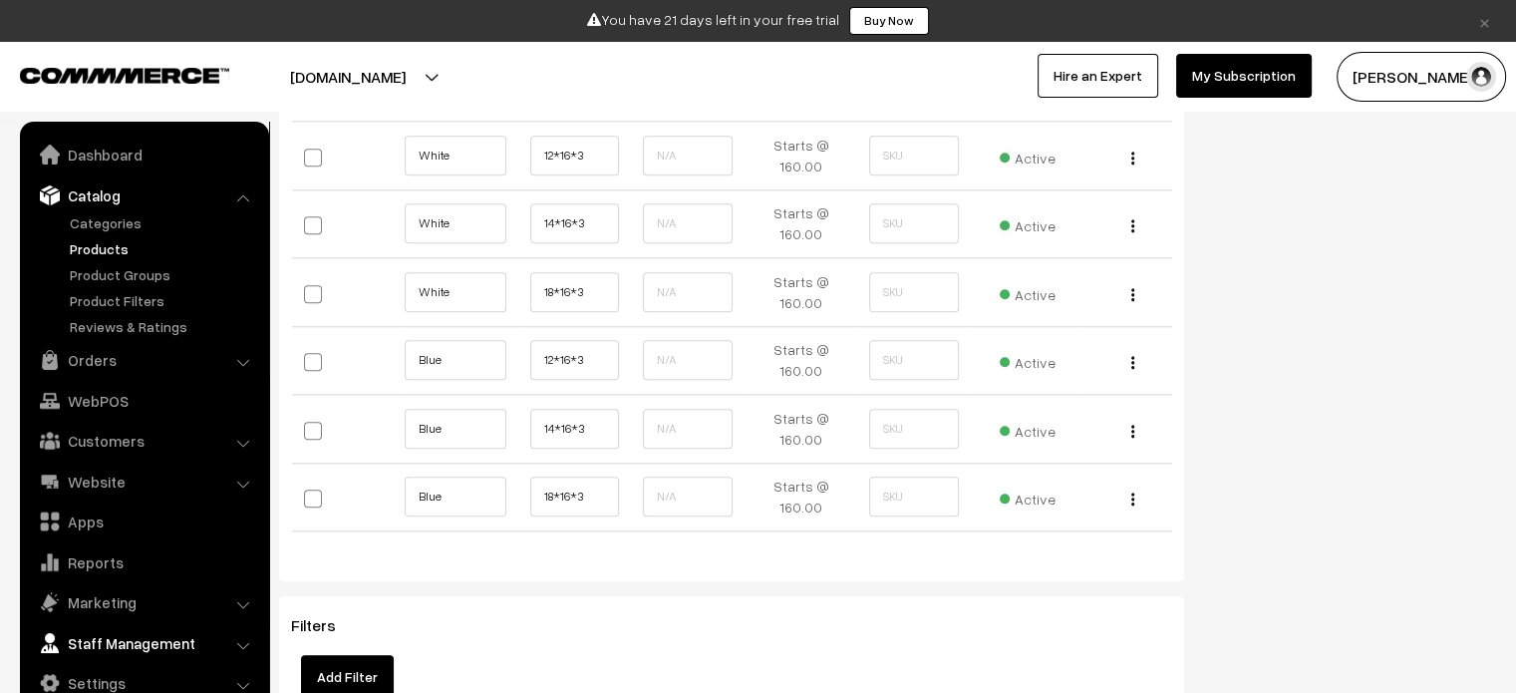
scroll to position [2093, 0]
click at [377, 77] on button "[DOMAIN_NAME]" at bounding box center [347, 77] width 255 height 50
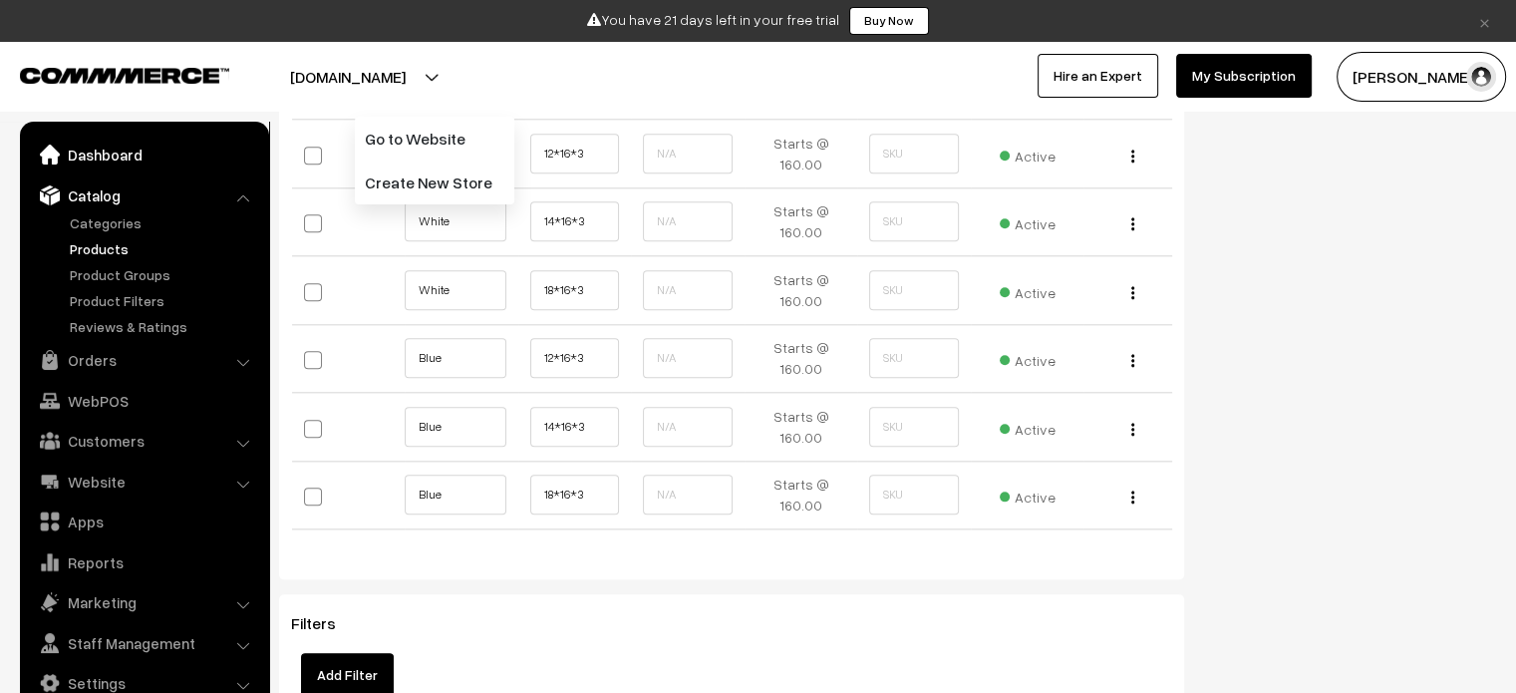
click at [120, 147] on link "Dashboard" at bounding box center [143, 155] width 237 height 36
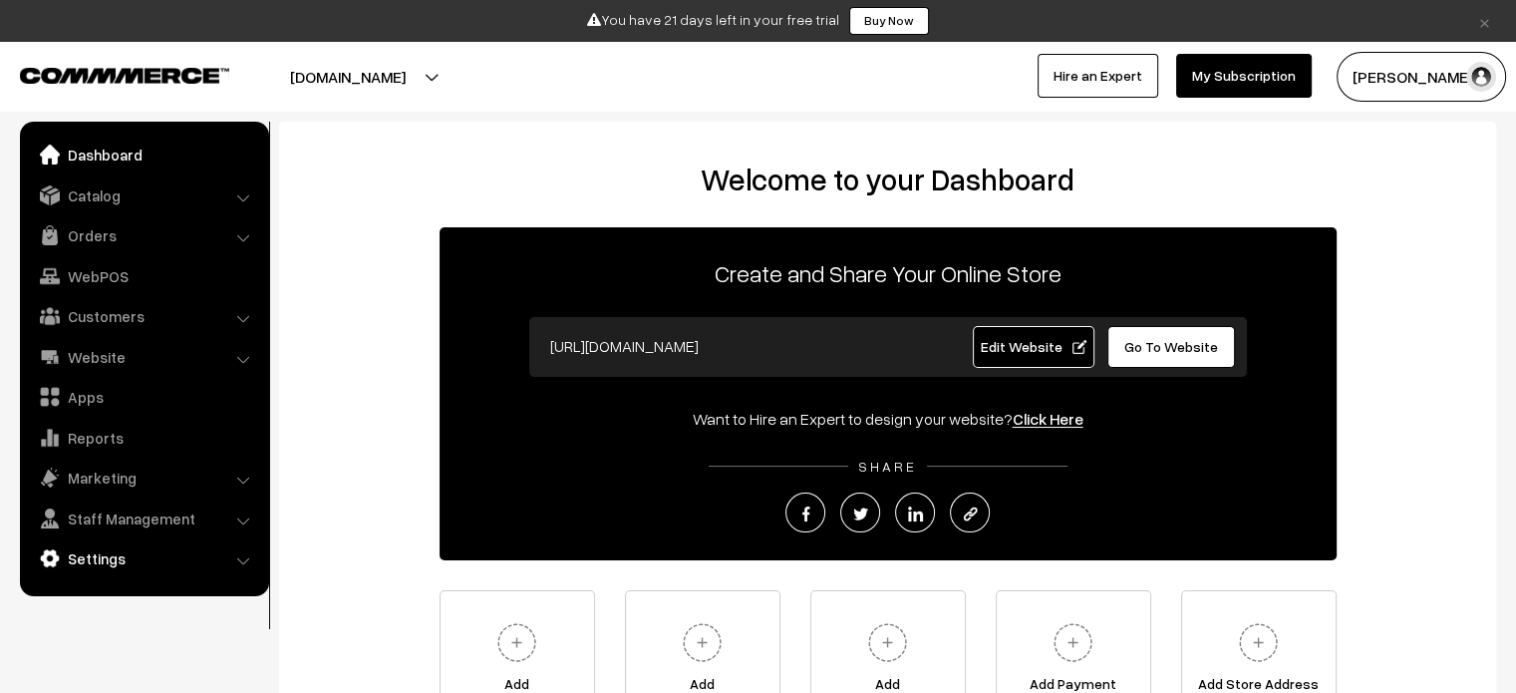
click at [135, 570] on link "Settings" at bounding box center [143, 558] width 237 height 36
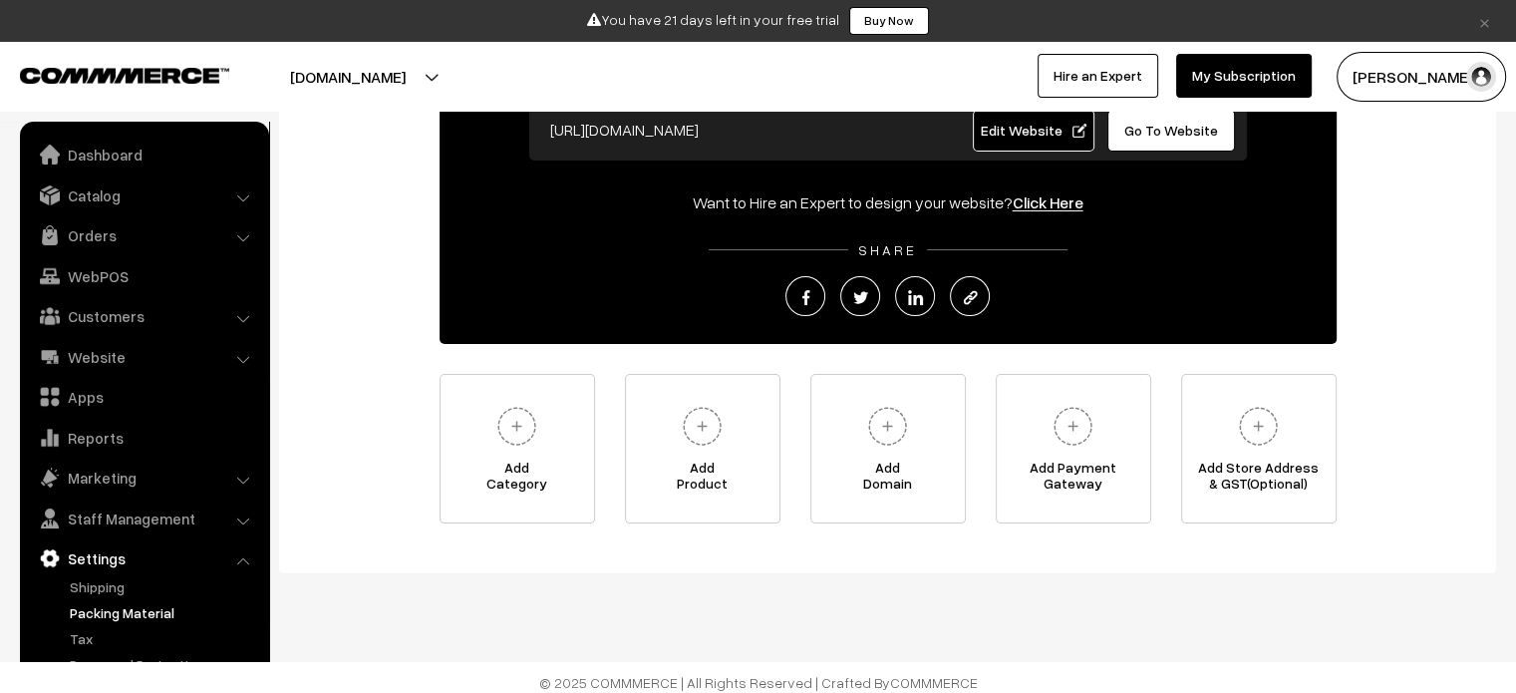
scroll to position [225, 0]
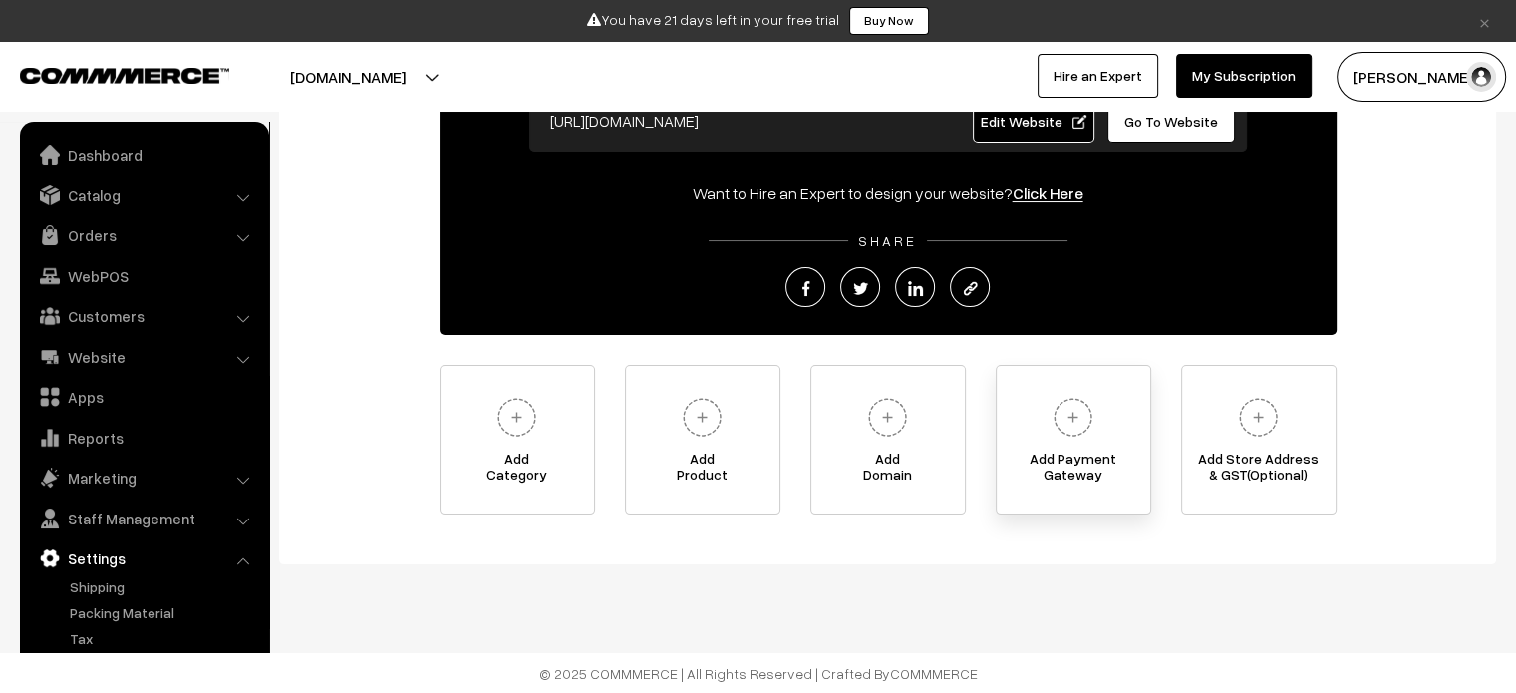
click at [1065, 451] on span "Add Payment Gateway" at bounding box center [1074, 471] width 154 height 40
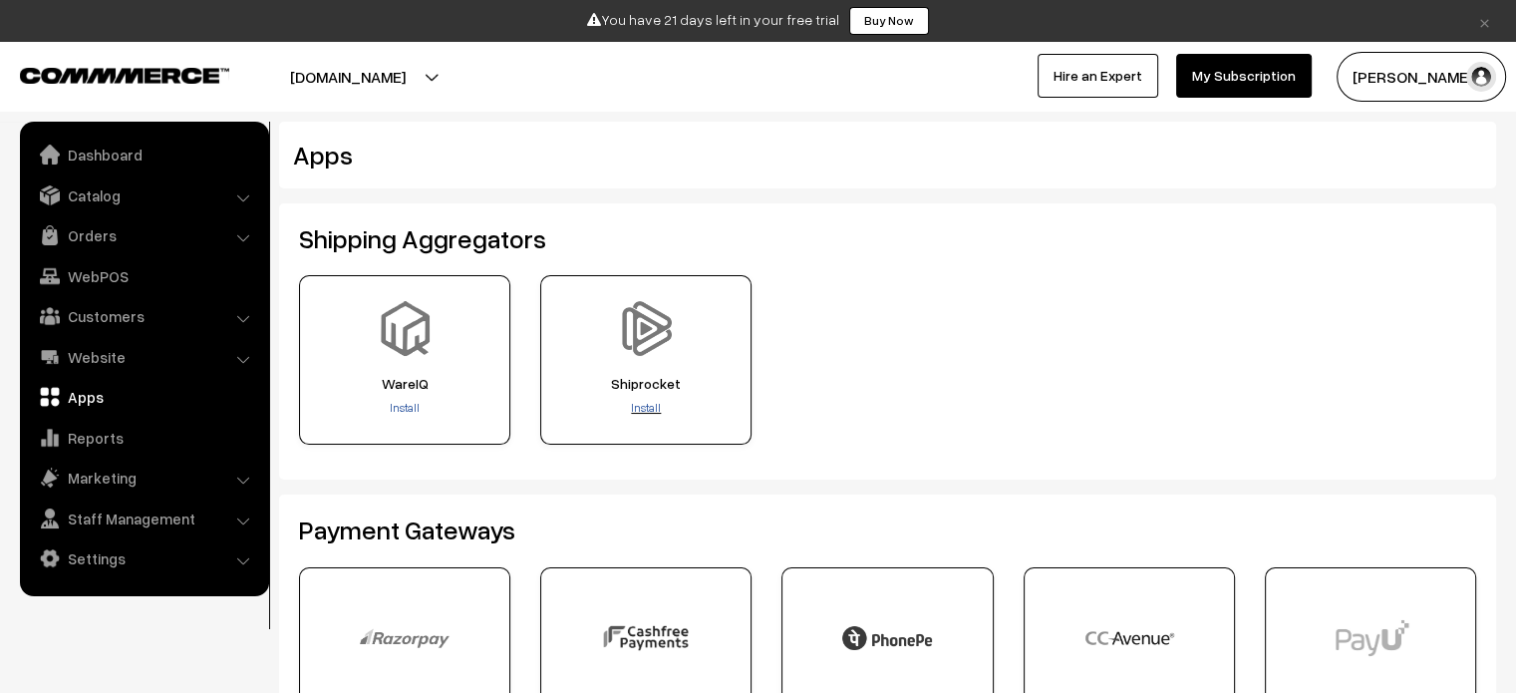
click at [643, 411] on span "Install" at bounding box center [646, 407] width 30 height 15
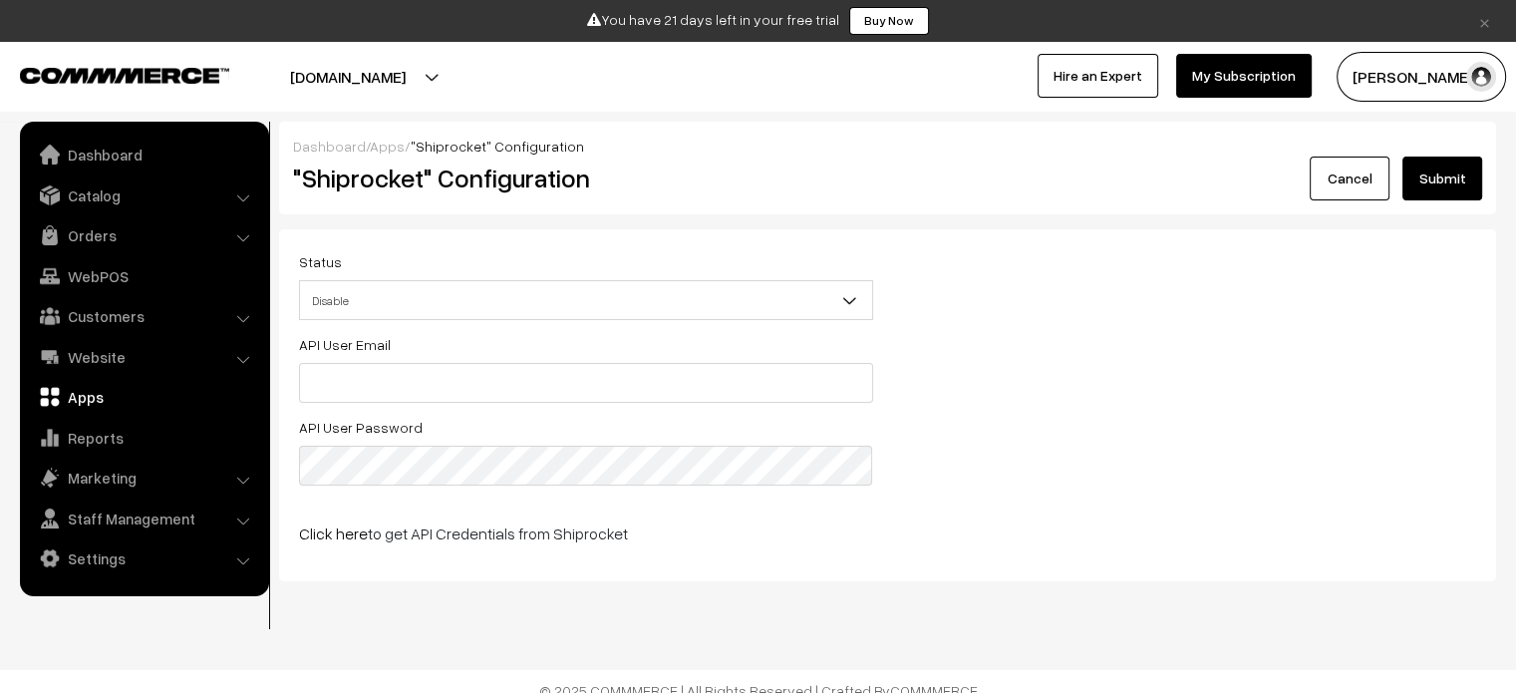
click at [589, 305] on span "Disable" at bounding box center [586, 300] width 572 height 35
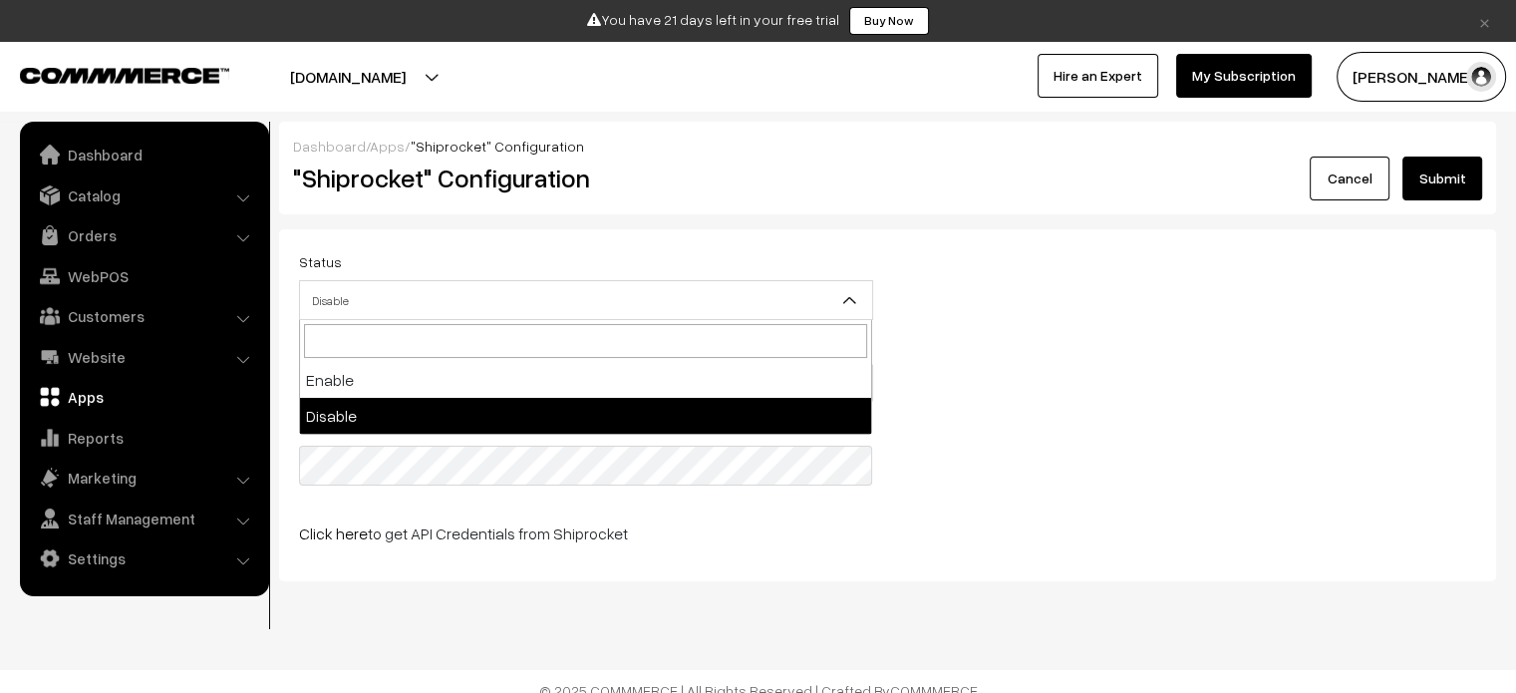
click at [1079, 400] on div "API User Email API User Password Click here to get API Credentials from Shiproc…" at bounding box center [887, 446] width 1207 height 229
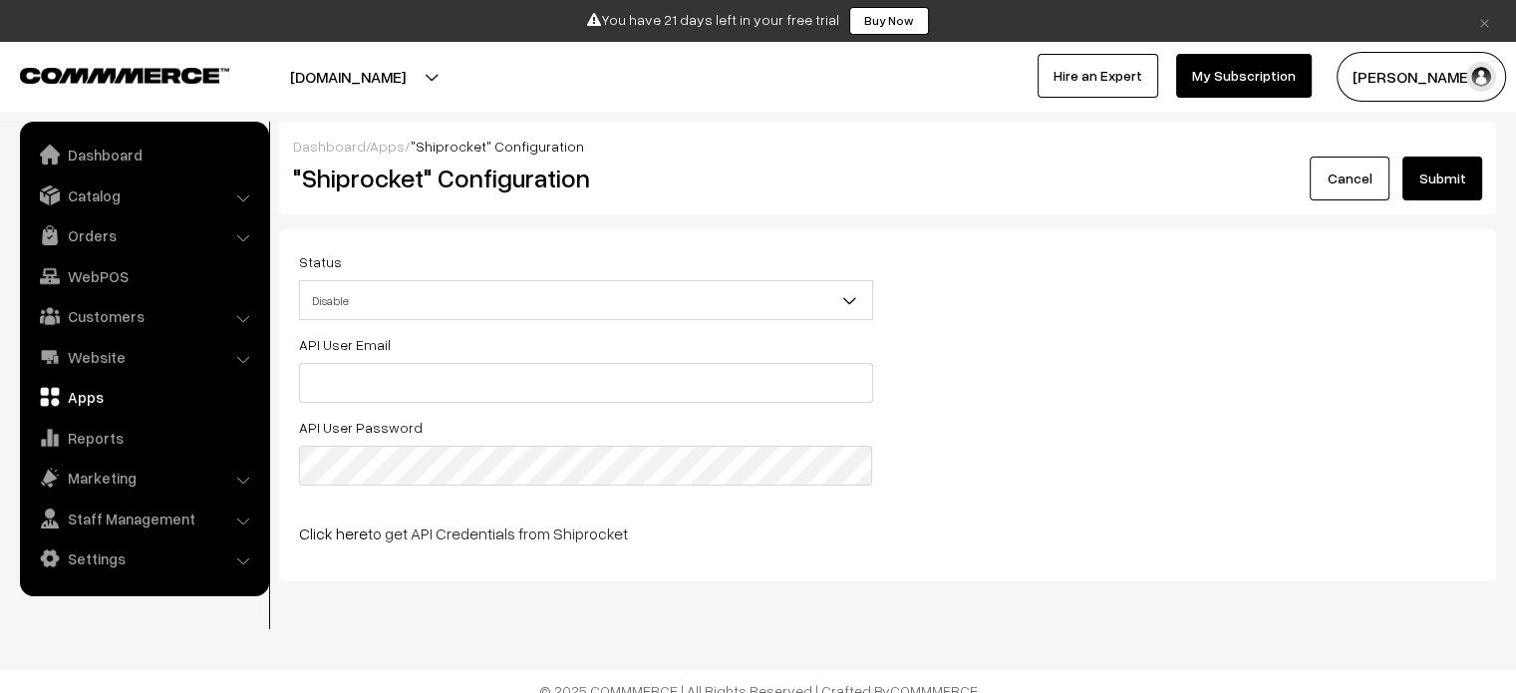
scroll to position [18, 0]
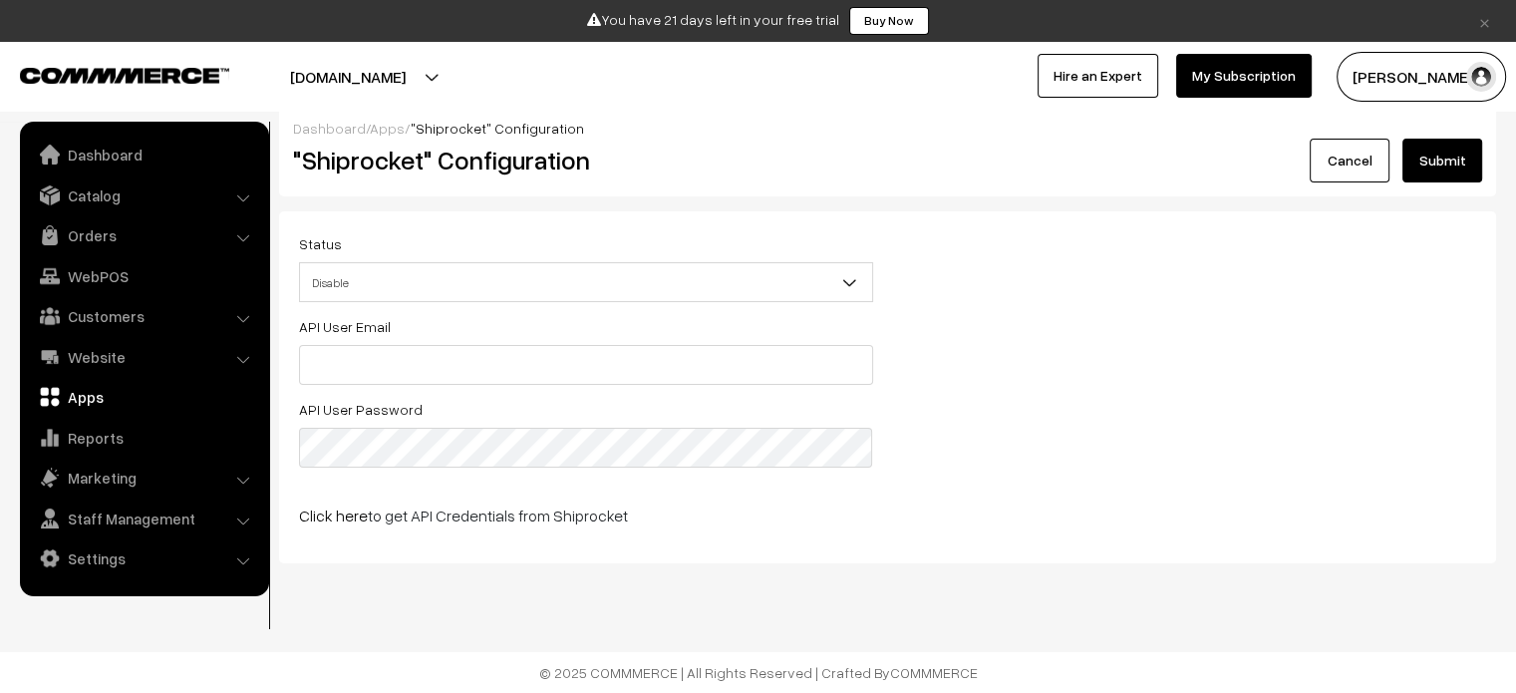
click at [457, 521] on p "Click here to get API Credentials from Shiprocket" at bounding box center [586, 515] width 574 height 24
click at [350, 512] on link "Click here" at bounding box center [333, 515] width 69 height 20
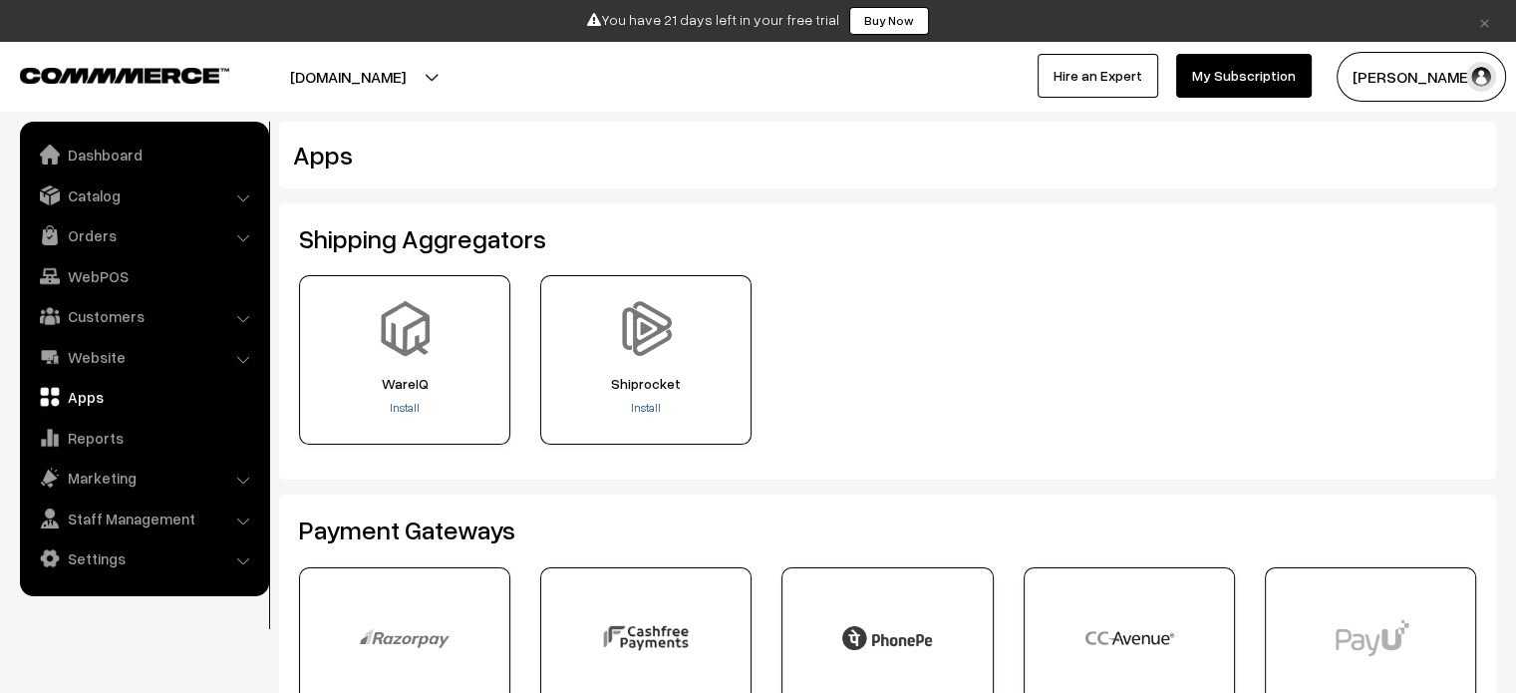
click at [1136, 182] on div "Apps" at bounding box center [887, 155] width 1217 height 67
click at [99, 558] on link "Settings" at bounding box center [143, 558] width 237 height 36
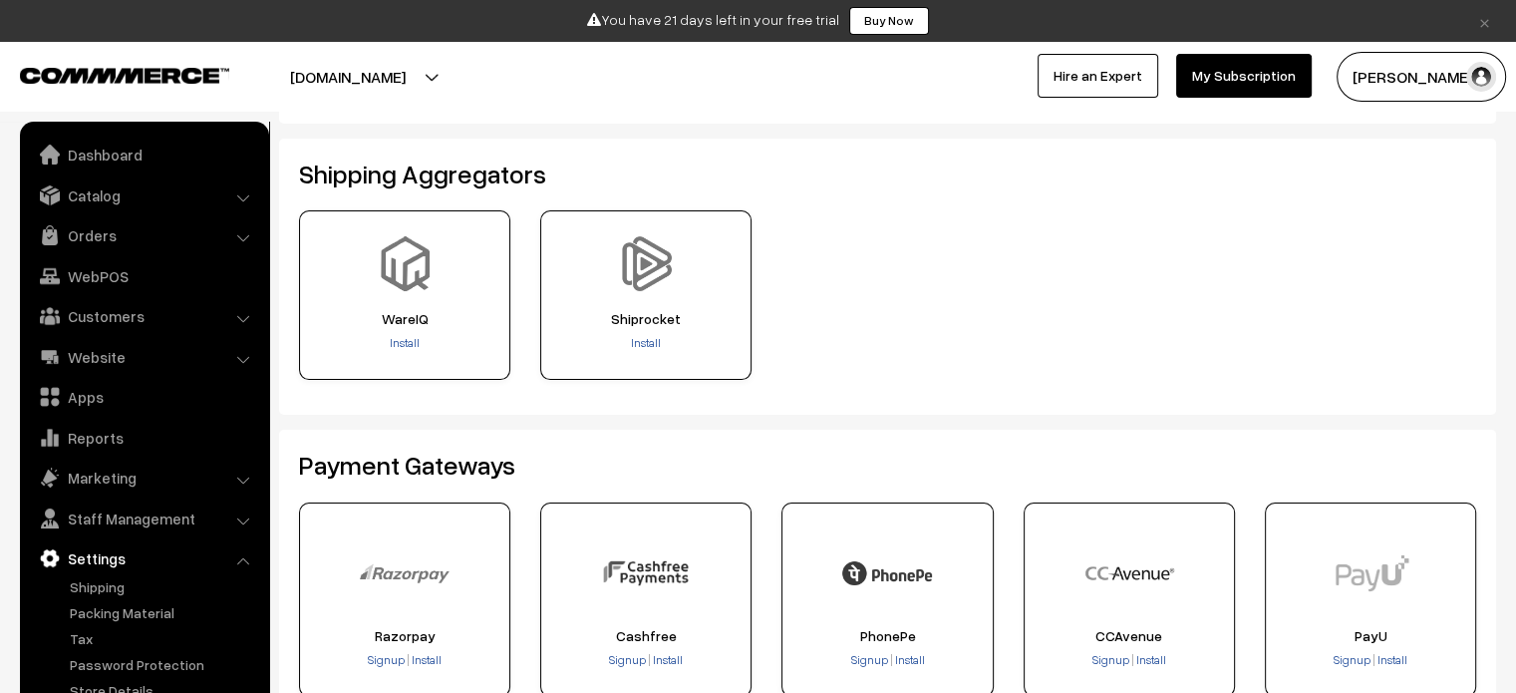
scroll to position [100, 0]
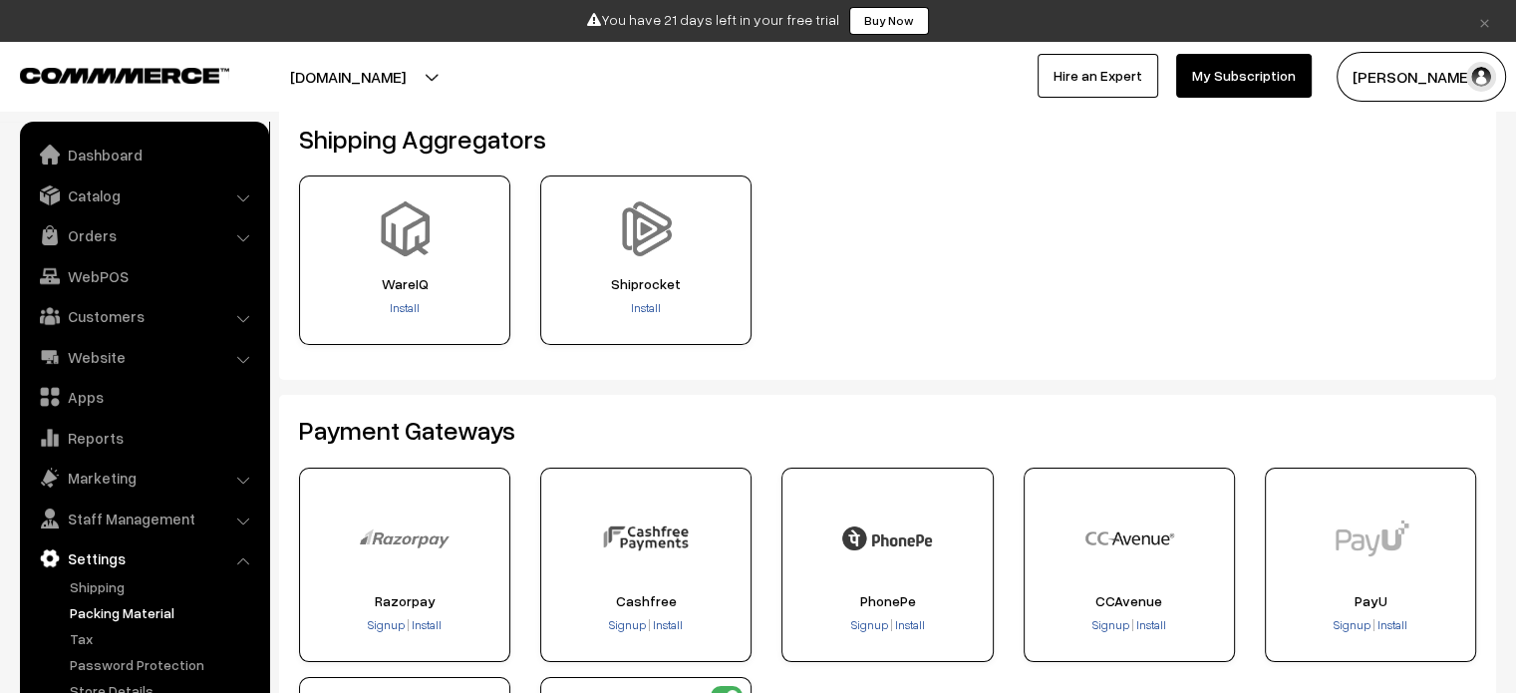
click at [112, 612] on link "Packing Material" at bounding box center [163, 612] width 197 height 21
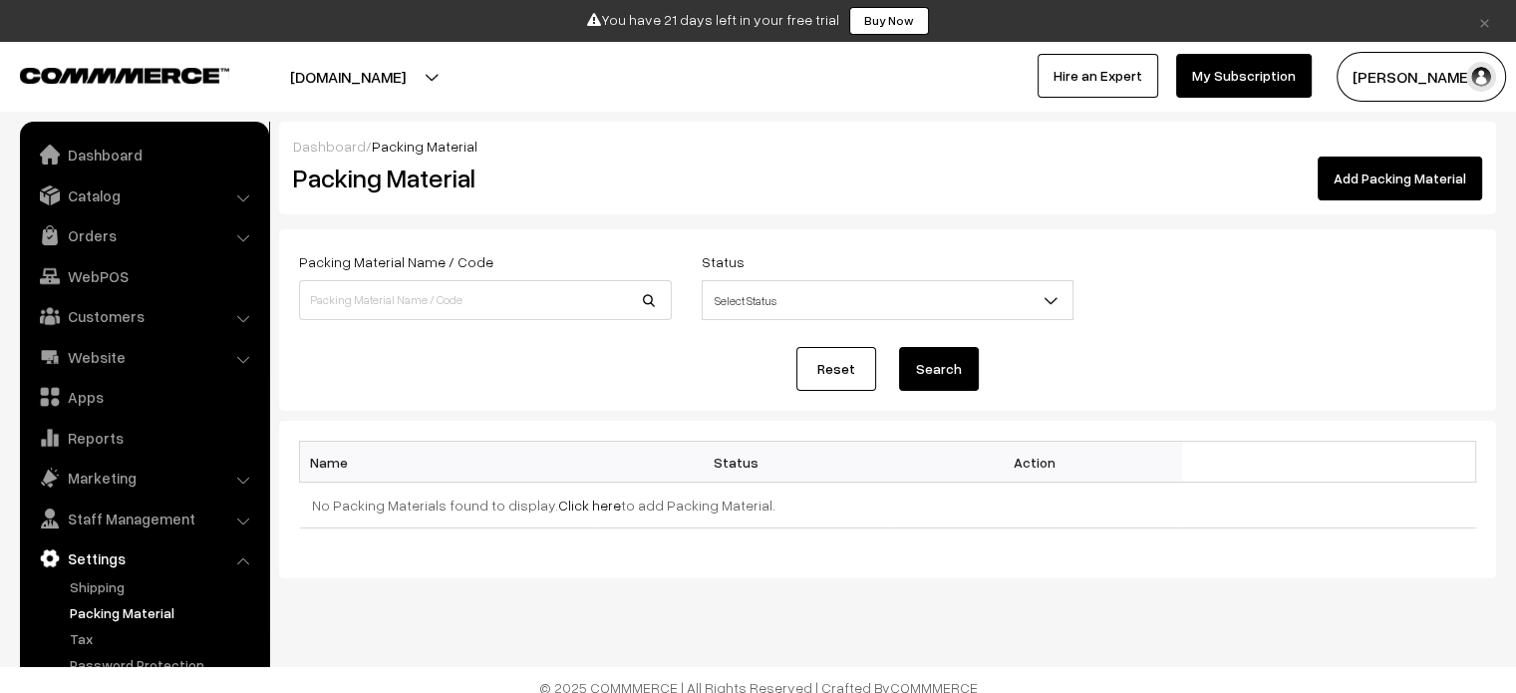
click at [825, 290] on span "Select Status" at bounding box center [888, 300] width 371 height 35
click at [454, 394] on form "Packing Material Name / Code Status Select Status Active Inactive Select Status…" at bounding box center [887, 319] width 1217 height 181
click at [447, 508] on td "No Packing Materials found to display. Click here to add Packing Material." at bounding box center [888, 505] width 1176 height 46
click at [558, 501] on link "Click here" at bounding box center [589, 504] width 63 height 17
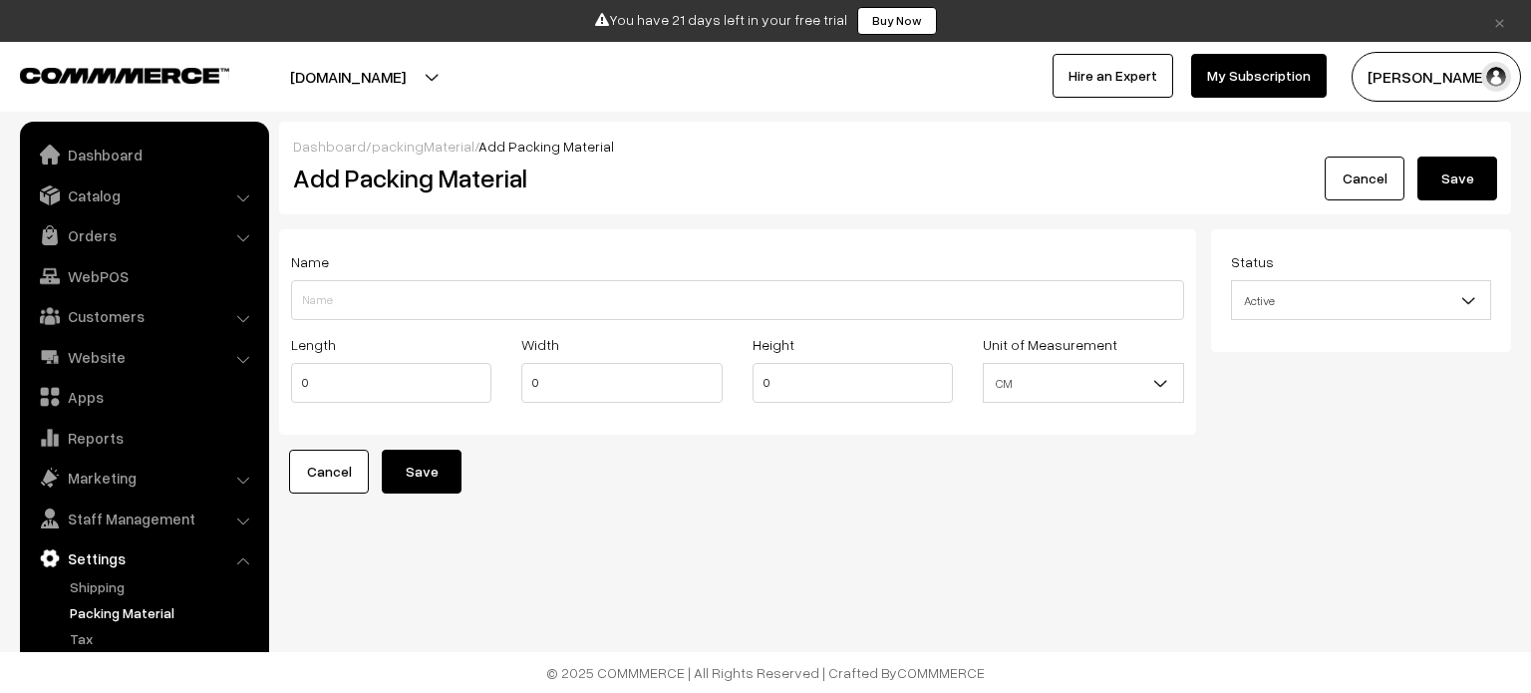
click at [1075, 387] on span "CM" at bounding box center [1083, 383] width 198 height 35
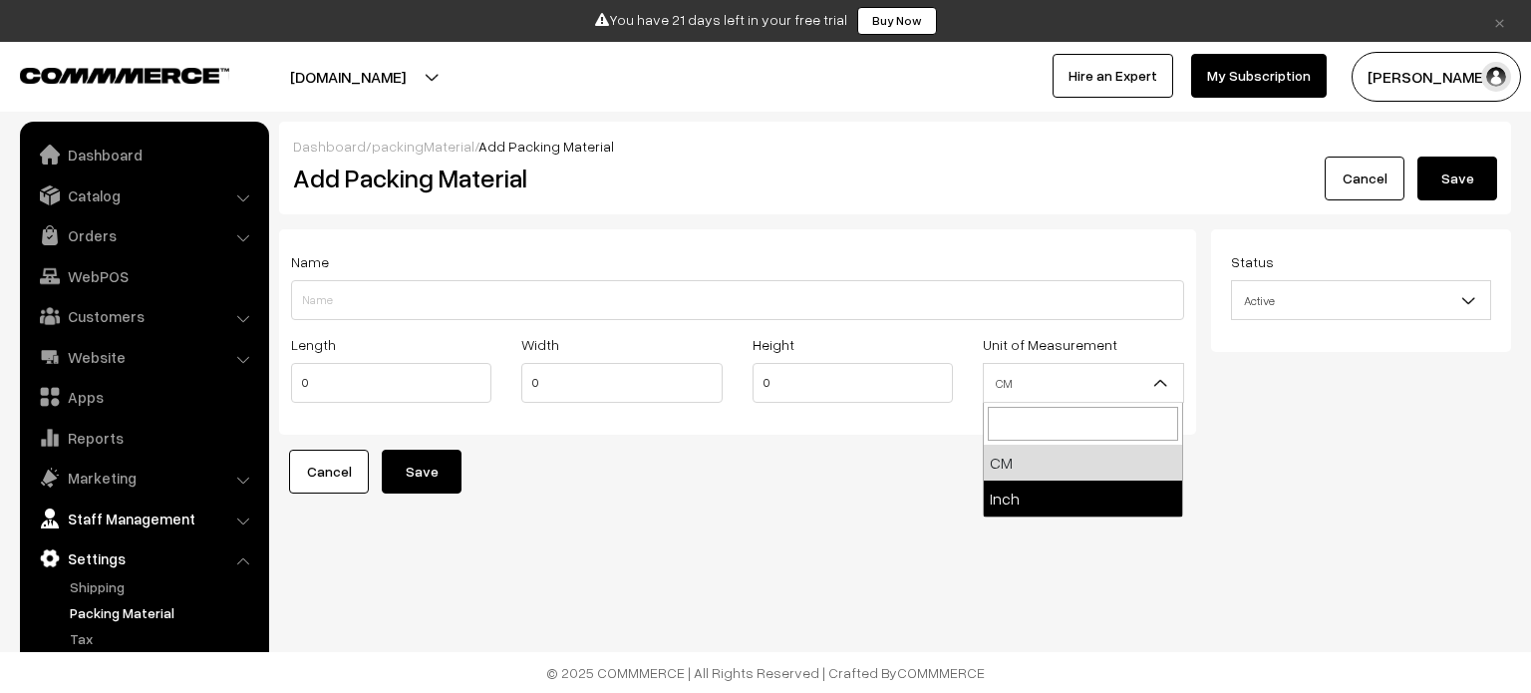
click at [143, 515] on link "Staff Management" at bounding box center [143, 518] width 237 height 36
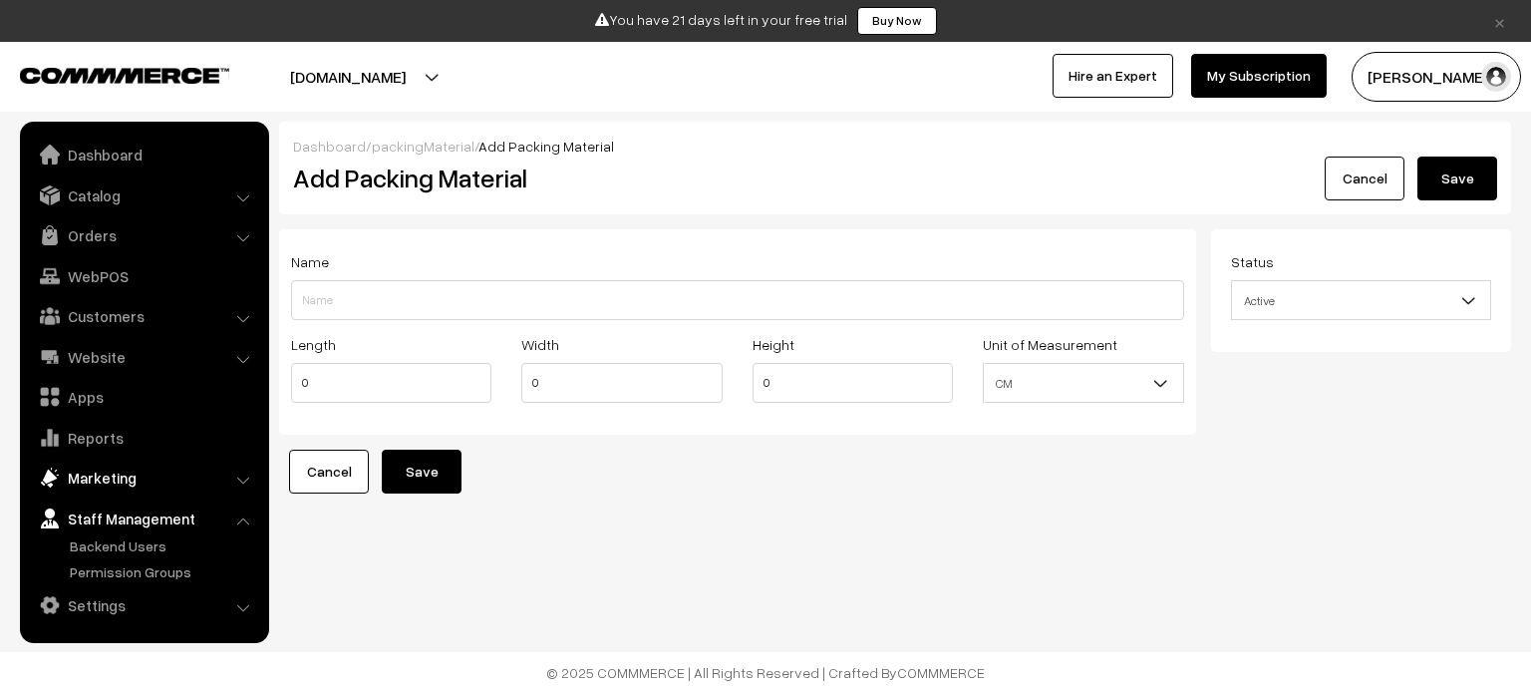
click at [142, 478] on link "Marketing" at bounding box center [143, 478] width 237 height 36
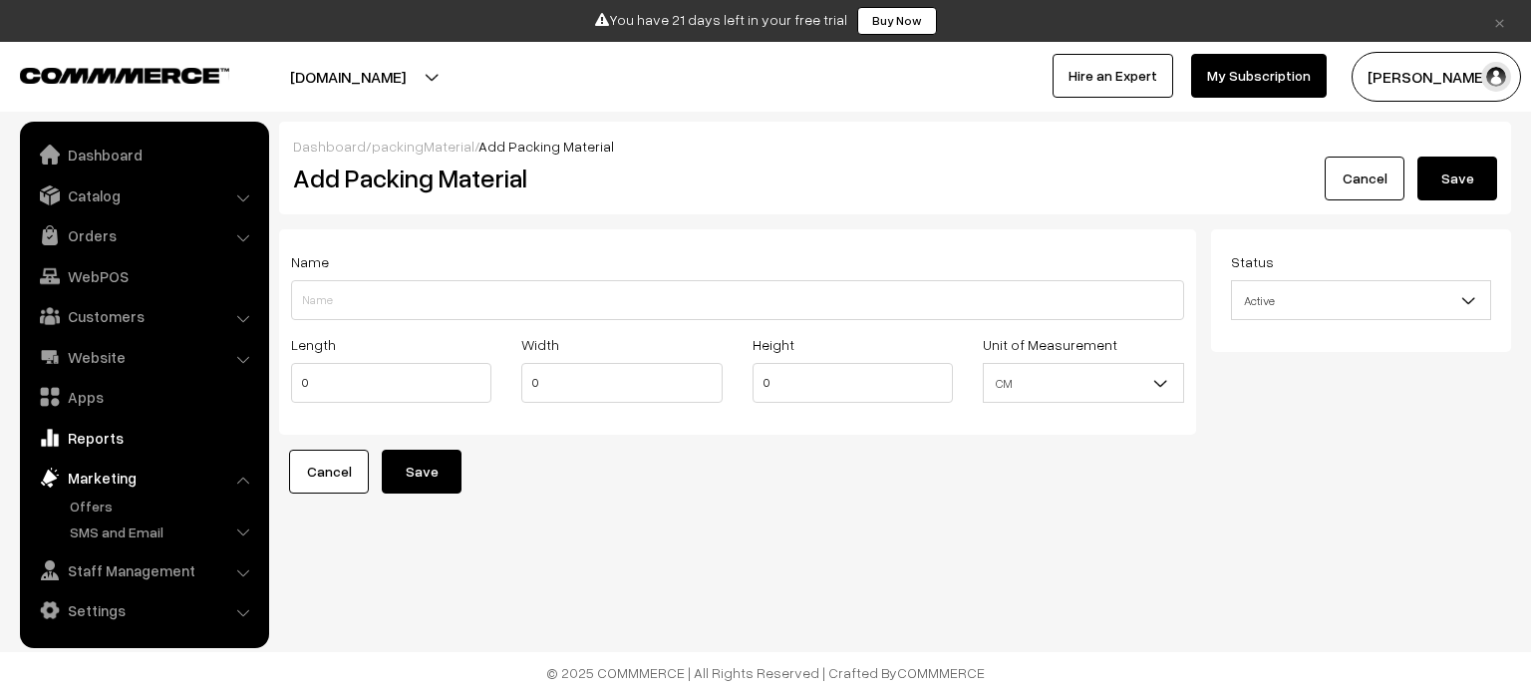
click at [109, 436] on link "Reports" at bounding box center [143, 438] width 237 height 36
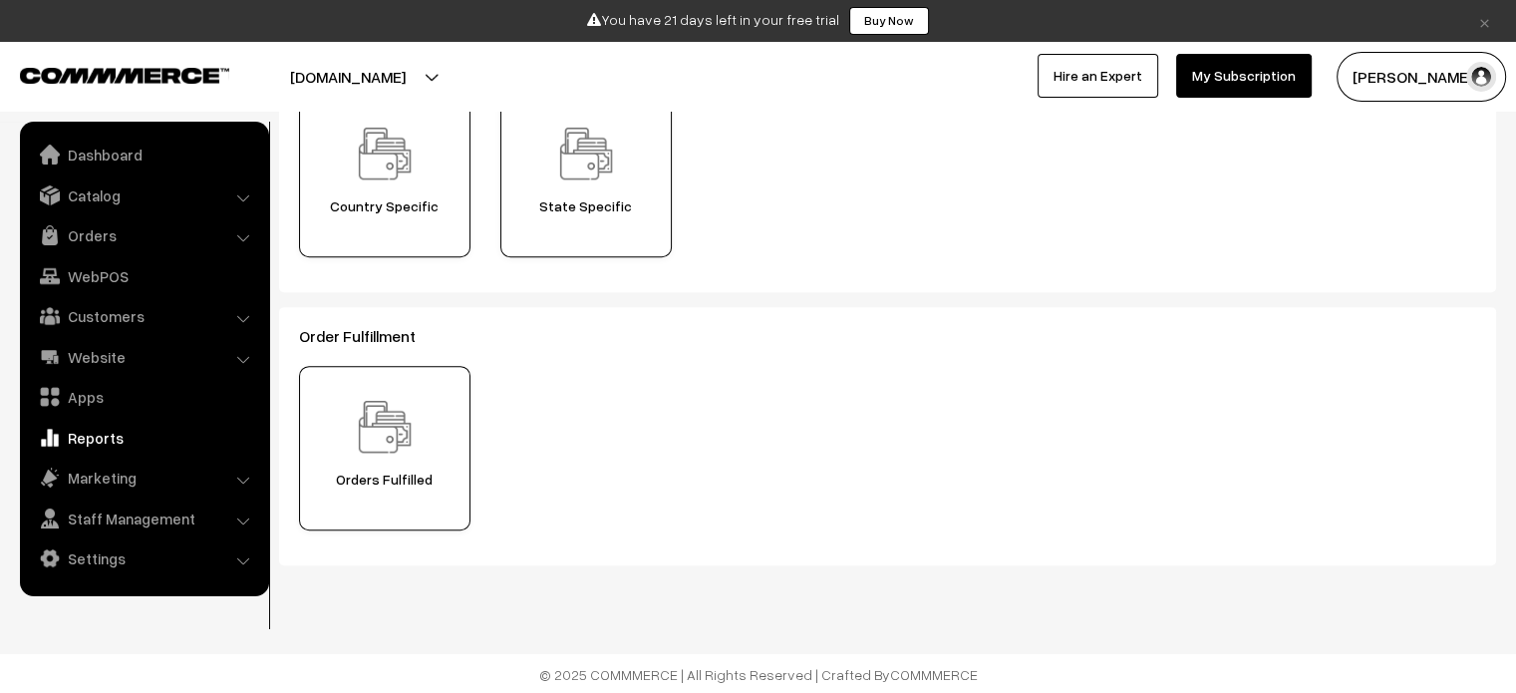
scroll to position [751, 0]
click at [183, 314] on link "Customers" at bounding box center [143, 316] width 237 height 36
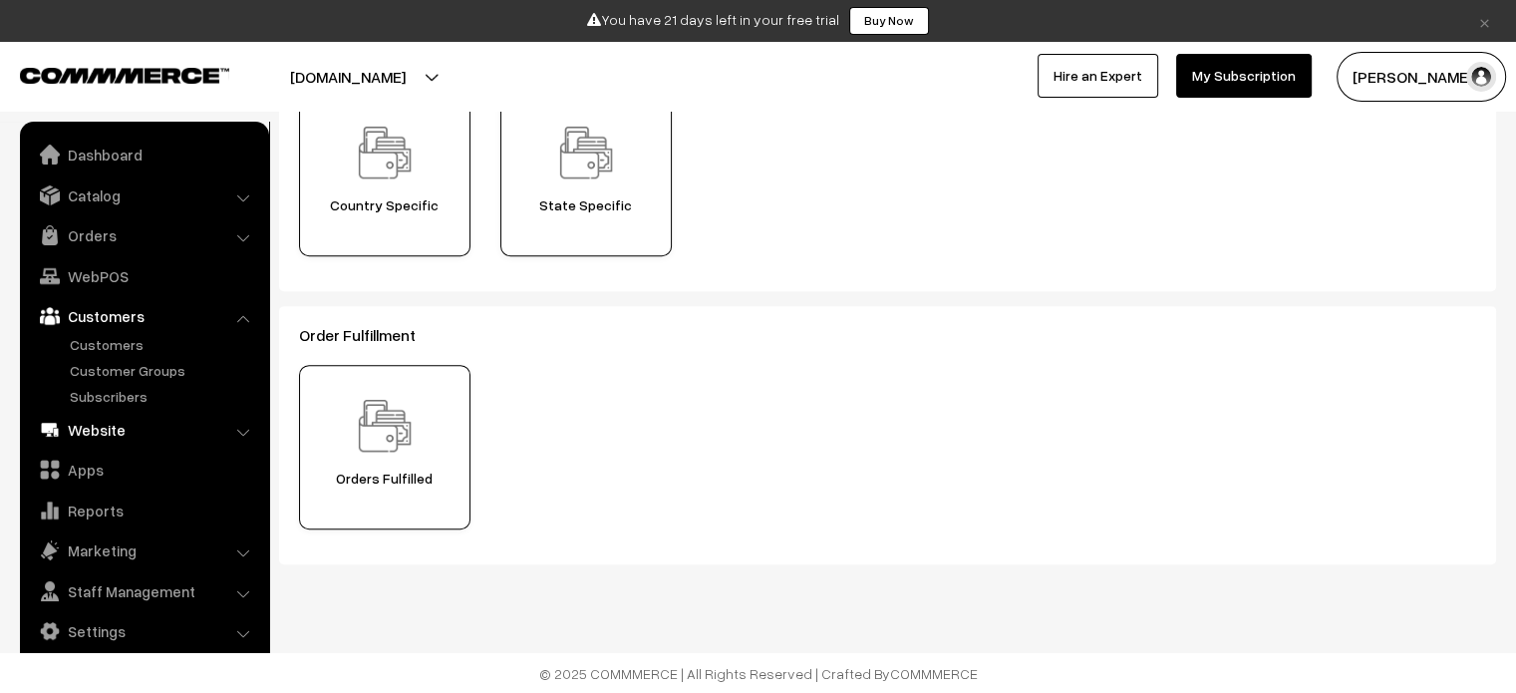
click at [115, 430] on link "Website" at bounding box center [143, 430] width 237 height 36
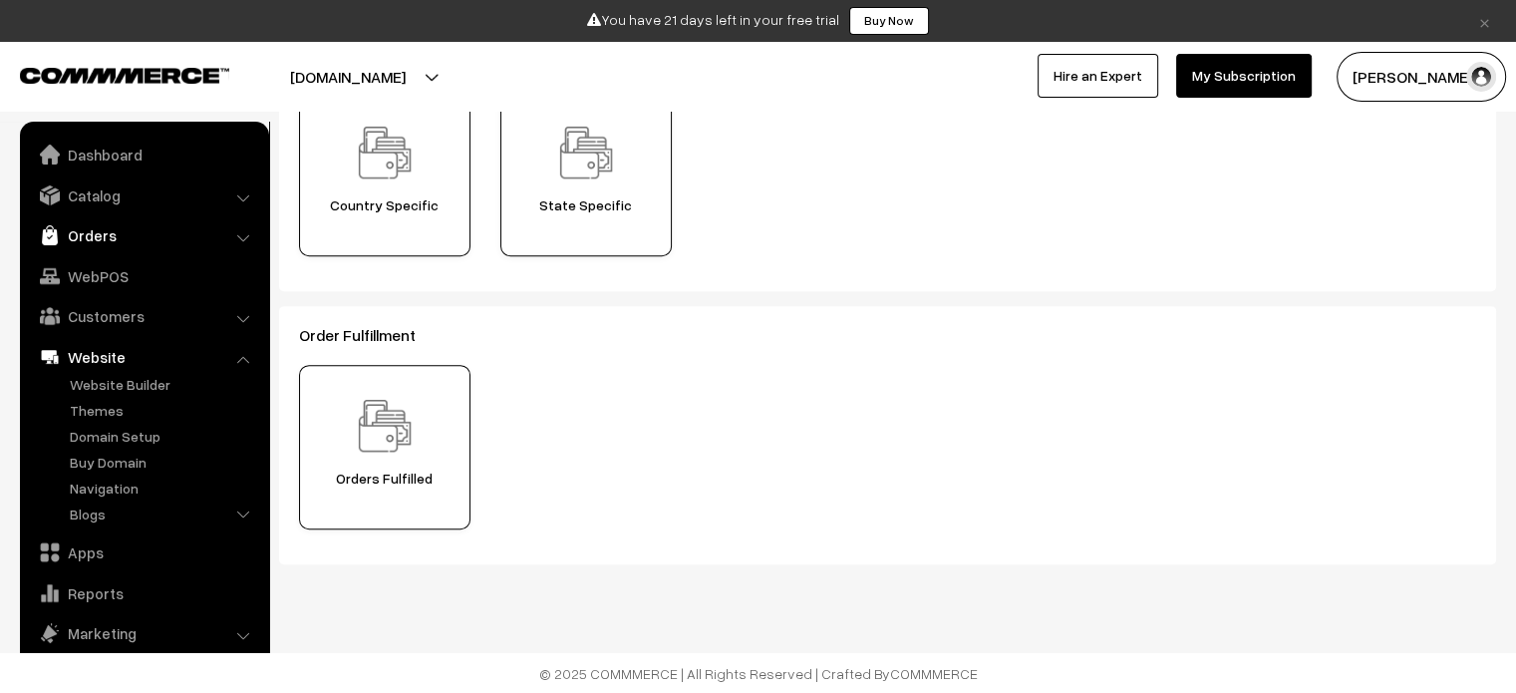
click at [144, 242] on link "Orders" at bounding box center [143, 235] width 237 height 36
